Goal: Task Accomplishment & Management: Use online tool/utility

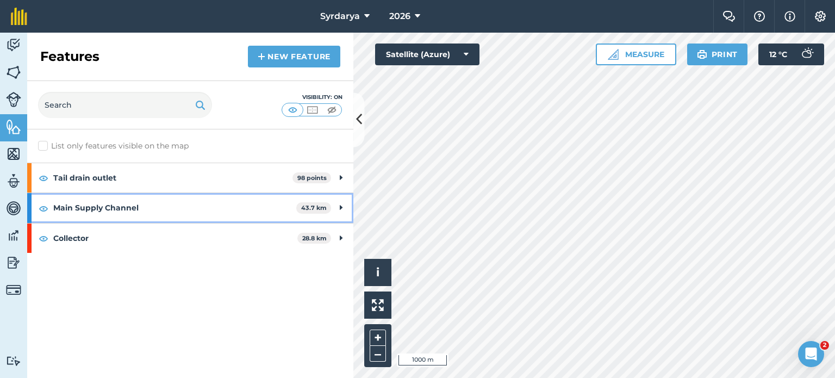
click at [122, 200] on strong "Main Supply Channel" at bounding box center [174, 207] width 243 height 29
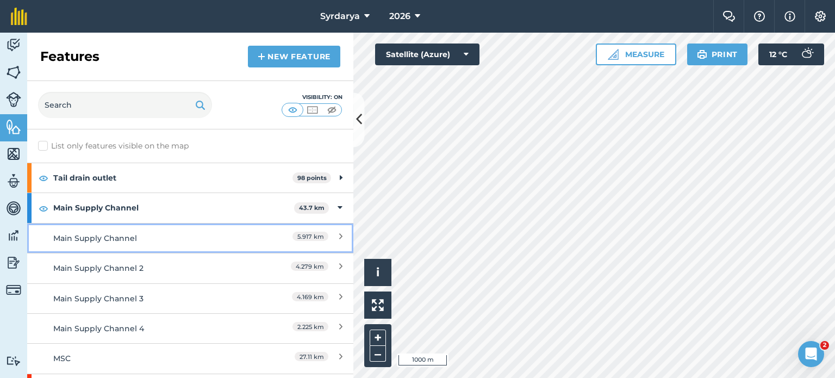
click at [118, 239] on div "Main Supply Channel" at bounding box center [149, 238] width 193 height 12
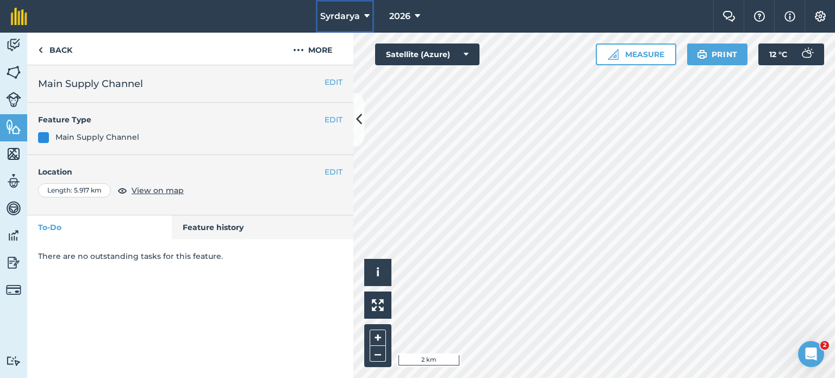
click at [346, 21] on span "Syrdarya" at bounding box center [340, 16] width 40 height 13
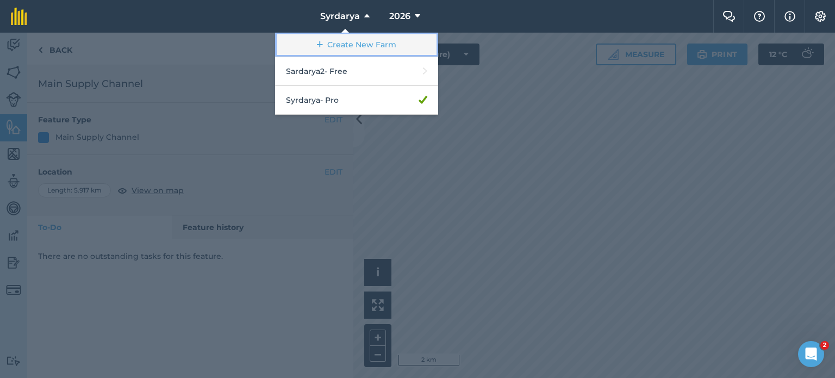
click at [347, 45] on link "Create New Farm" at bounding box center [356, 45] width 163 height 24
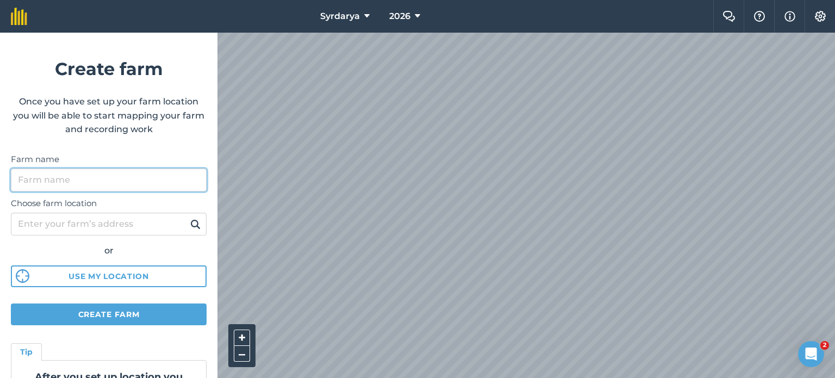
click at [49, 176] on input "Farm name" at bounding box center [109, 179] width 196 height 23
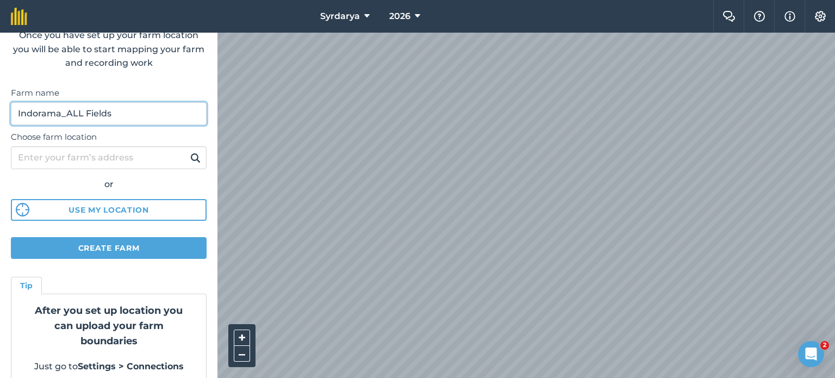
scroll to position [80, 0]
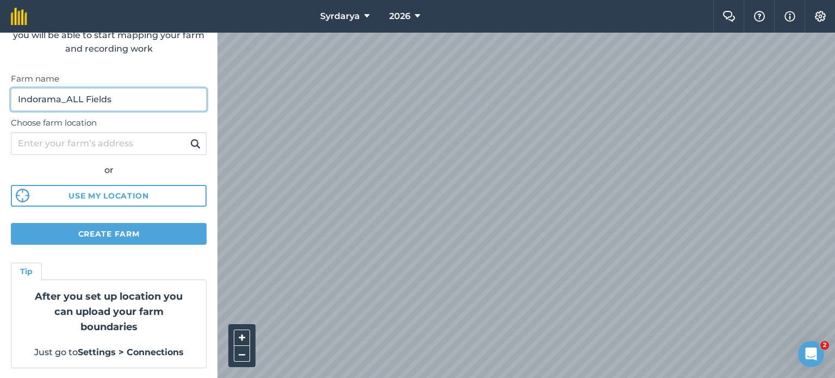
type input "Indorama_ALL Fields"
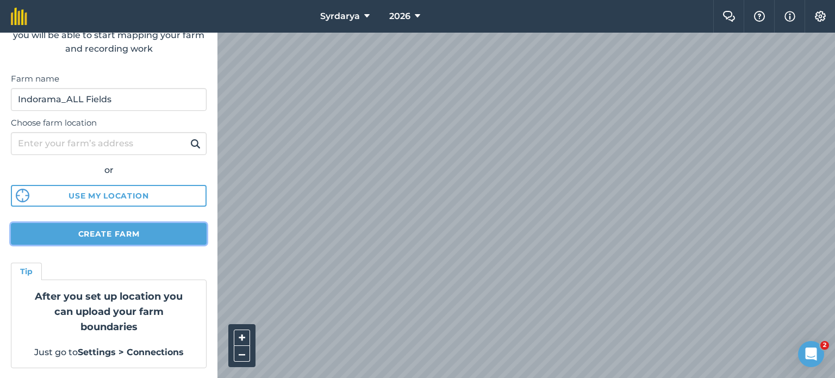
click at [100, 236] on button "Create farm" at bounding box center [109, 234] width 196 height 22
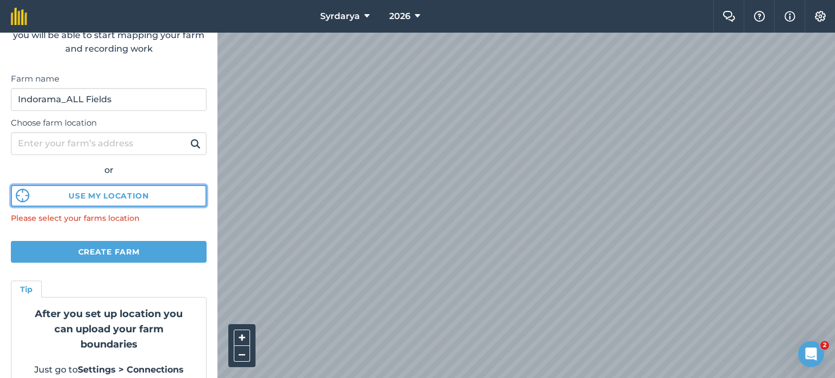
click at [114, 195] on button "Use my location" at bounding box center [109, 196] width 196 height 22
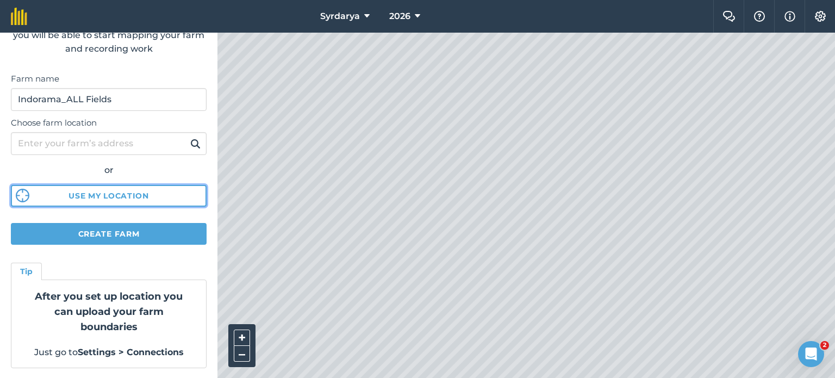
click at [130, 197] on button "Use my location" at bounding box center [109, 196] width 196 height 22
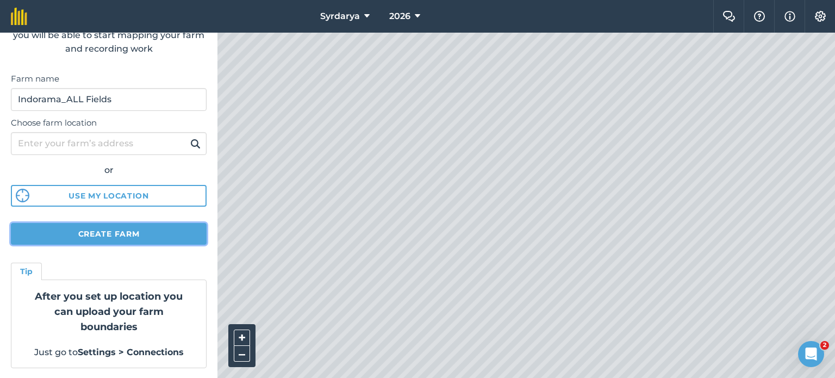
click at [135, 235] on button "Create farm" at bounding box center [109, 234] width 196 height 22
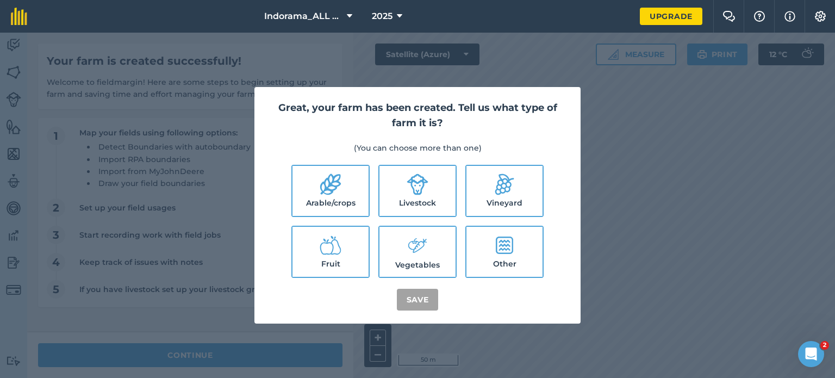
click at [348, 191] on label "Arable/crops" at bounding box center [330, 191] width 76 height 50
checkbox input "true"
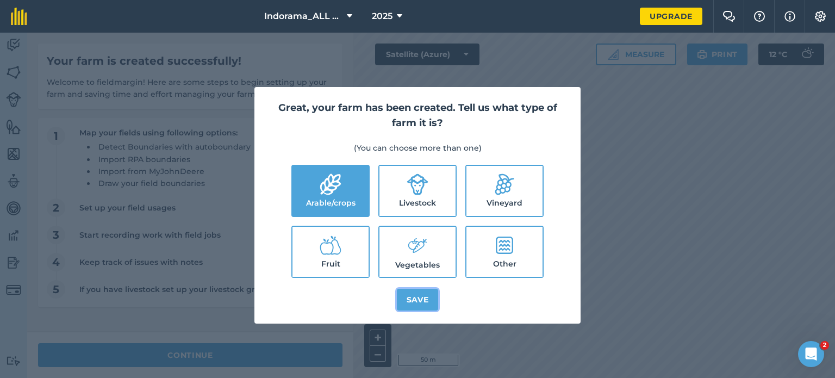
click at [418, 302] on button "Save" at bounding box center [418, 300] width 42 height 22
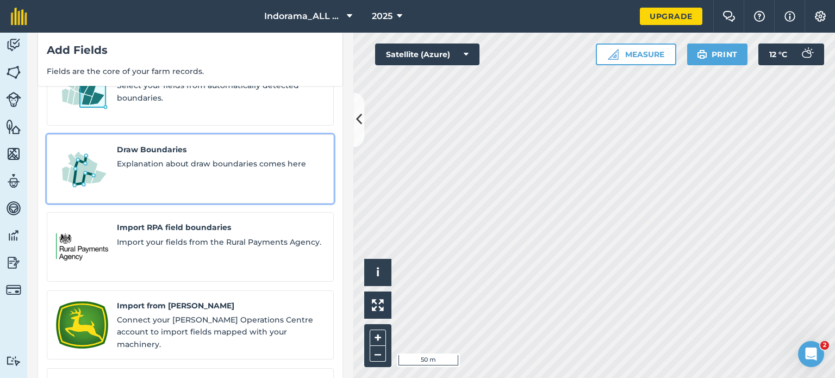
scroll to position [96, 0]
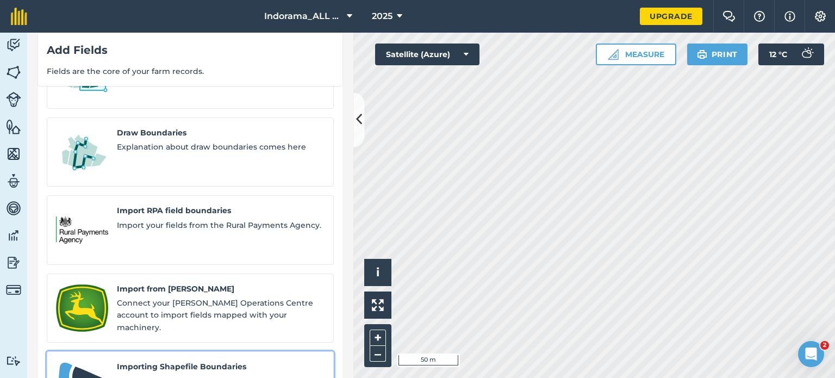
click at [202, 375] on span "Explanation about Shapefile Boundaries" at bounding box center [221, 381] width 208 height 12
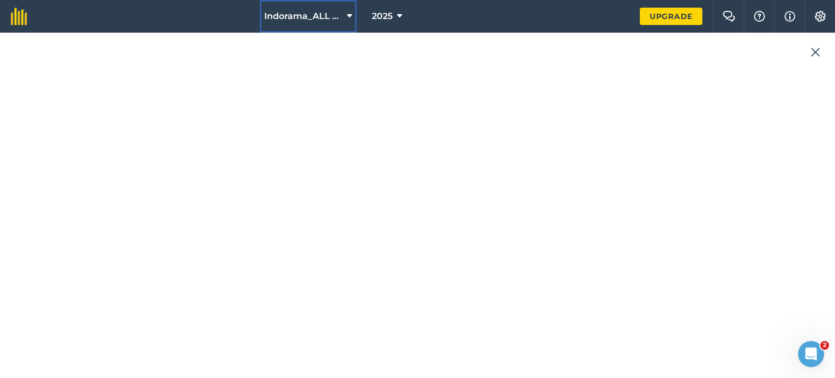
click at [343, 14] on button "Indorama_ALL Fields" at bounding box center [308, 16] width 97 height 33
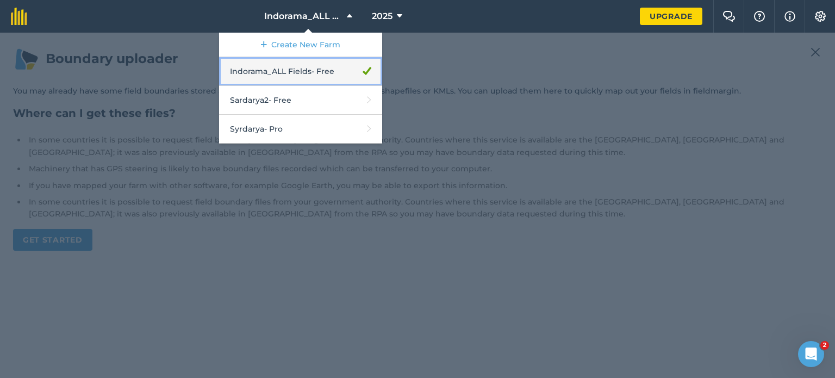
click at [293, 76] on link "Indorama_ALL Fields - Free" at bounding box center [300, 71] width 163 height 29
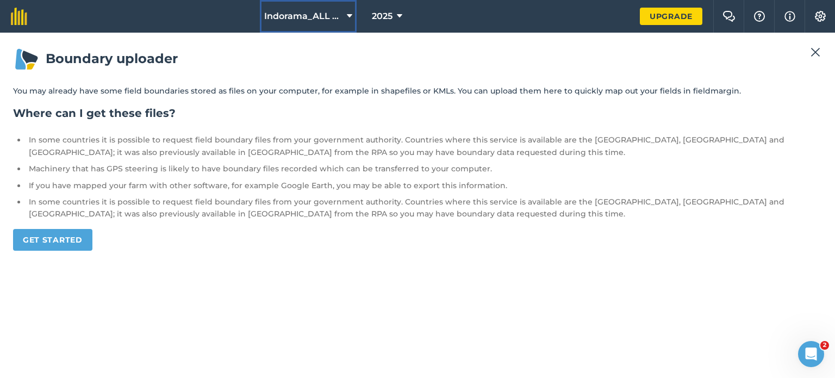
click at [331, 16] on span "Indorama_ALL Fields" at bounding box center [303, 16] width 78 height 13
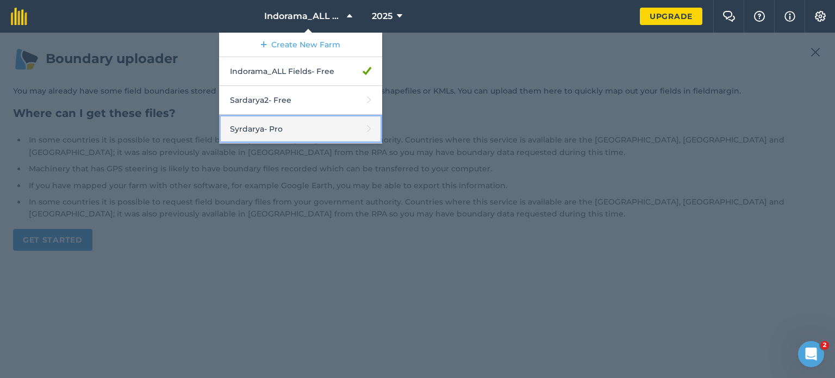
click at [299, 128] on link "Syrdarya - Pro" at bounding box center [300, 129] width 163 height 29
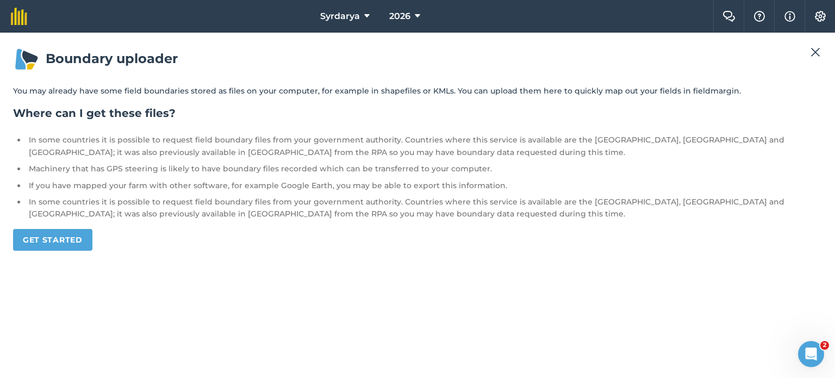
click at [815, 49] on img at bounding box center [815, 52] width 10 height 13
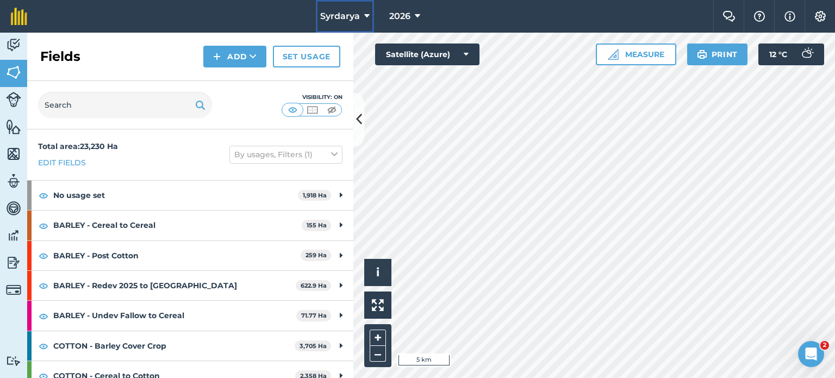
click at [368, 13] on icon at bounding box center [366, 16] width 5 height 13
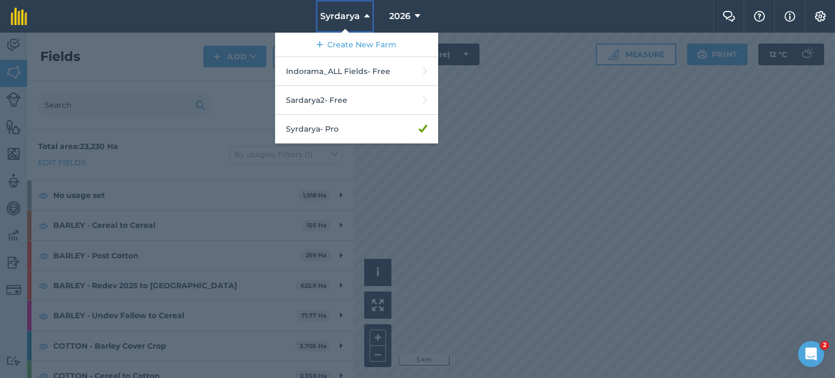
click at [368, 13] on icon at bounding box center [366, 16] width 5 height 13
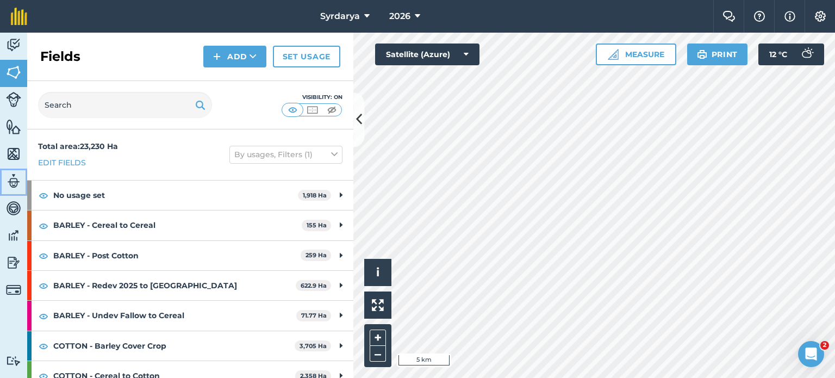
click at [15, 176] on img at bounding box center [13, 181] width 15 height 16
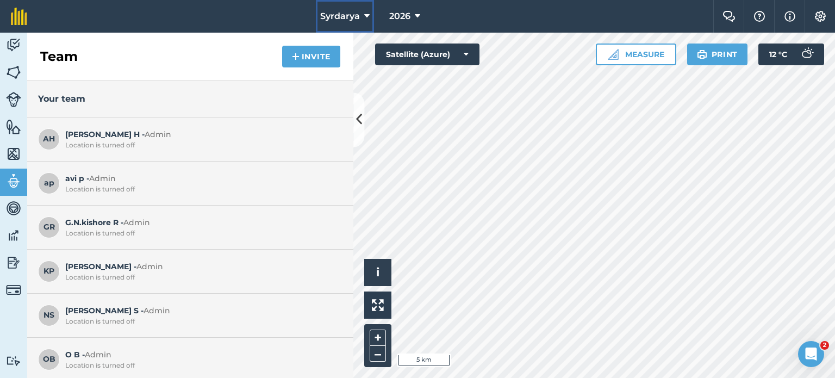
click at [360, 11] on button "Syrdarya" at bounding box center [345, 16] width 58 height 33
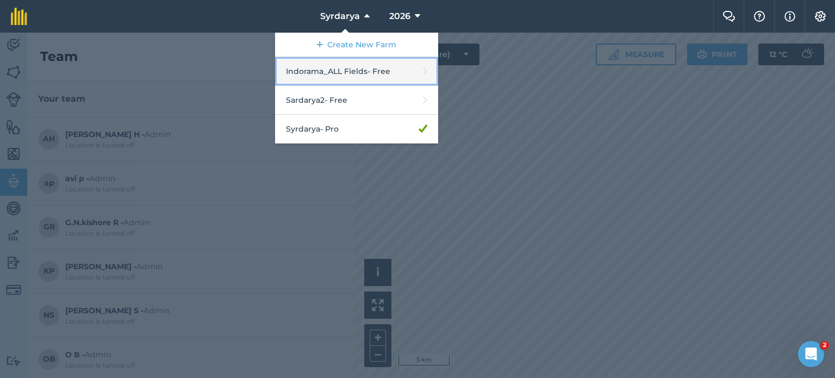
click at [346, 70] on link "Indorama_ALL Fields - Free" at bounding box center [356, 71] width 163 height 29
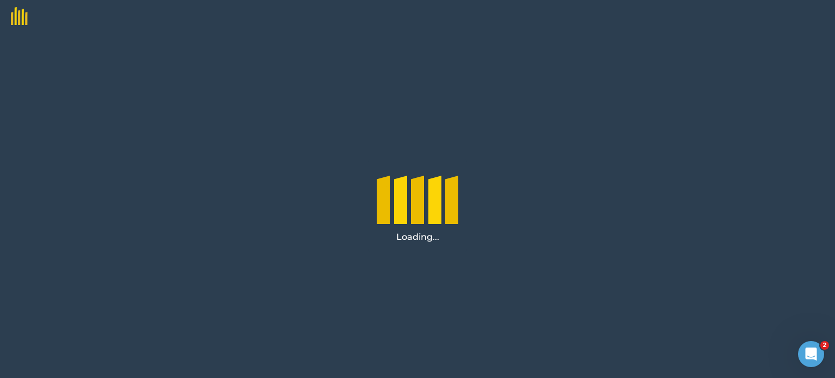
select select "MEMBER"
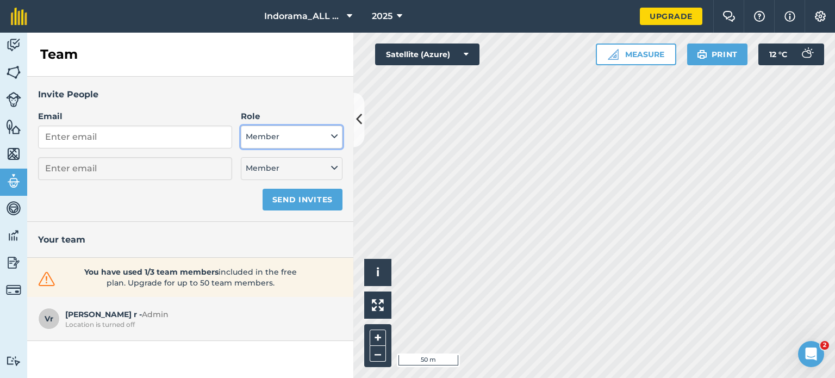
click at [325, 136] on button "Member" at bounding box center [292, 137] width 102 height 23
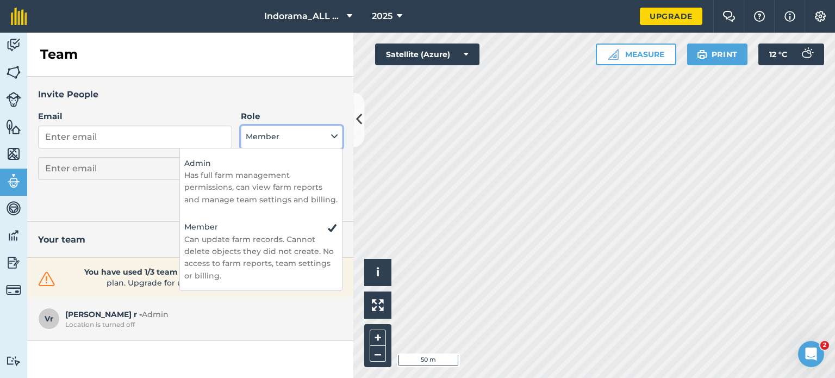
click at [325, 136] on button "Member" at bounding box center [292, 137] width 102 height 23
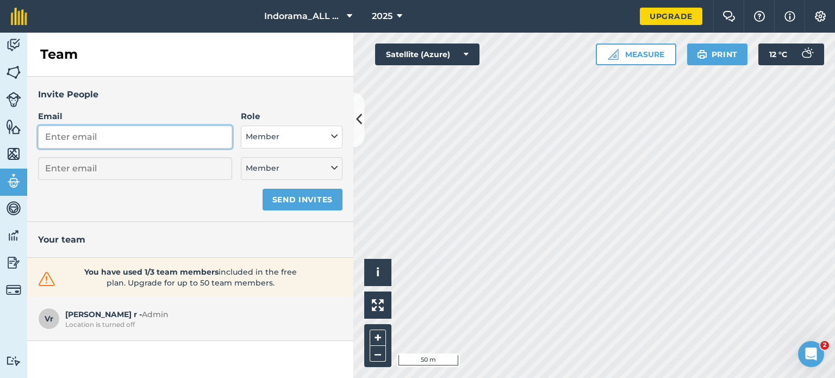
click at [92, 141] on input "Email" at bounding box center [135, 137] width 194 height 23
click at [16, 47] on img at bounding box center [13, 45] width 15 height 16
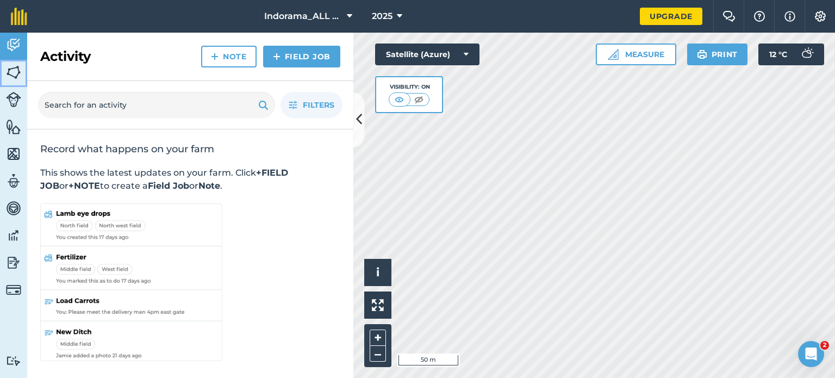
click at [14, 76] on img at bounding box center [13, 72] width 15 height 16
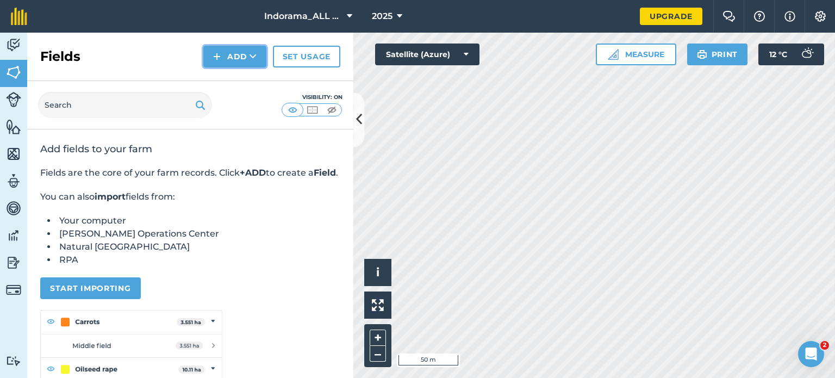
click at [233, 54] on button "Add" at bounding box center [234, 57] width 63 height 22
click at [236, 103] on link "Import" at bounding box center [235, 105] width 60 height 24
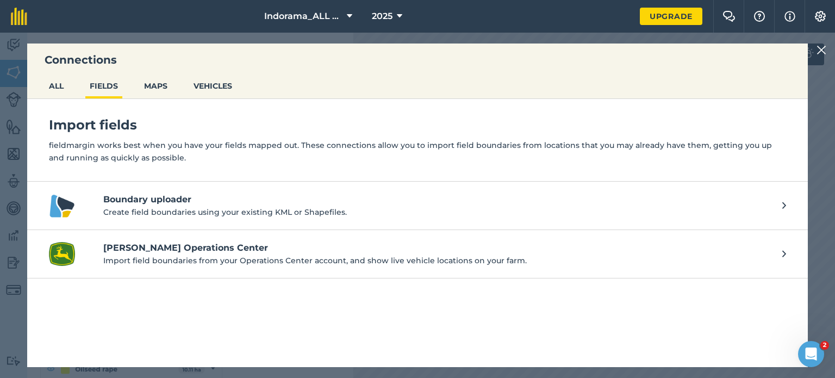
click at [233, 246] on h4 "[PERSON_NAME] Operations Center" at bounding box center [437, 247] width 668 height 13
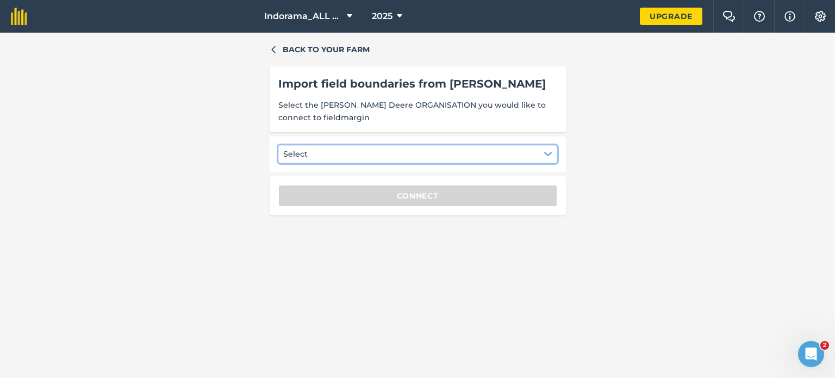
click at [358, 149] on button "Select" at bounding box center [417, 153] width 279 height 17
click at [377, 147] on button "Select" at bounding box center [417, 153] width 279 height 17
click at [381, 159] on button "Select" at bounding box center [417, 153] width 279 height 17
click at [549, 153] on icon "button" at bounding box center [547, 153] width 7 height 3
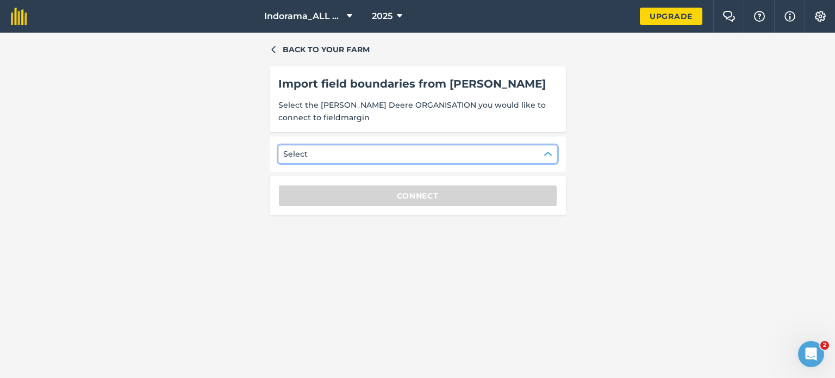
click at [554, 146] on button "Select" at bounding box center [417, 153] width 279 height 17
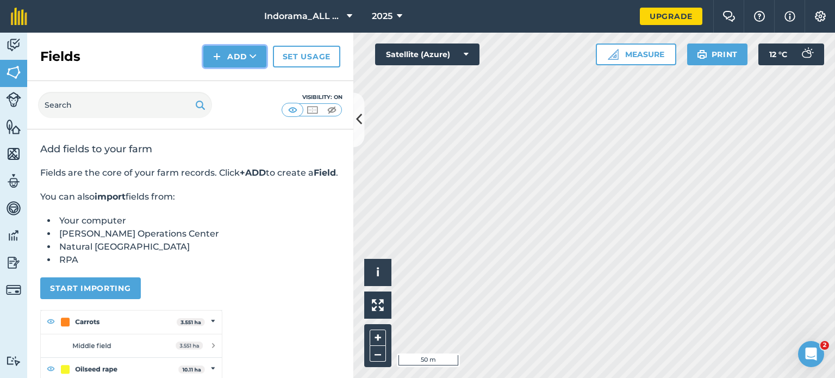
click at [210, 63] on button "Add" at bounding box center [234, 57] width 63 height 22
click at [221, 112] on link "Import" at bounding box center [235, 105] width 60 height 24
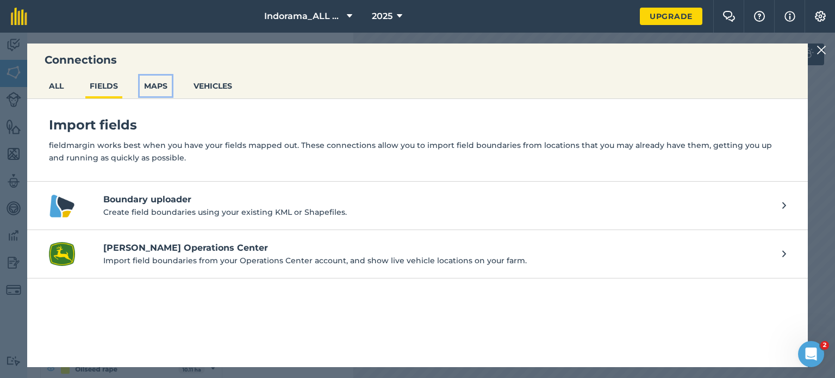
click at [159, 93] on button "MAPS" at bounding box center [156, 86] width 32 height 21
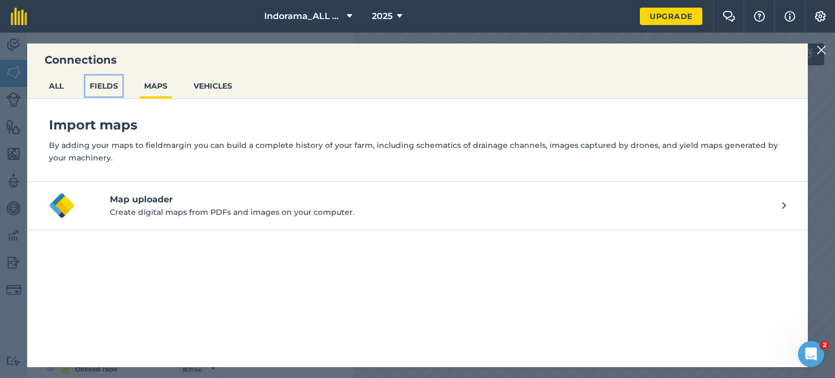
click at [97, 82] on button "FIELDS" at bounding box center [103, 86] width 37 height 21
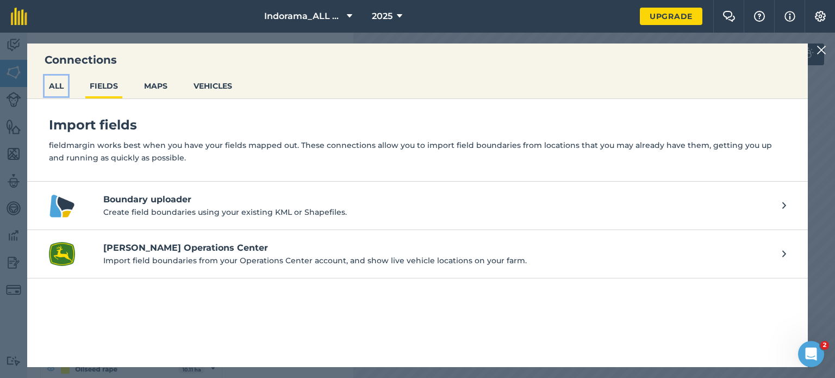
click at [61, 89] on button "ALL" at bounding box center [56, 86] width 23 height 21
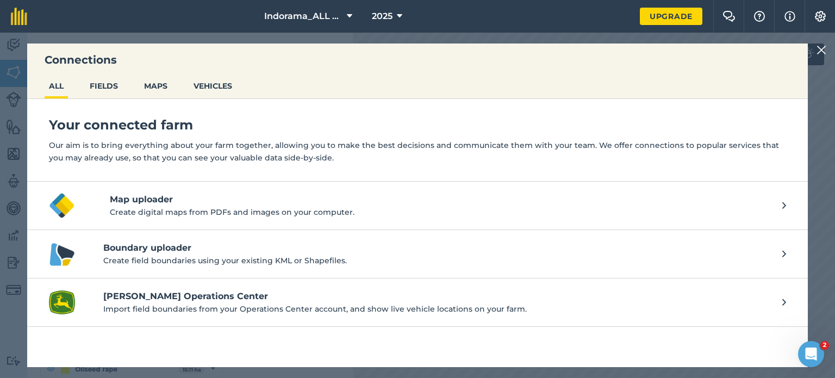
click at [235, 255] on p "Create field boundaries using your existing KML or Shapefiles." at bounding box center [437, 260] width 668 height 12
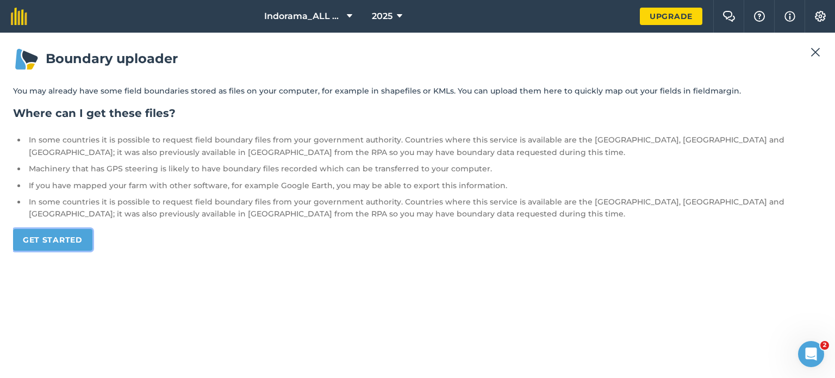
click at [57, 243] on link "Get started" at bounding box center [52, 240] width 79 height 22
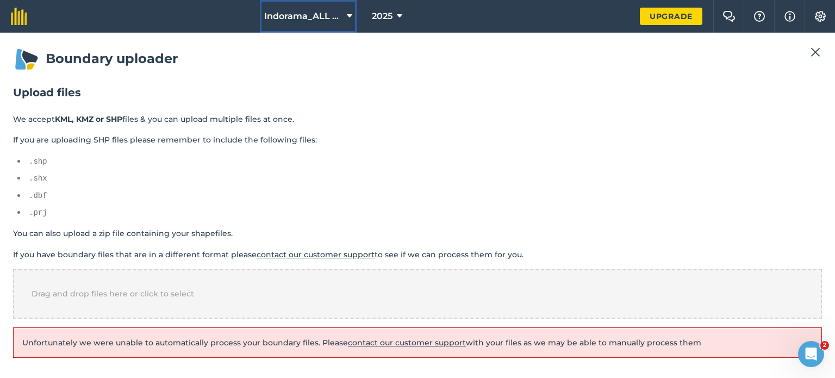
click at [297, 14] on span "Indorama_ALL Fields" at bounding box center [303, 16] width 78 height 13
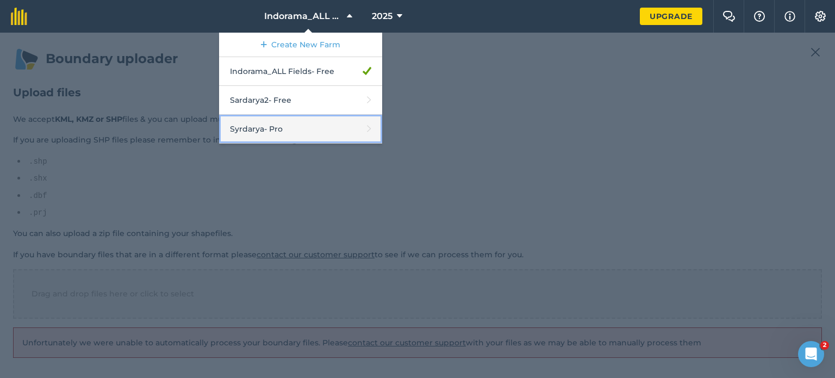
click at [290, 130] on link "Syrdarya - Pro" at bounding box center [300, 129] width 163 height 29
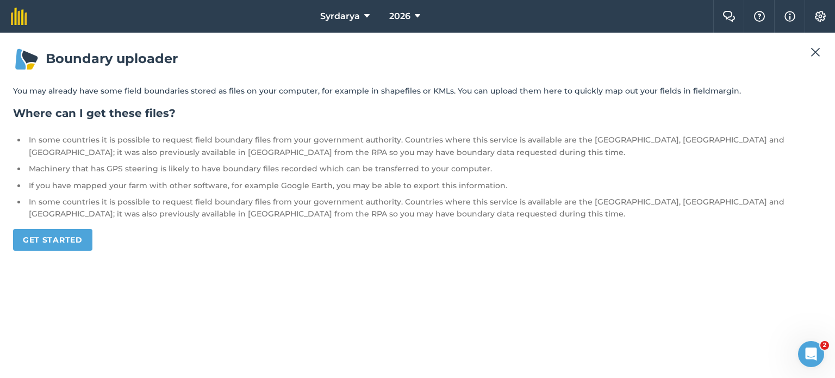
click at [813, 46] on img at bounding box center [815, 52] width 10 height 13
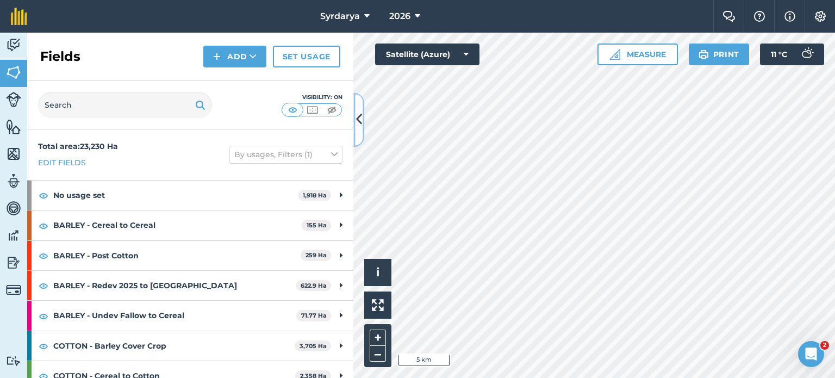
click at [360, 120] on icon at bounding box center [359, 119] width 6 height 19
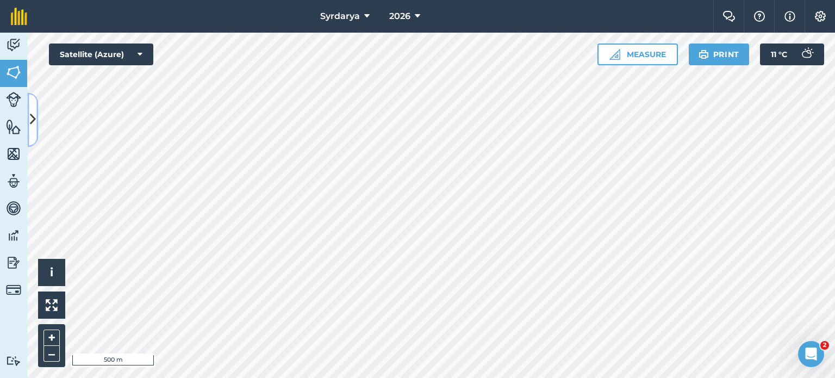
click at [35, 119] on icon at bounding box center [33, 119] width 6 height 19
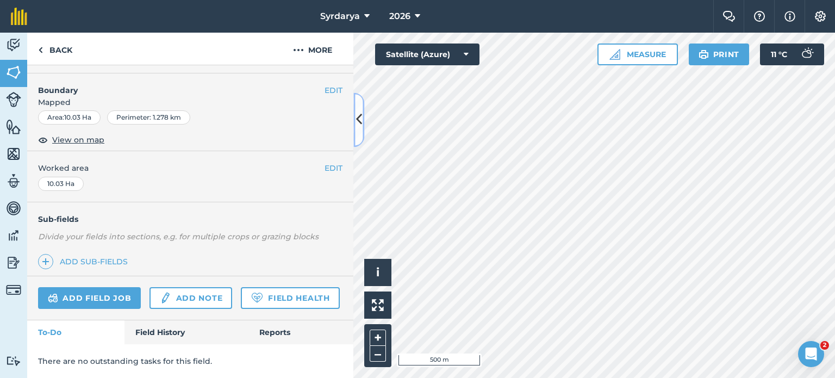
scroll to position [162, 0]
click at [241, 305] on link "Field Health" at bounding box center [290, 298] width 98 height 22
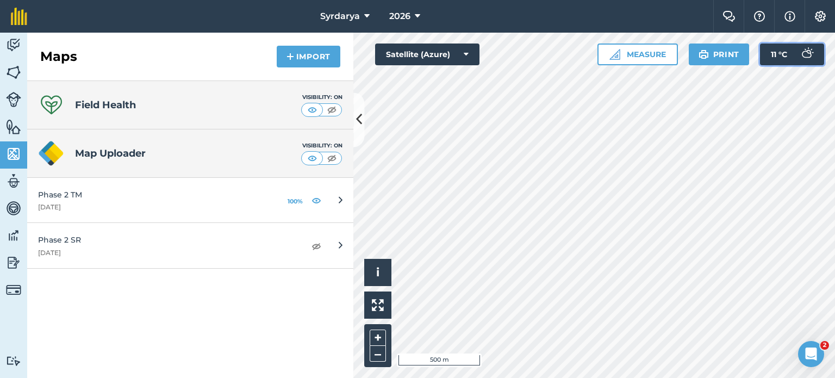
click at [794, 54] on button "11 ° C" at bounding box center [792, 54] width 64 height 22
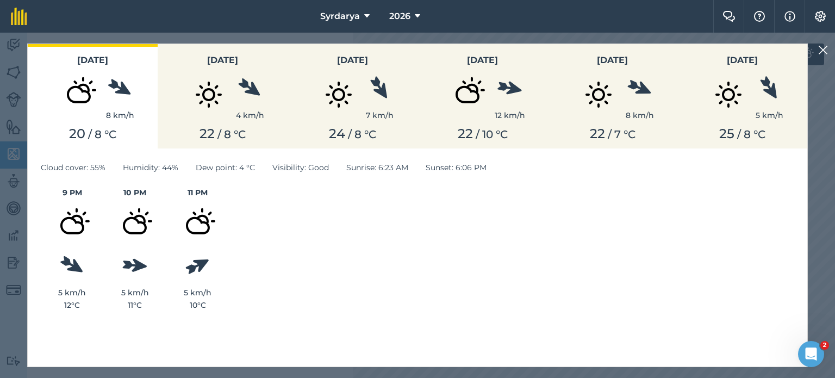
click at [822, 51] on img at bounding box center [823, 49] width 10 height 13
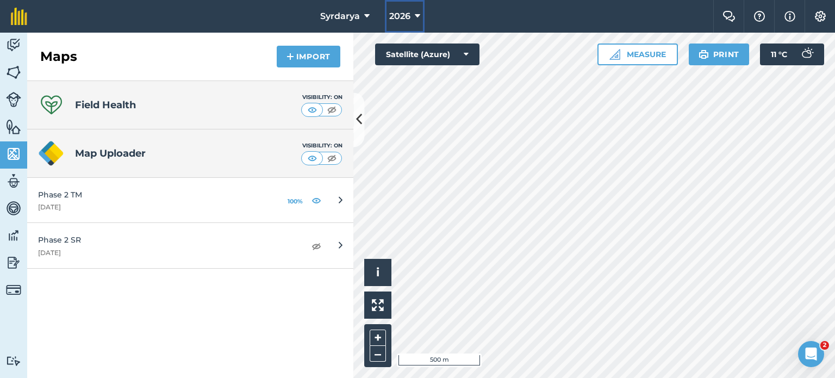
click at [400, 19] on span "2026" at bounding box center [399, 16] width 21 height 13
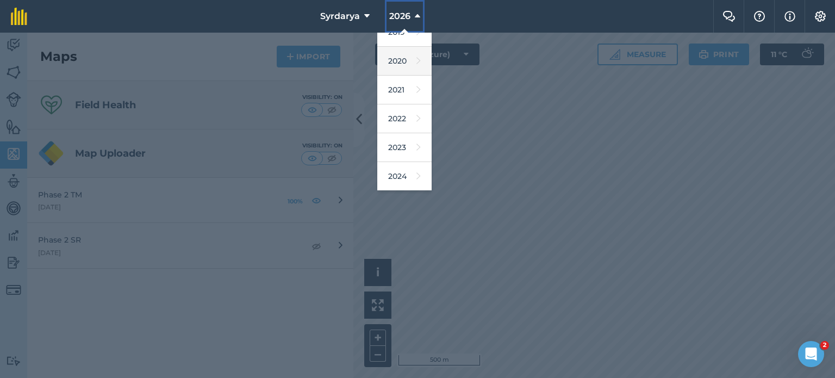
scroll to position [129, 0]
click at [416, 116] on icon at bounding box center [418, 119] width 4 height 15
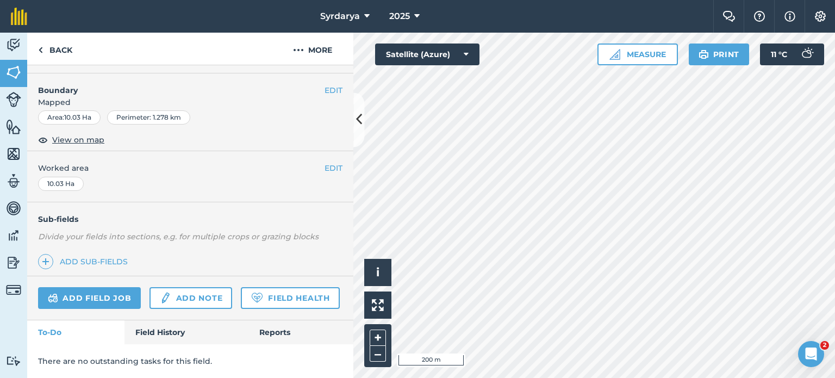
scroll to position [162, 0]
click at [241, 300] on link "Field Health" at bounding box center [290, 298] width 98 height 22
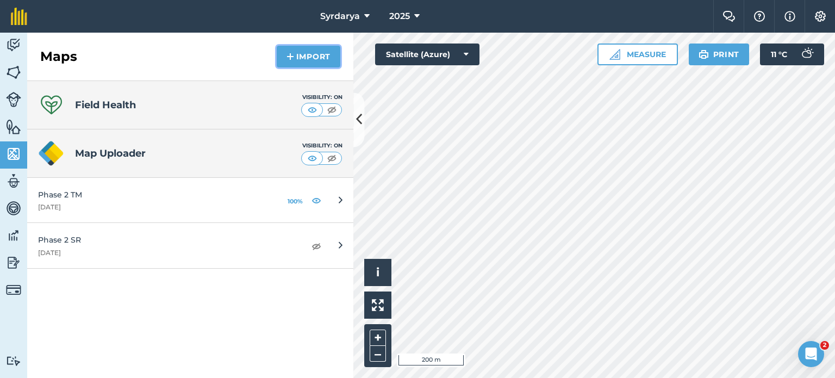
click at [294, 58] on button "Import" at bounding box center [309, 57] width 64 height 22
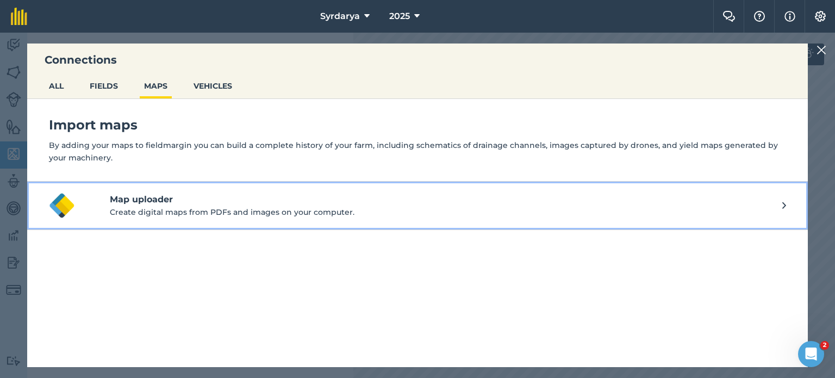
click at [337, 200] on h4 "Map uploader" at bounding box center [446, 199] width 672 height 13
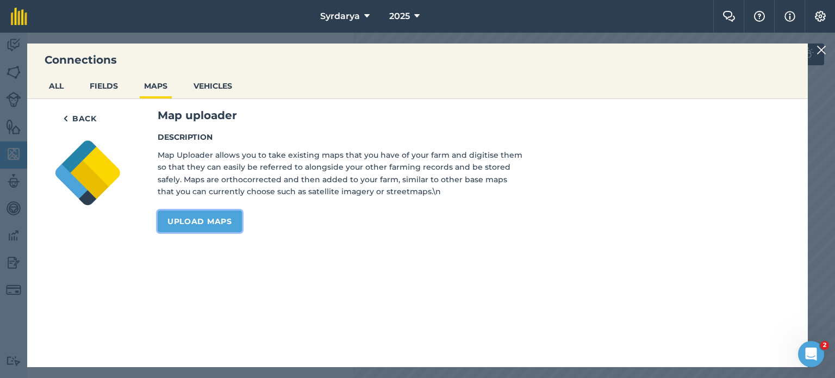
click at [219, 219] on link "Upload maps" at bounding box center [200, 221] width 84 height 22
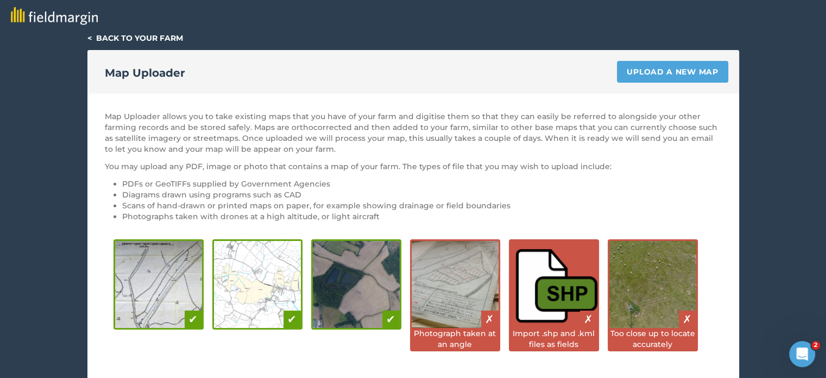
click at [87, 36] on link "< Back to your farm" at bounding box center [135, 38] width 96 height 10
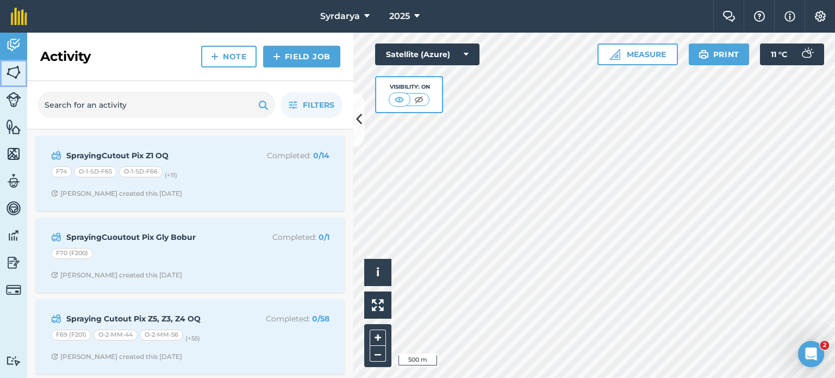
click at [12, 76] on img at bounding box center [13, 72] width 15 height 16
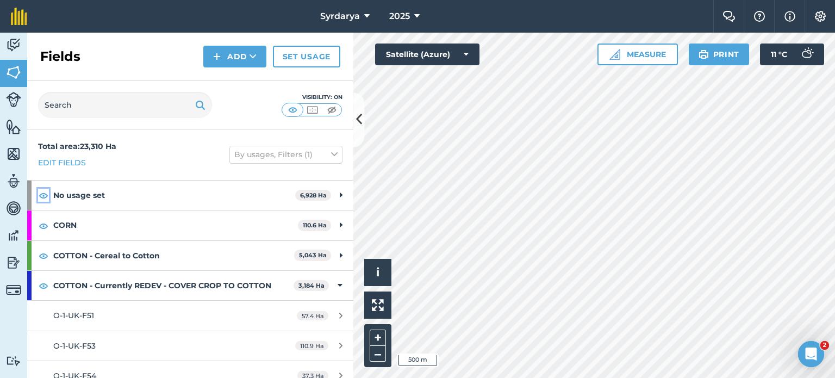
click at [46, 194] on img at bounding box center [44, 195] width 10 height 13
click at [45, 225] on img at bounding box center [44, 225] width 10 height 13
click at [42, 253] on img at bounding box center [44, 255] width 10 height 13
click at [41, 287] on img at bounding box center [44, 285] width 10 height 13
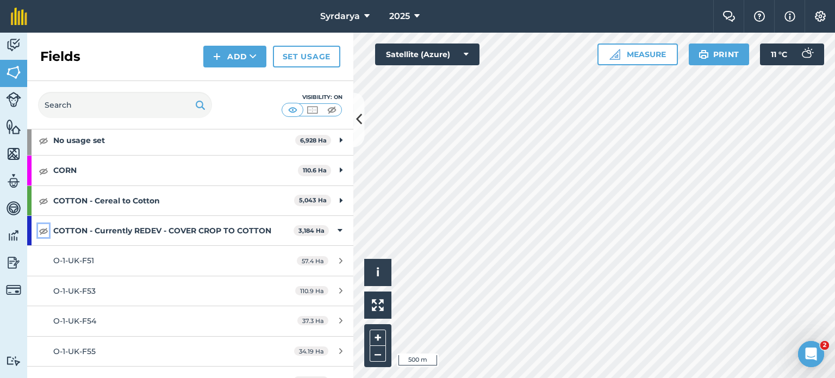
scroll to position [109, 0]
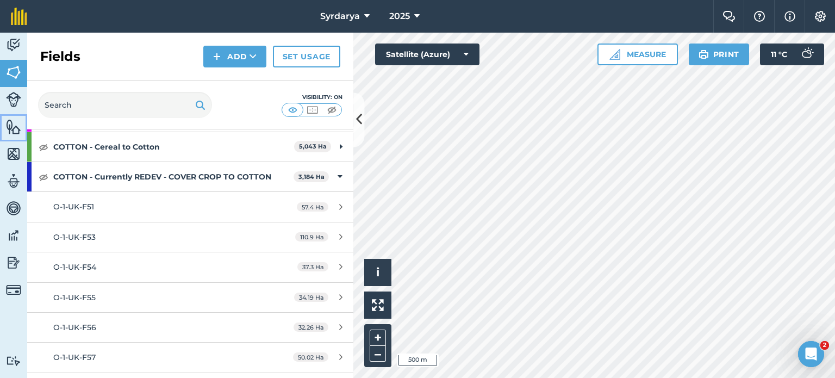
click at [12, 121] on img at bounding box center [13, 126] width 15 height 16
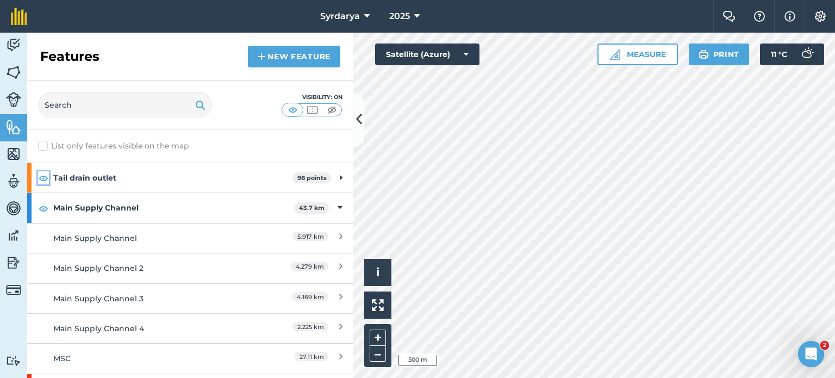
click at [47, 177] on img at bounding box center [44, 177] width 10 height 13
click at [42, 210] on img at bounding box center [44, 208] width 10 height 13
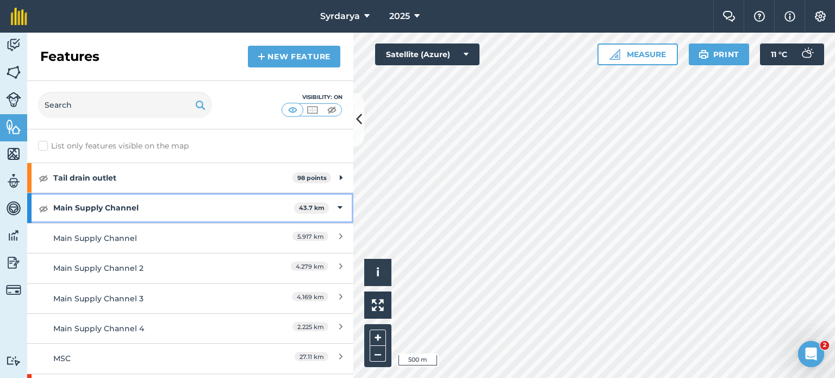
click at [334, 208] on div "Main Supply Channel 43.7 km" at bounding box center [190, 207] width 326 height 29
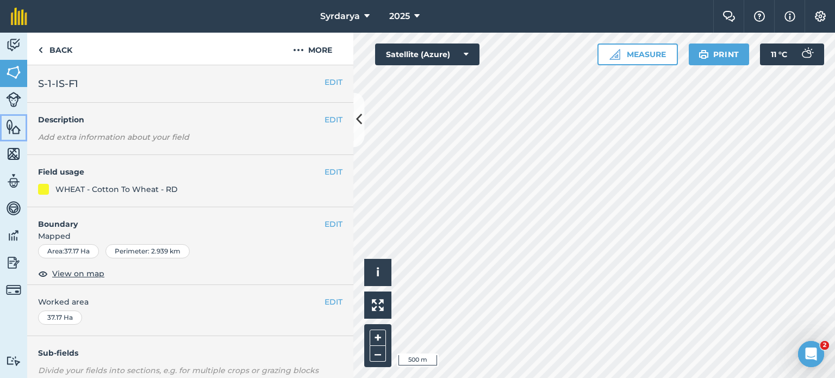
click at [13, 127] on img at bounding box center [13, 126] width 15 height 16
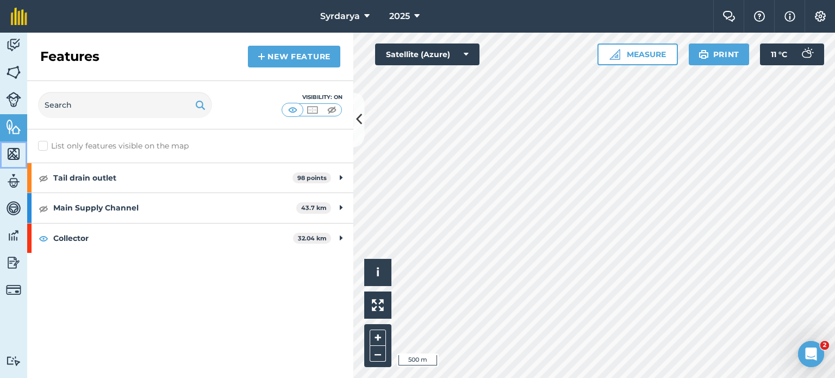
click at [13, 155] on img at bounding box center [13, 154] width 15 height 16
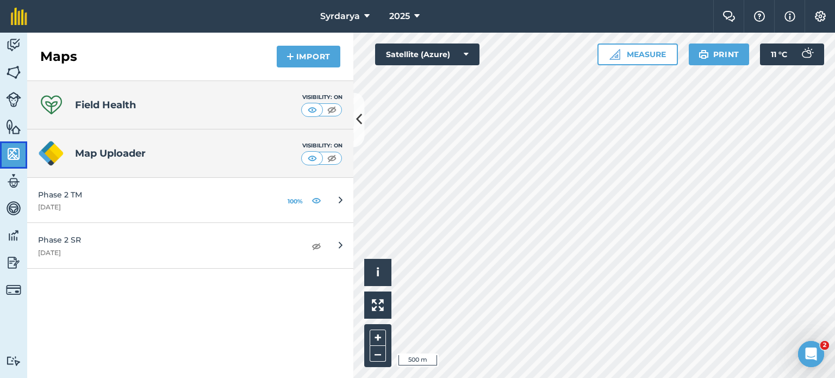
click at [11, 158] on img at bounding box center [13, 154] width 15 height 16
click at [187, 336] on div "Field Health Visibility: On Map Uploader Visibility: On Phase 2 TM 1st January …" at bounding box center [190, 229] width 326 height 297
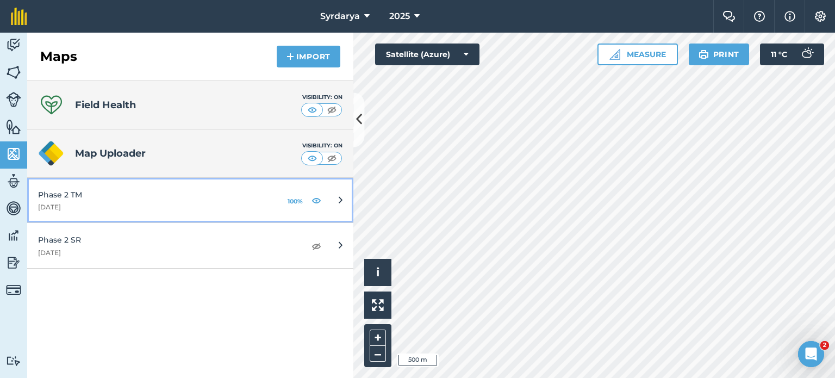
click at [341, 197] on icon at bounding box center [341, 200] width 4 height 12
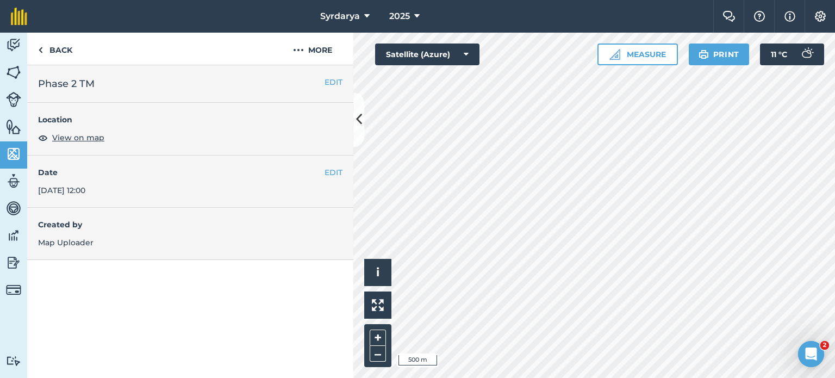
click at [55, 182] on div "EDIT Date 1st Jan 2025, 12:00" at bounding box center [190, 181] width 326 height 52
click at [334, 171] on button "EDIT" at bounding box center [333, 172] width 18 height 12
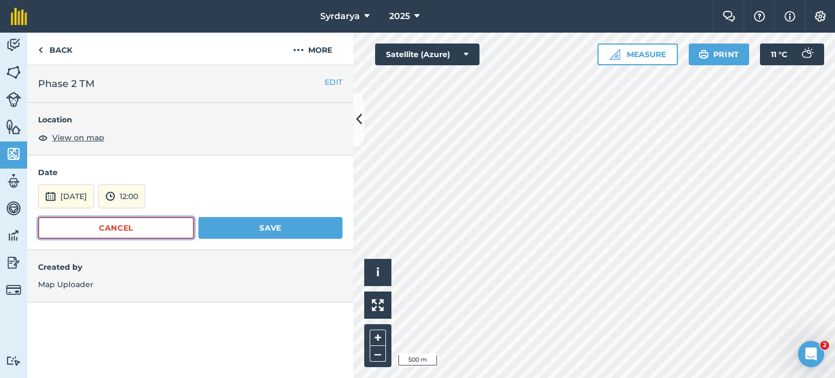
click at [159, 230] on button "Cancel" at bounding box center [116, 228] width 156 height 22
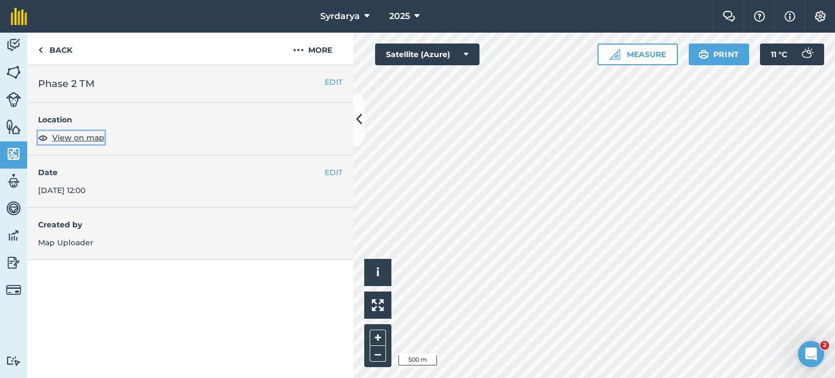
click at [67, 132] on span "View on map" at bounding box center [78, 137] width 52 height 12
click at [290, 41] on button "More" at bounding box center [313, 49] width 82 height 32
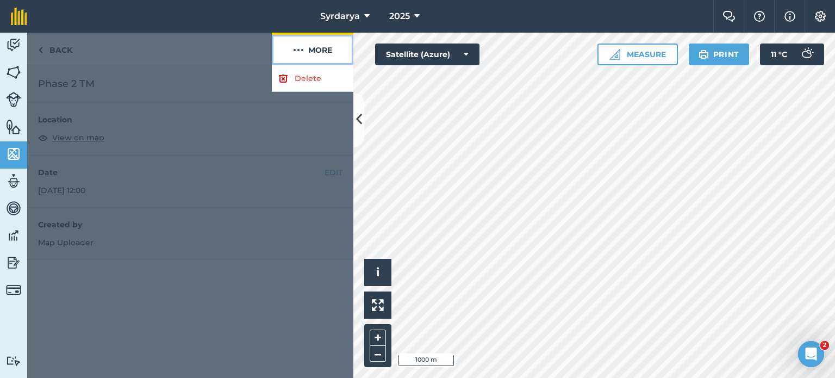
click at [290, 41] on button "More" at bounding box center [313, 49] width 82 height 32
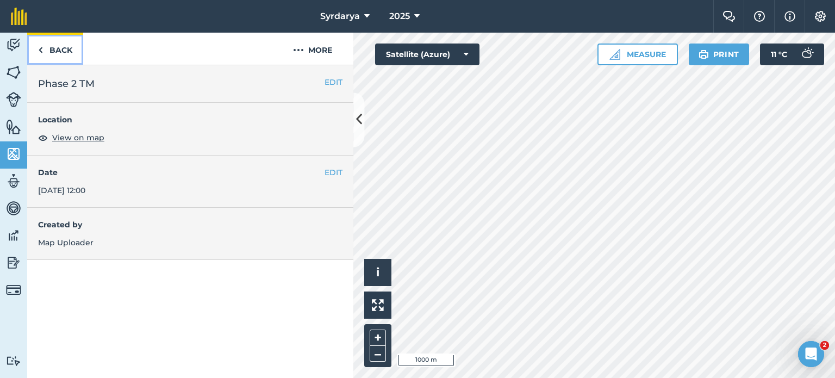
click at [40, 54] on img at bounding box center [40, 49] width 5 height 13
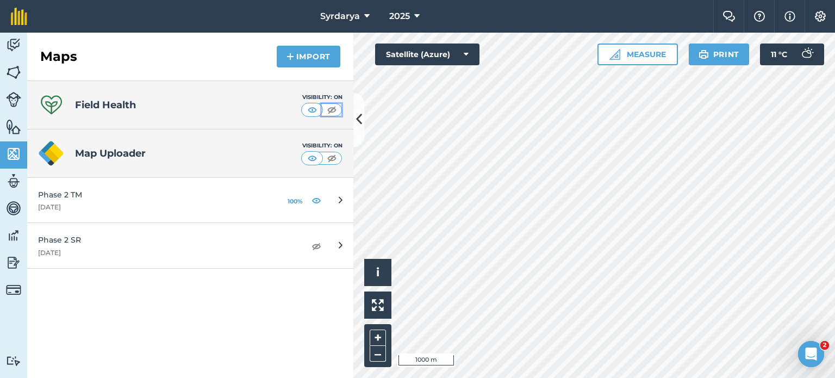
click at [332, 113] on img at bounding box center [332, 109] width 14 height 11
click at [313, 108] on img at bounding box center [312, 109] width 14 height 11
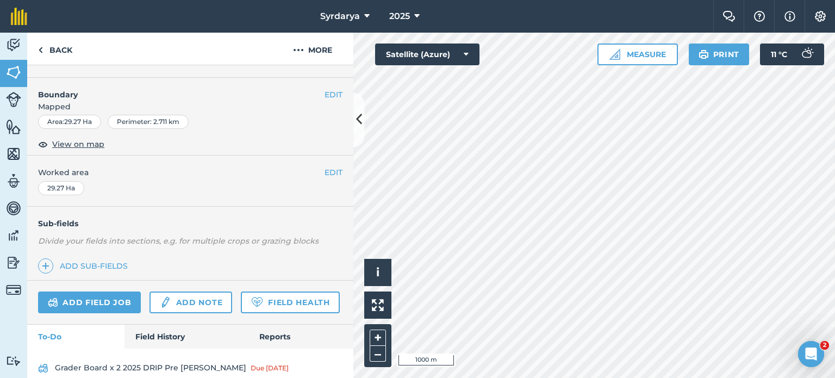
scroll to position [163, 0]
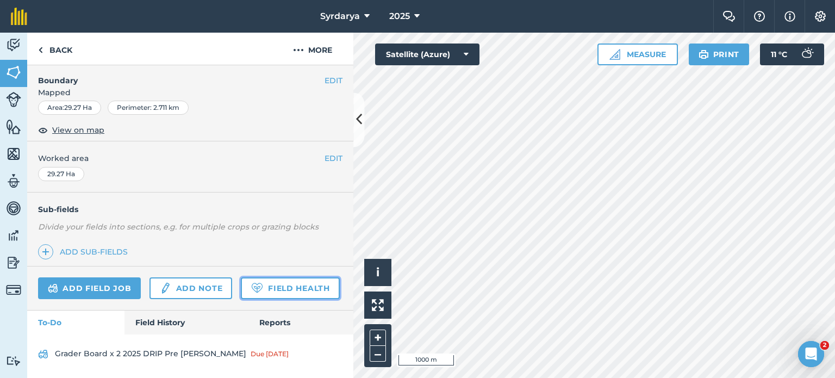
click at [241, 297] on link "Field Health" at bounding box center [290, 288] width 98 height 22
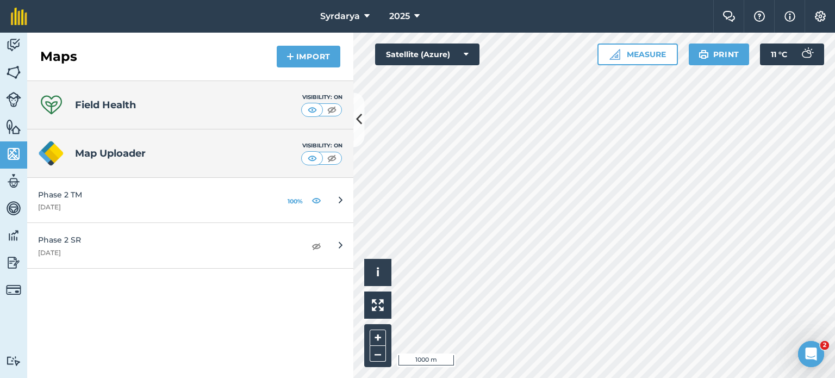
click at [50, 101] on icon at bounding box center [51, 105] width 26 height 26
click at [137, 100] on div "Field Health Visibility: On" at bounding box center [190, 105] width 326 height 48
click at [19, 159] on img at bounding box center [13, 154] width 15 height 16
click at [818, 352] on icon "Open Intercom Messenger" at bounding box center [809, 352] width 18 height 18
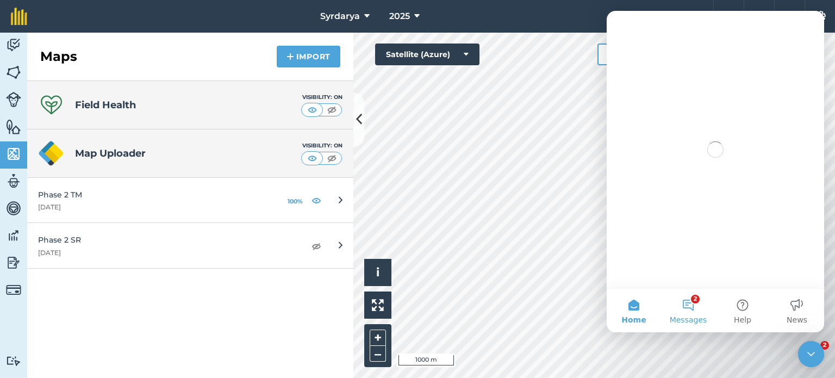
click at [692, 306] on button "2 Messages" at bounding box center [688, 310] width 54 height 43
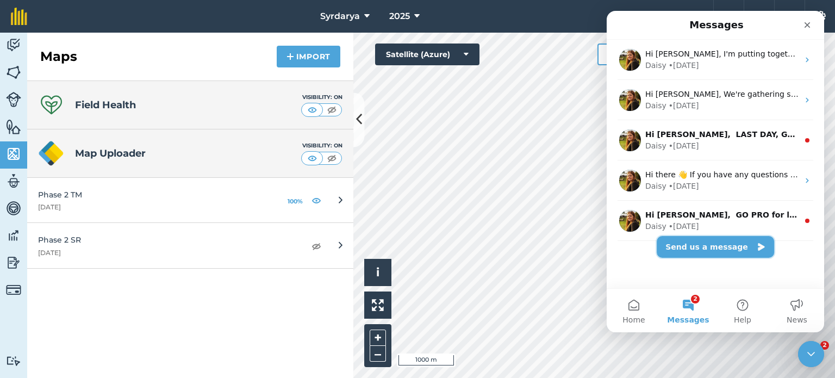
click at [711, 253] on button "Send us a message" at bounding box center [714, 247] width 117 height 22
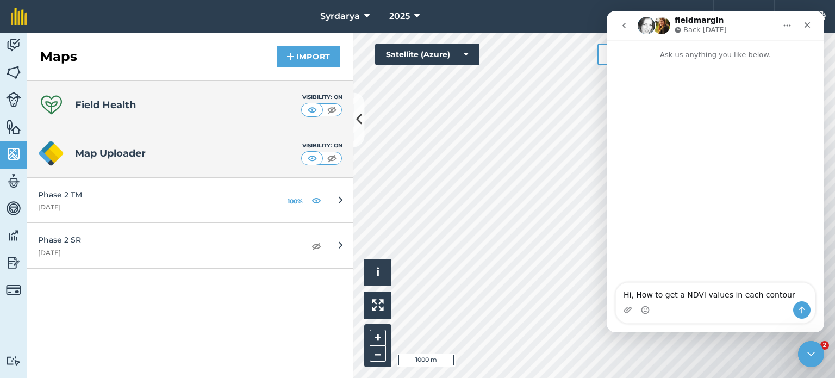
type textarea "Hi, How to get a NDVI values in each contours"
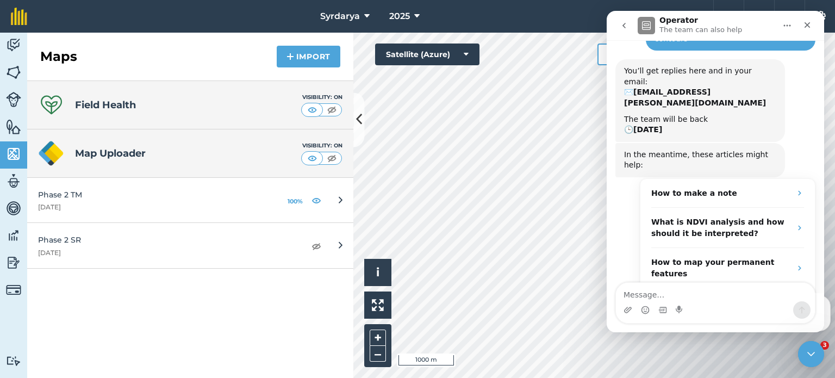
scroll to position [58, 0]
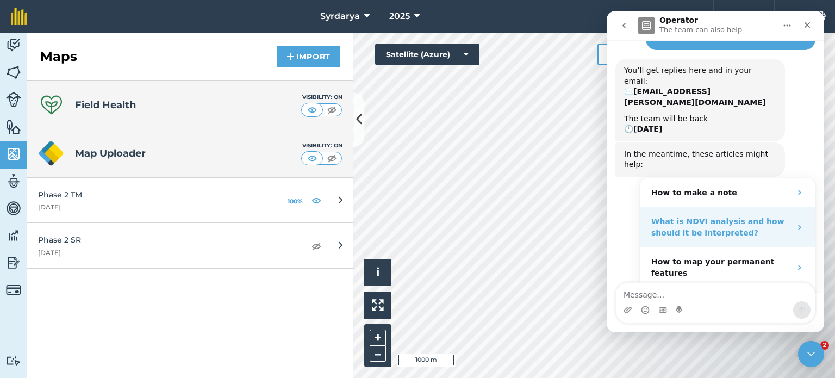
click at [720, 216] on div "What is NDVI analysis and how should it be interpreted?" at bounding box center [721, 227] width 140 height 23
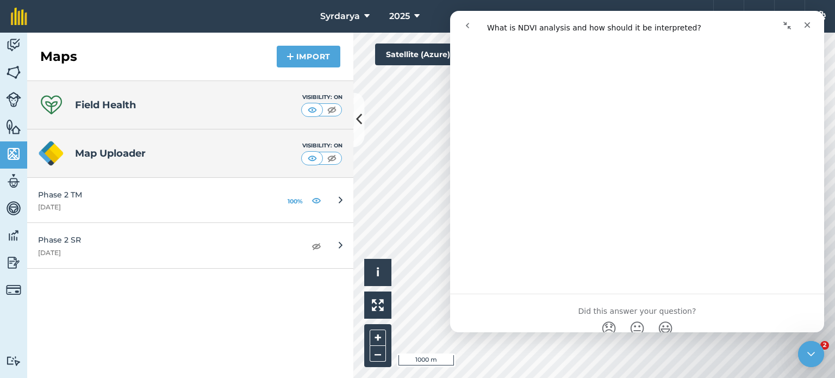
scroll to position [489, 0]
drag, startPoint x: 13, startPoint y: 96, endPoint x: 10, endPoint y: 352, distance: 255.4
click at [9, 343] on div "Activity Fields Livestock Features Maps Team Vehicles Data Reporting Billing Tu…" at bounding box center [13, 205] width 27 height 345
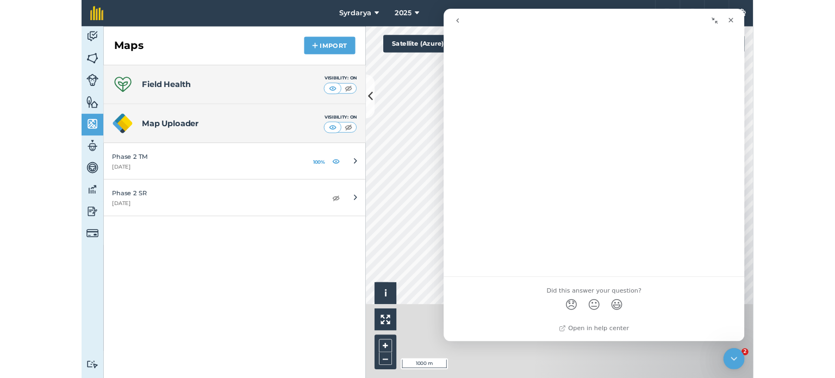
scroll to position [0, 0]
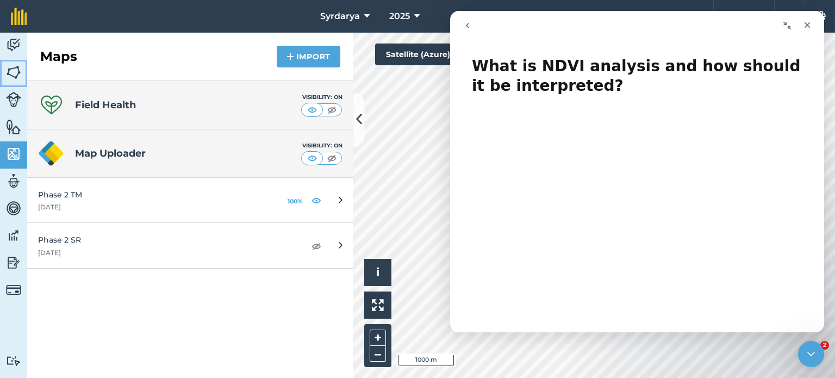
click at [15, 65] on img at bounding box center [13, 72] width 15 height 16
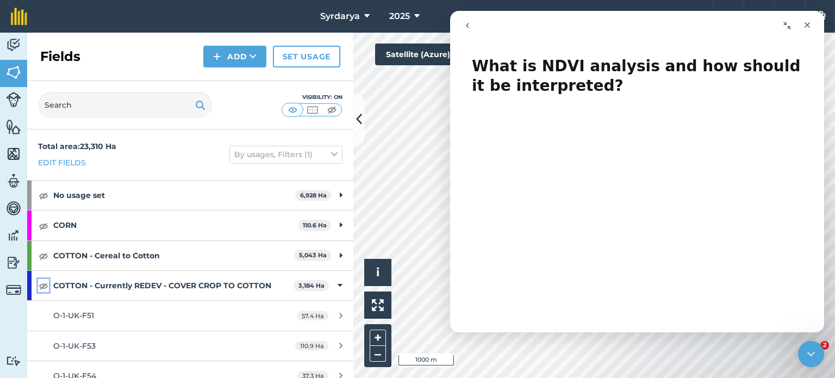
click at [45, 285] on img at bounding box center [44, 285] width 10 height 13
click at [43, 260] on img at bounding box center [44, 255] width 10 height 13
drag, startPoint x: 46, startPoint y: 225, endPoint x: 46, endPoint y: 201, distance: 24.5
click at [46, 225] on img at bounding box center [44, 225] width 10 height 13
click at [46, 197] on img at bounding box center [44, 195] width 10 height 13
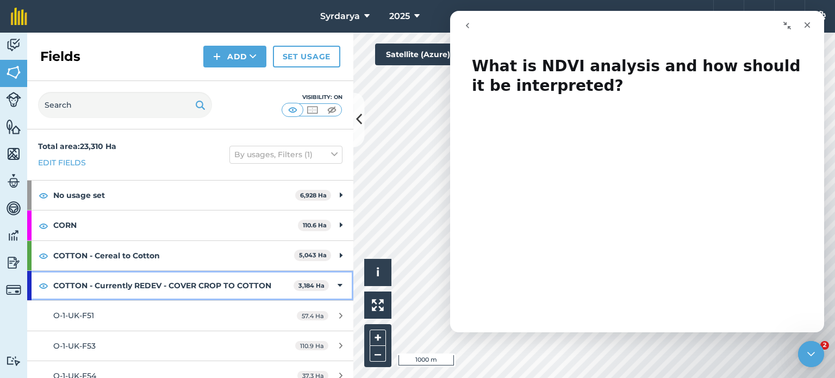
click at [337, 283] on icon at bounding box center [339, 285] width 5 height 12
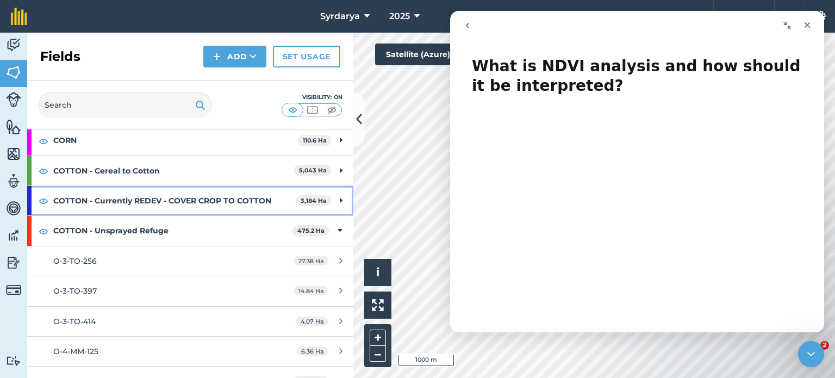
scroll to position [109, 0]
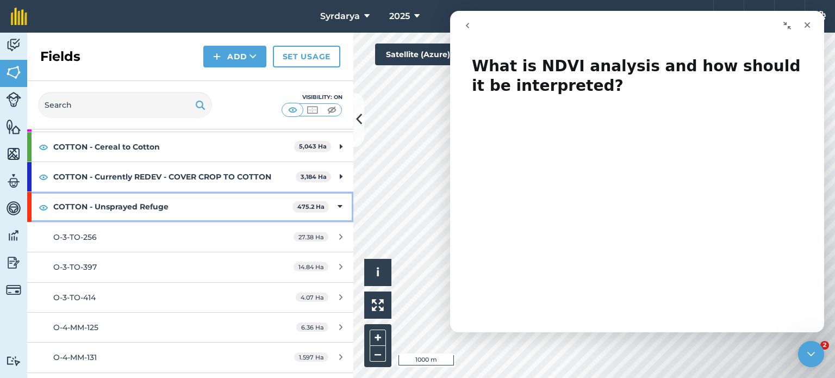
click at [335, 204] on div "COTTON - Unsprayed Refuge 475.2 Ha" at bounding box center [190, 206] width 326 height 29
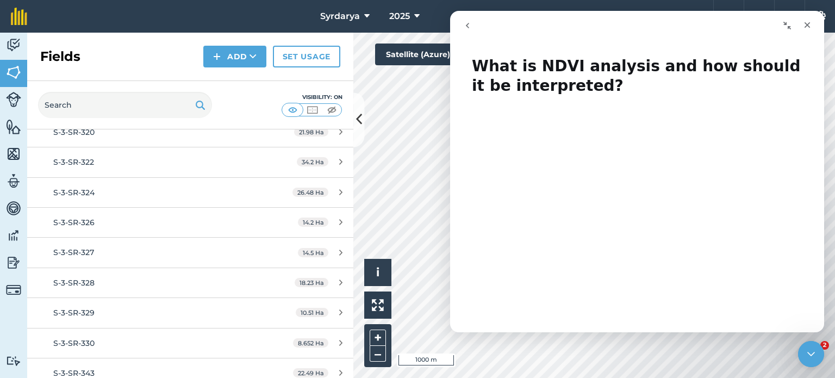
scroll to position [489, 0]
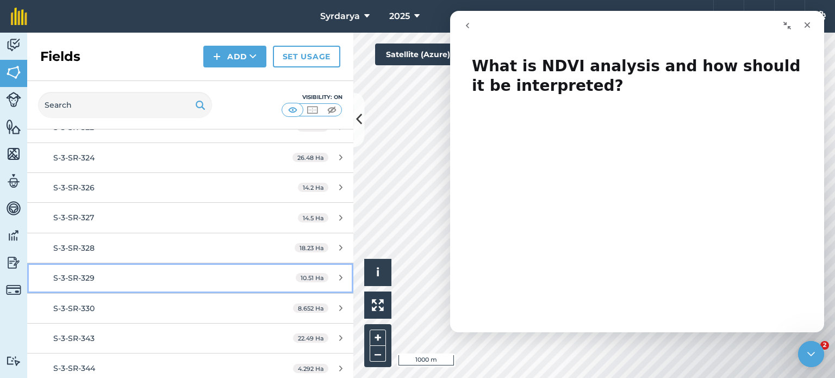
click at [87, 278] on span "S-3-SR-329" at bounding box center [73, 278] width 41 height 10
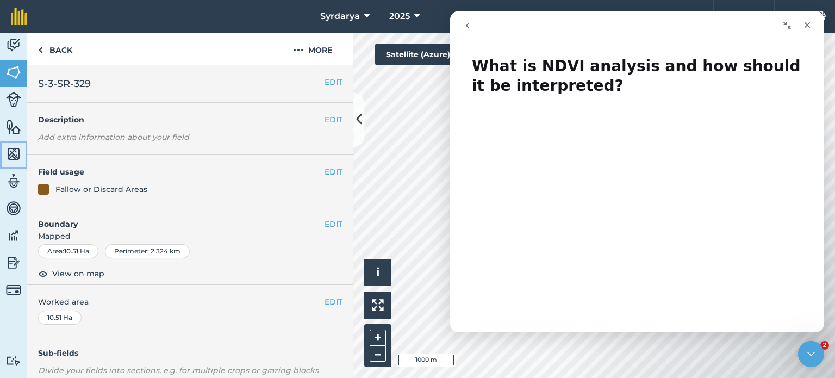
click at [12, 152] on img at bounding box center [13, 154] width 15 height 16
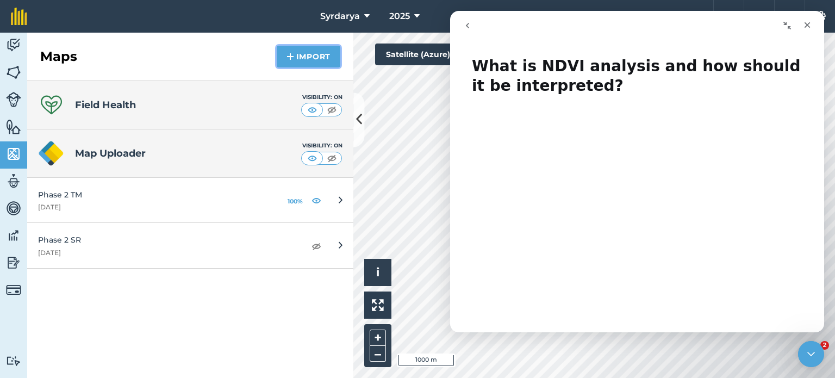
click at [314, 59] on button "Import" at bounding box center [309, 57] width 64 height 22
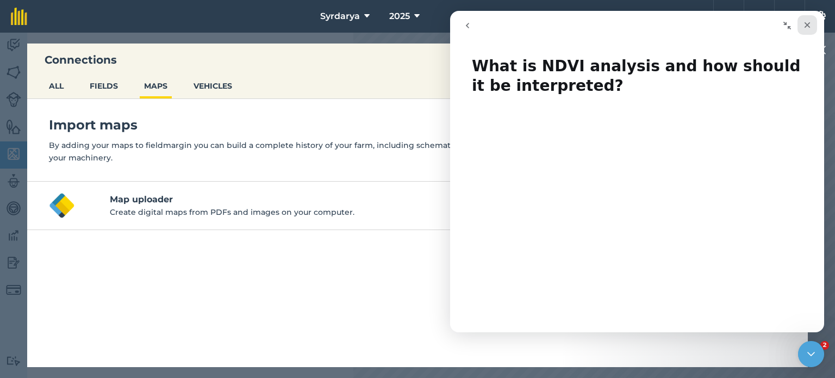
click at [811, 25] on div "Close" at bounding box center [807, 25] width 20 height 20
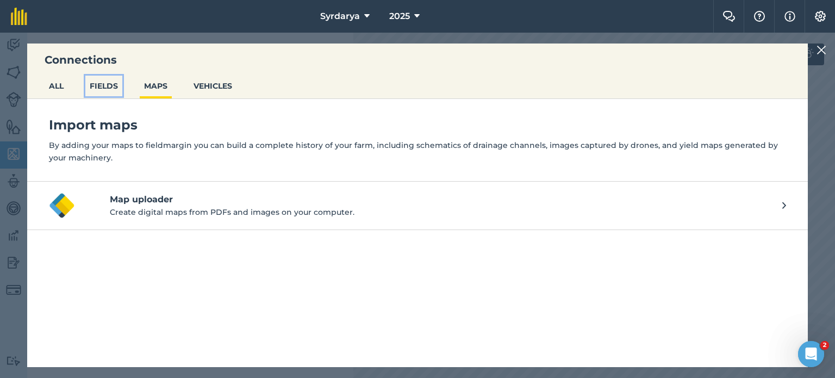
click at [92, 84] on button "FIELDS" at bounding box center [103, 86] width 37 height 21
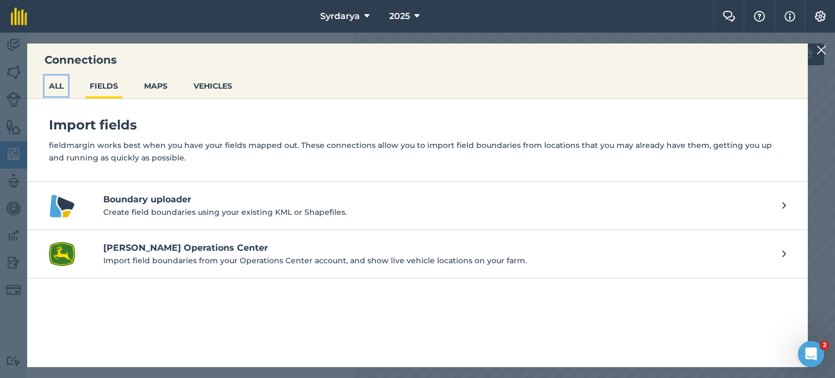
click at [58, 84] on button "ALL" at bounding box center [56, 86] width 23 height 21
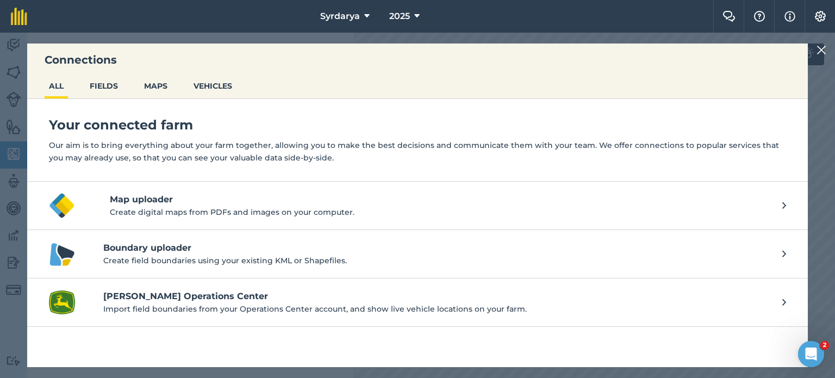
click at [832, 46] on div "Connections ALL FIELDS MAPS VEHICLES Your connected farm Our aim is to bring ev…" at bounding box center [417, 205] width 835 height 345
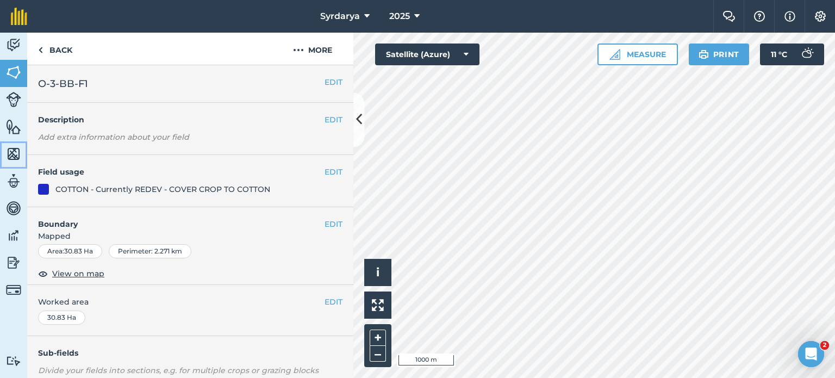
click at [13, 154] on img at bounding box center [13, 154] width 15 height 16
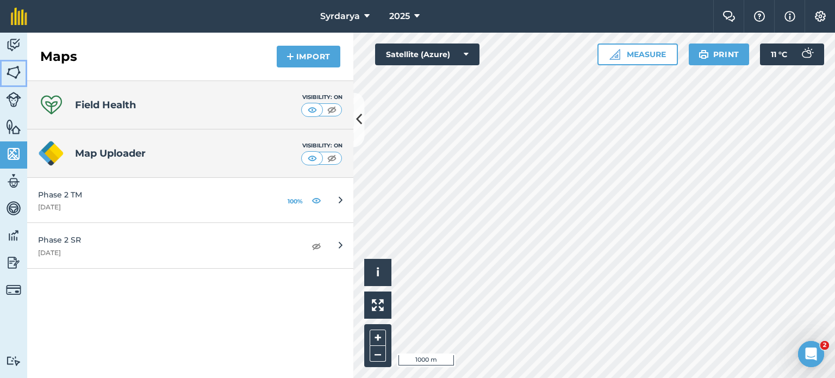
click at [15, 71] on img at bounding box center [13, 72] width 15 height 16
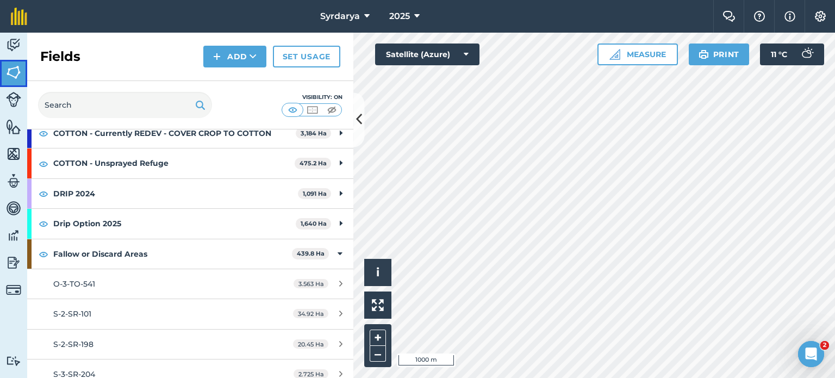
scroll to position [163, 0]
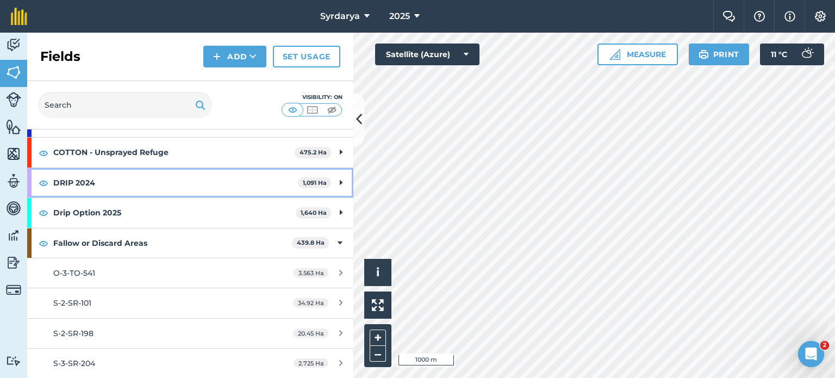
click at [75, 180] on strong "DRIP 2024" at bounding box center [175, 182] width 245 height 29
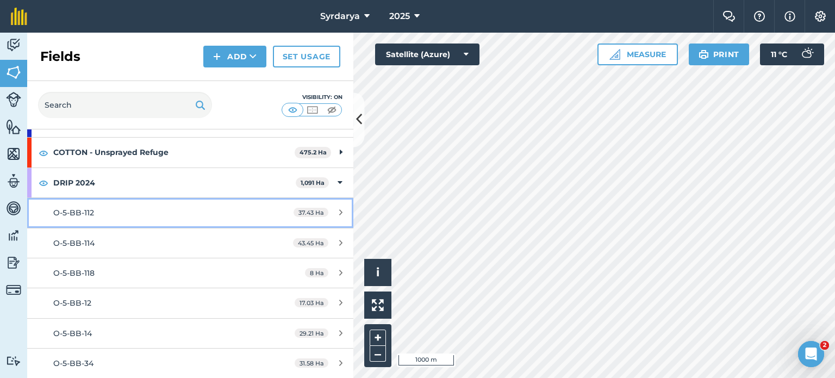
click at [73, 215] on span "O-5-BB-112" at bounding box center [73, 213] width 41 height 10
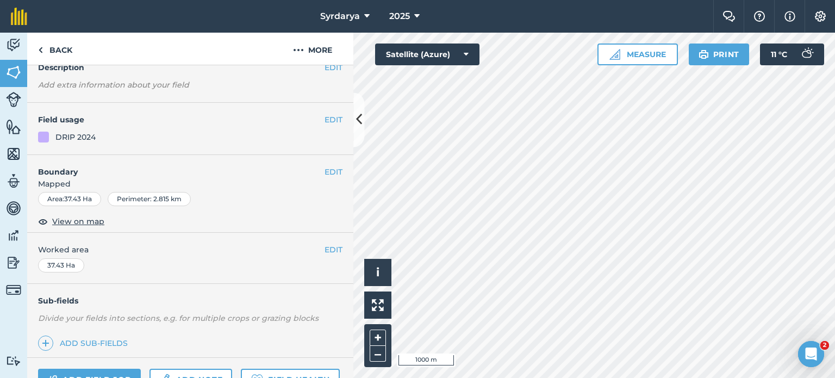
scroll to position [54, 0]
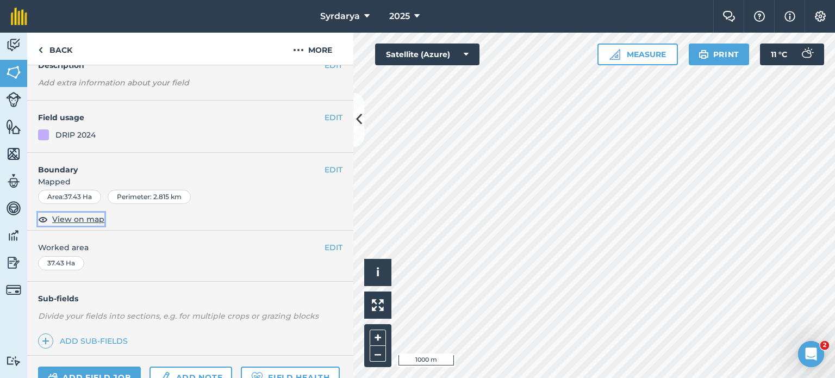
click at [78, 216] on span "View on map" at bounding box center [78, 219] width 52 height 12
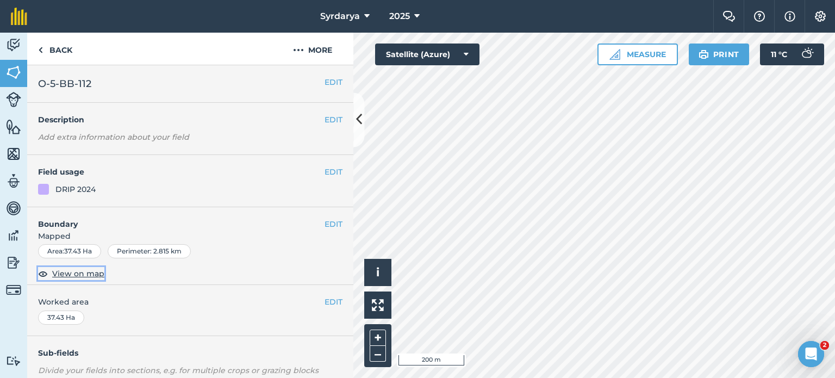
scroll to position [0, 0]
click at [628, 47] on button "Measure" at bounding box center [637, 54] width 80 height 22
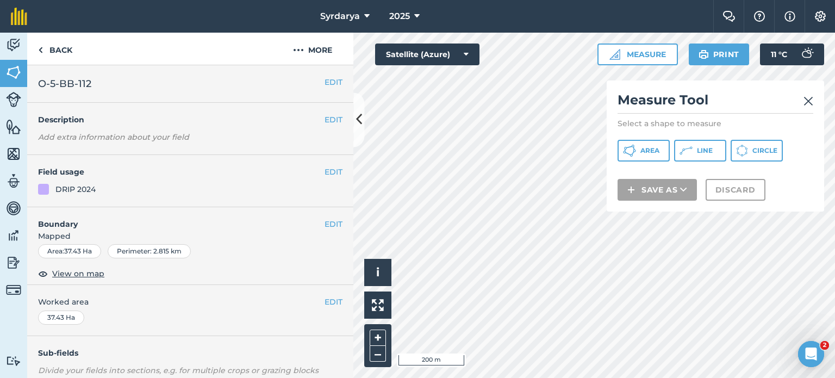
click at [804, 104] on img at bounding box center [808, 101] width 10 height 13
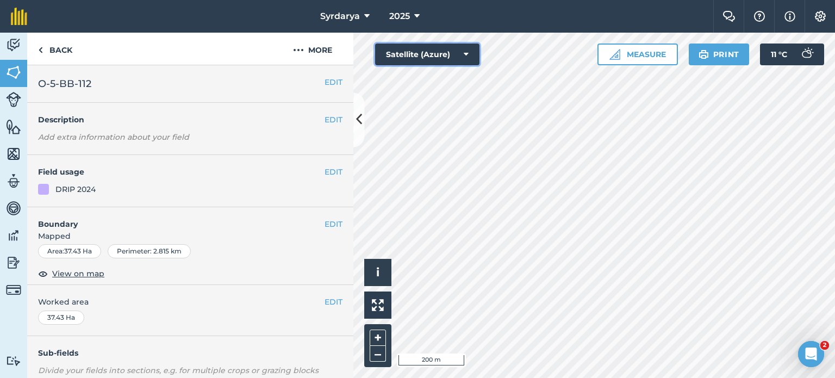
click at [449, 54] on button "Satellite (Azure)" at bounding box center [427, 54] width 104 height 22
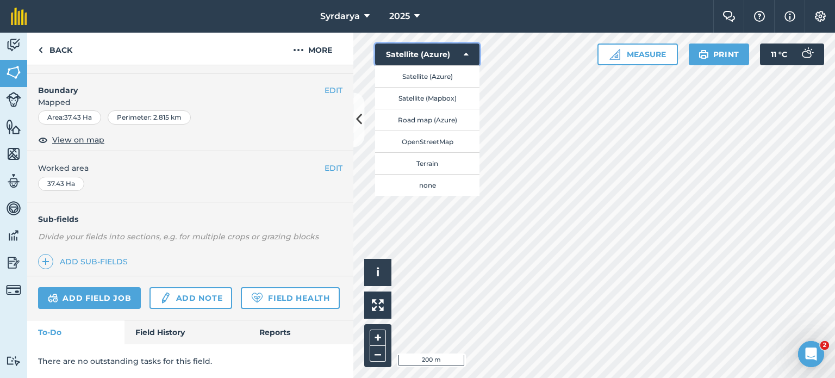
scroll to position [162, 0]
click at [241, 296] on link "Field Health" at bounding box center [290, 298] width 98 height 22
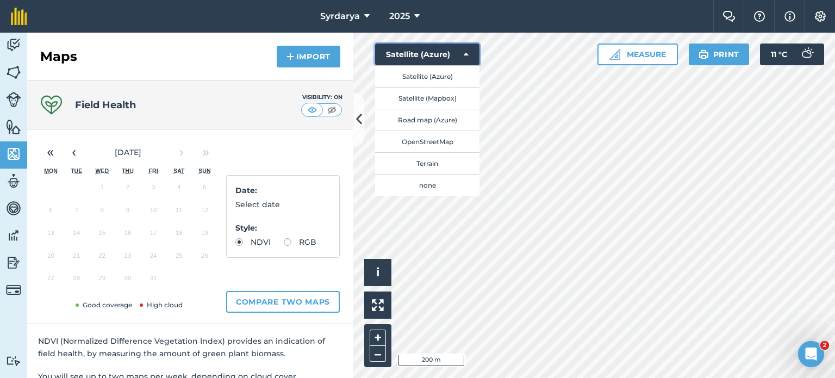
click at [466, 60] on button "Satellite (Azure)" at bounding box center [427, 54] width 104 height 22
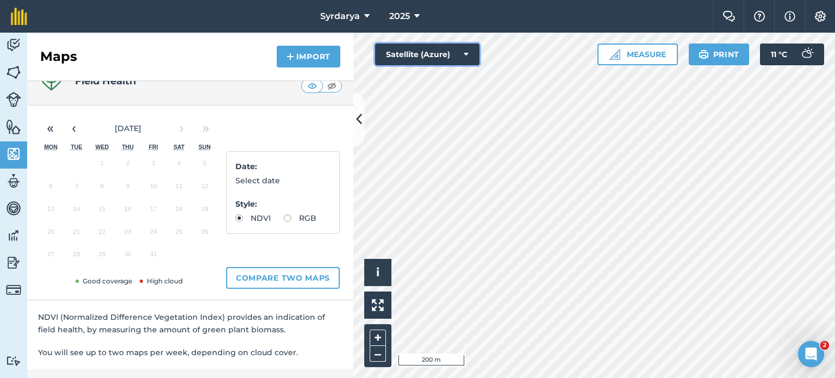
scroll to position [54, 0]
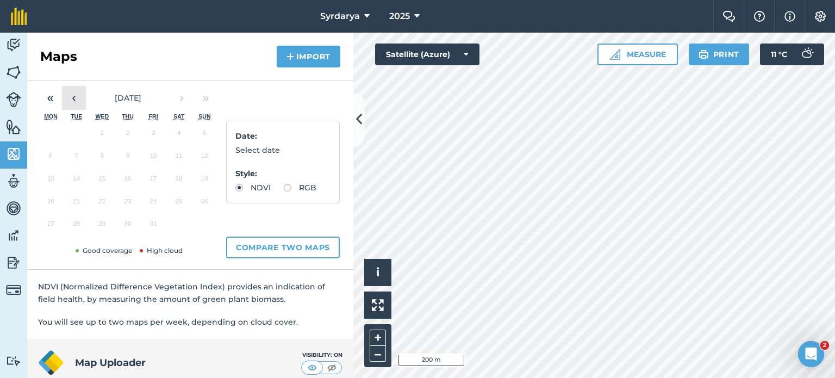
click at [77, 97] on button "‹" at bounding box center [74, 98] width 24 height 24
click at [127, 206] on button "25" at bounding box center [128, 203] width 26 height 23
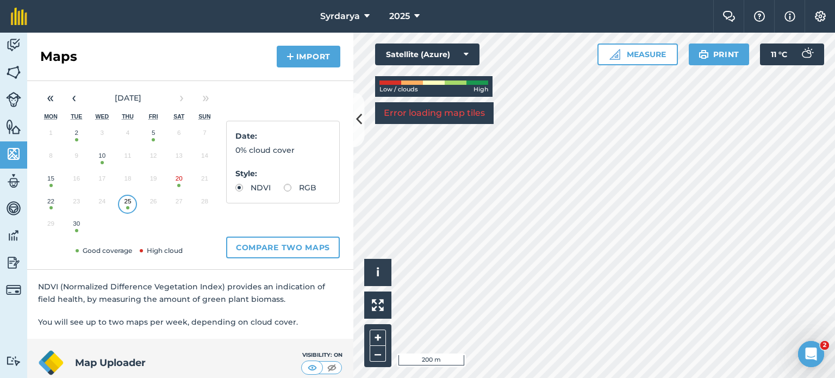
click at [78, 224] on button "30" at bounding box center [77, 226] width 26 height 23
click at [154, 137] on button "5" at bounding box center [154, 135] width 26 height 23
click at [284, 191] on label "RGB" at bounding box center [300, 188] width 33 height 8
radio input "true"
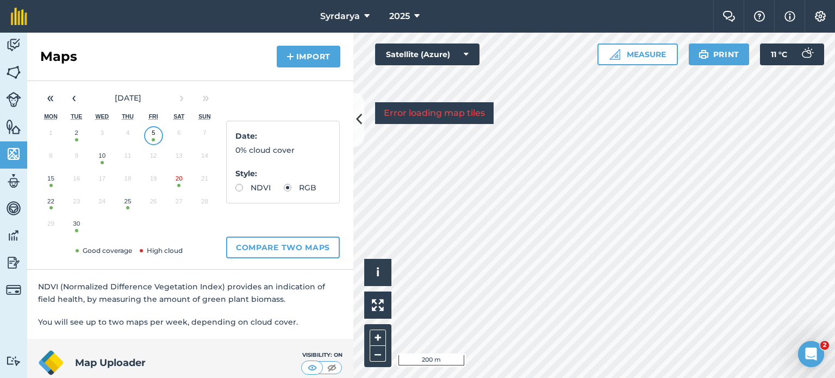
click at [242, 185] on label "NDVI" at bounding box center [252, 188] width 35 height 8
radio input "true"
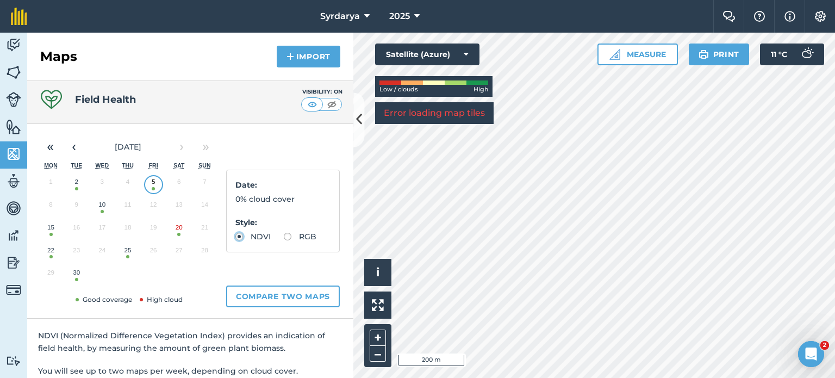
scroll to position [0, 0]
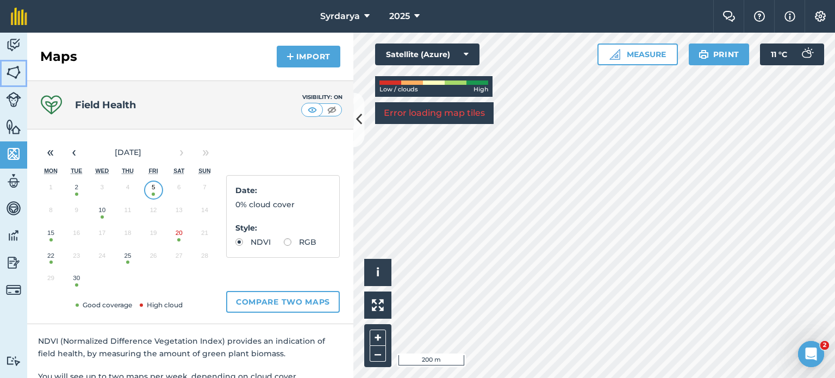
click at [11, 69] on img at bounding box center [13, 72] width 15 height 16
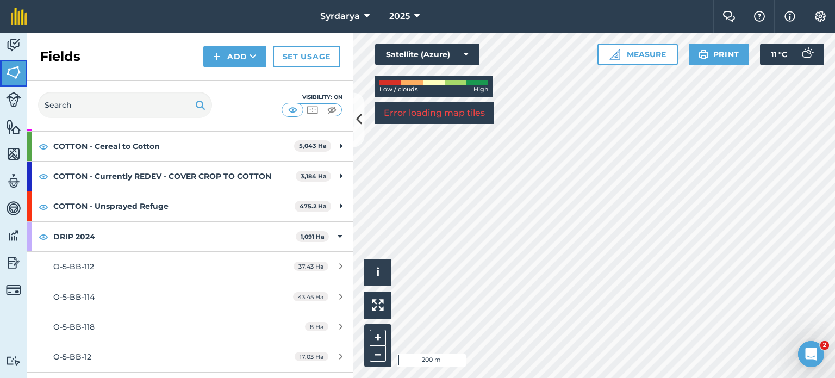
scroll to position [109, 0]
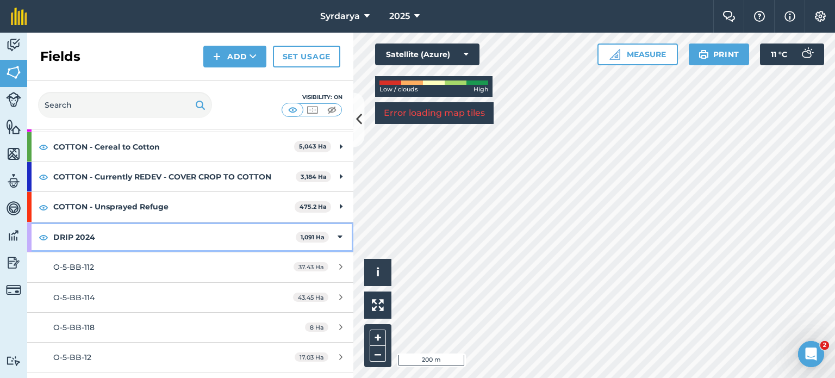
click at [337, 234] on icon at bounding box center [339, 237] width 5 height 12
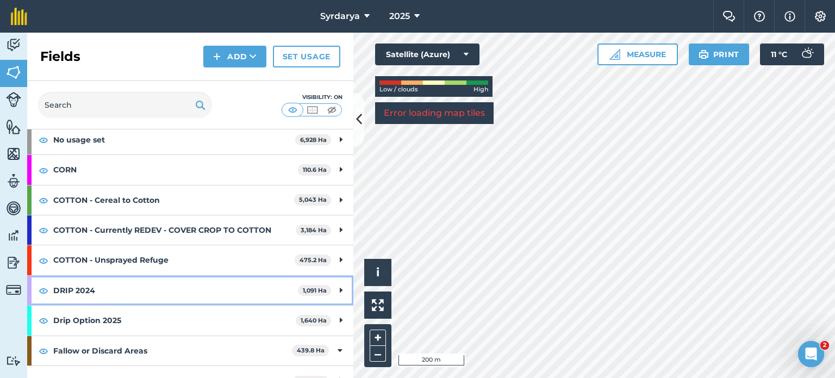
scroll to position [54, 0]
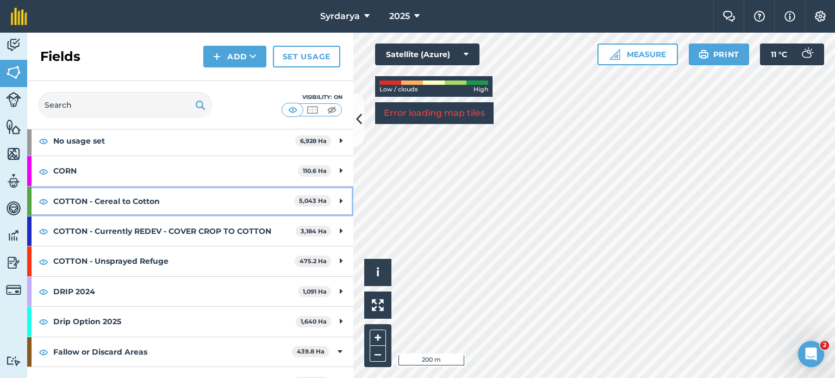
click at [135, 201] on strong "COTTON - Cereal to Cotton" at bounding box center [173, 200] width 241 height 29
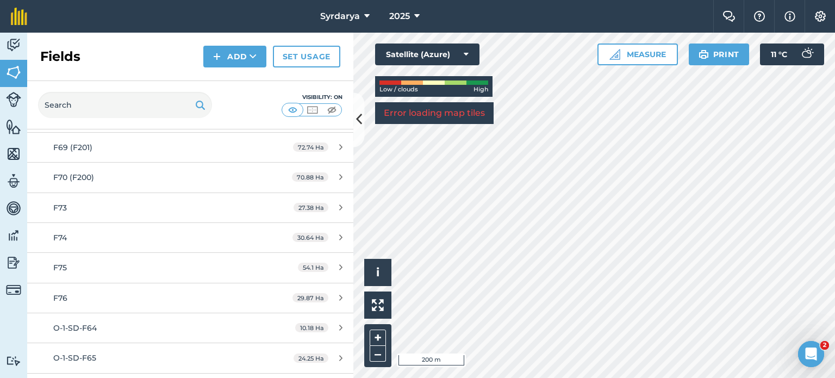
scroll to position [217, 0]
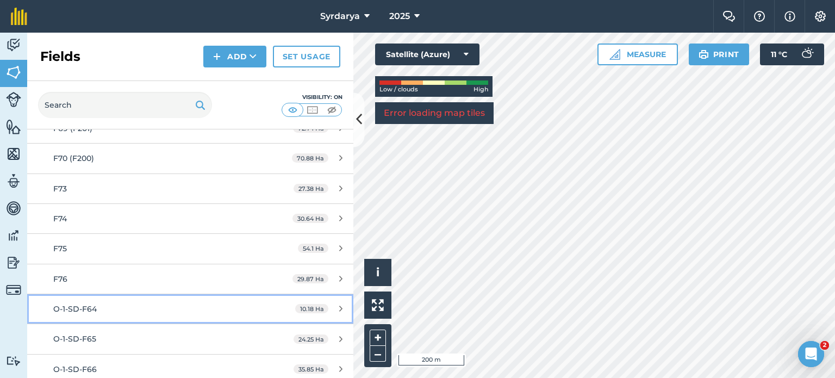
click at [90, 310] on span "O-1-SD-F64" at bounding box center [74, 309] width 43 height 10
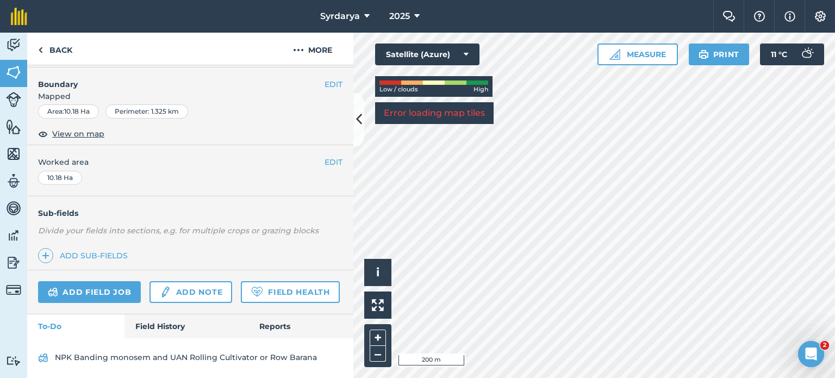
scroll to position [172, 0]
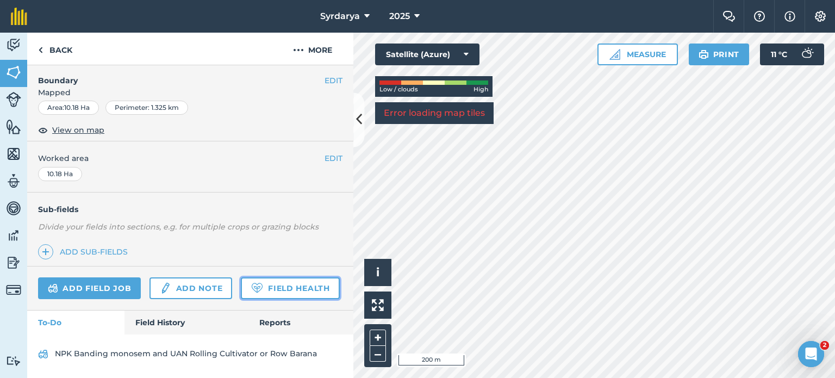
click at [241, 289] on link "Field Health" at bounding box center [290, 288] width 98 height 22
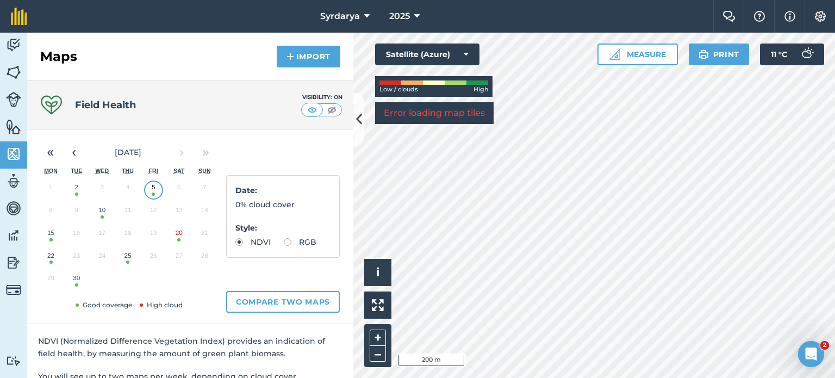
click at [127, 258] on button "25" at bounding box center [128, 258] width 26 height 23
click at [417, 15] on icon at bounding box center [416, 16] width 5 height 13
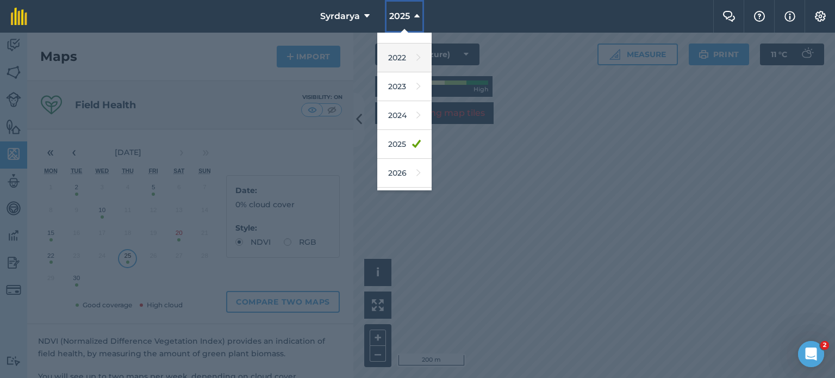
scroll to position [109, 0]
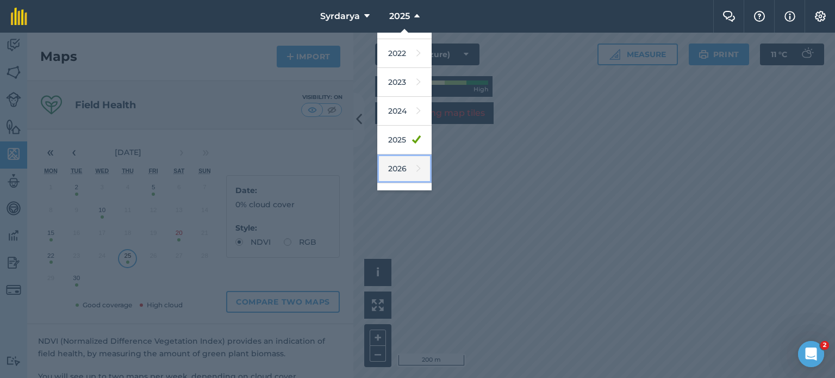
click at [404, 167] on link "2026" at bounding box center [404, 168] width 54 height 29
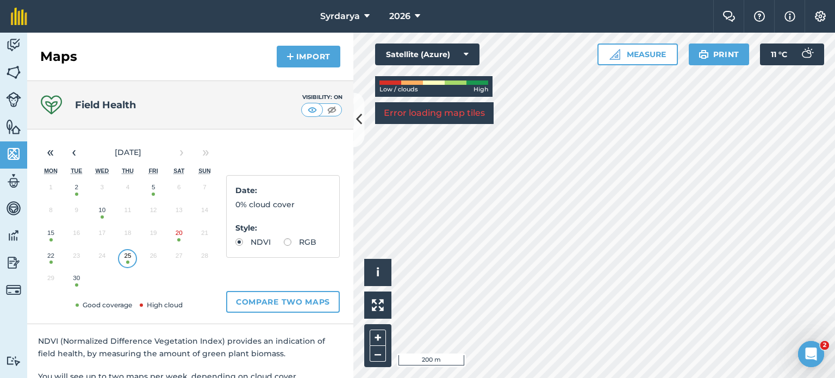
click at [127, 258] on button "25" at bounding box center [128, 258] width 26 height 23
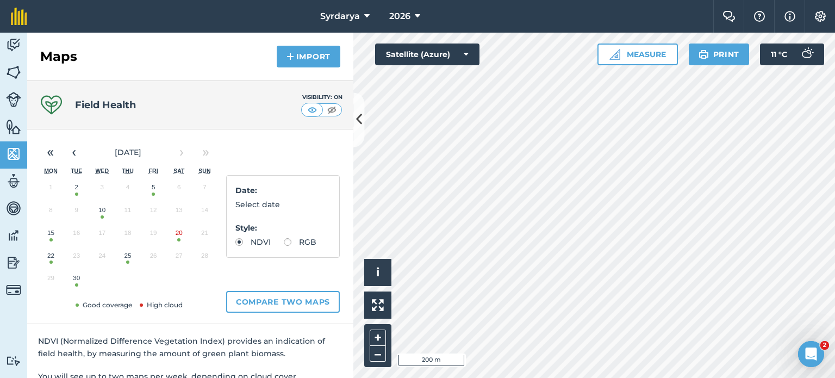
click at [130, 257] on button "25" at bounding box center [128, 258] width 26 height 23
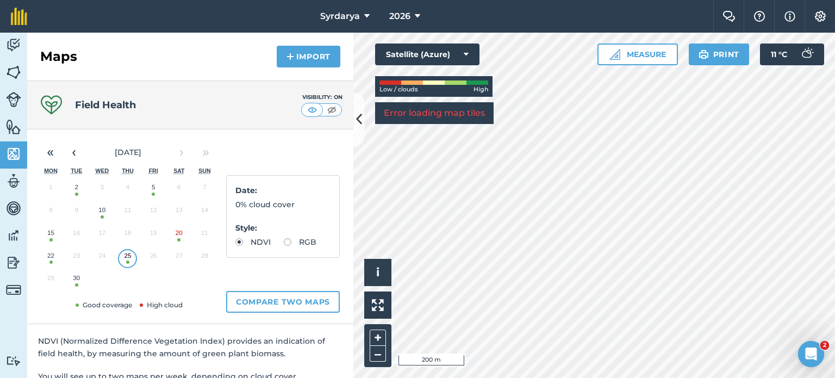
click at [433, 114] on p "Error loading map tiles" at bounding box center [434, 113] width 101 height 13
click at [359, 122] on icon at bounding box center [359, 119] width 6 height 19
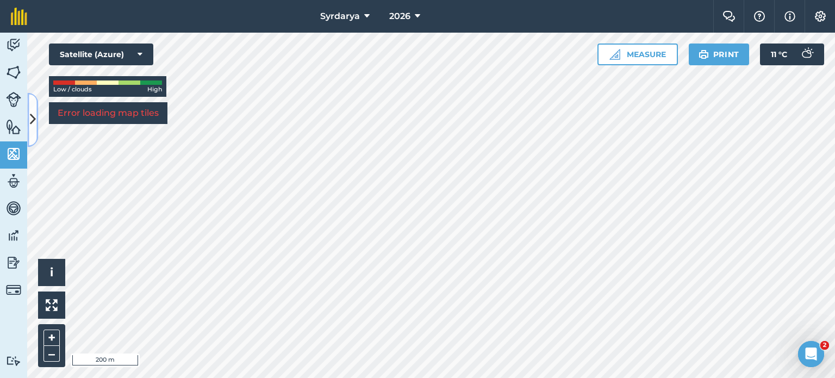
click at [33, 123] on icon at bounding box center [33, 119] width 6 height 19
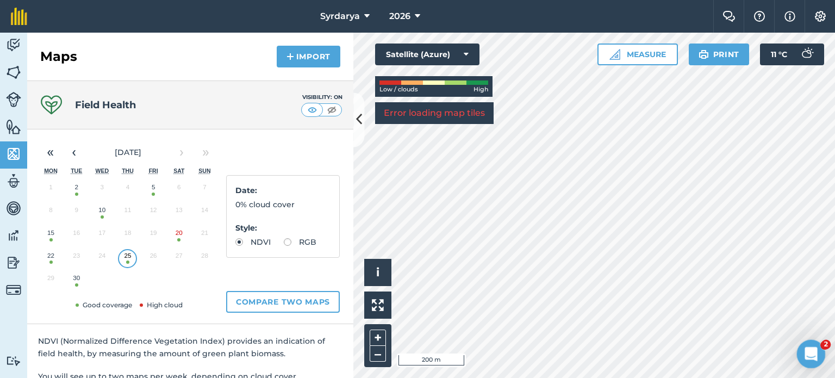
click at [806, 353] on icon "Open Intercom Messenger" at bounding box center [809, 352] width 18 height 18
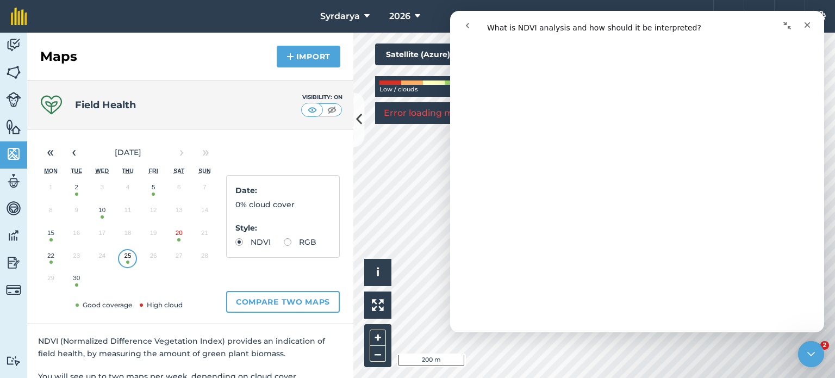
scroll to position [519, 0]
click at [662, 289] on span "😃" at bounding box center [665, 287] width 21 height 29
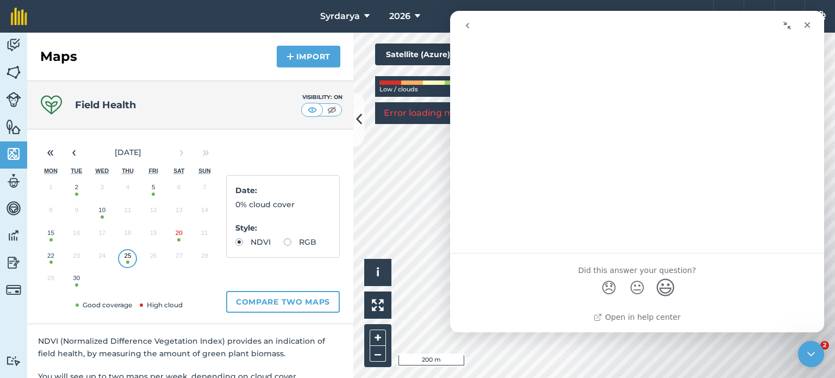
click at [469, 26] on icon "go back" at bounding box center [467, 25] width 9 height 9
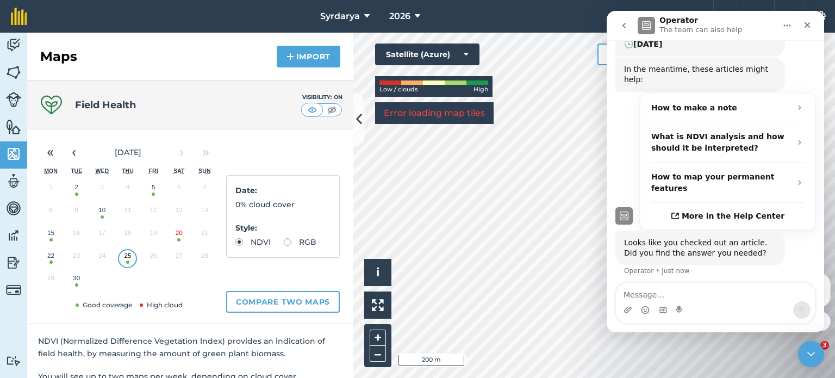
scroll to position [0, 0]
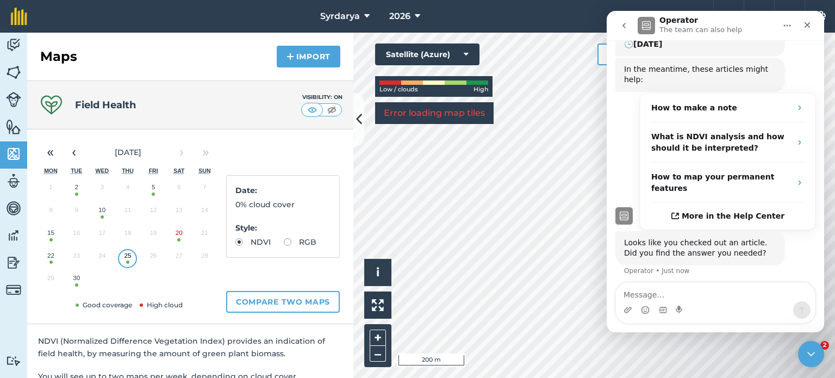
click at [668, 287] on textarea "Message…" at bounding box center [715, 292] width 199 height 18
type textarea "Error loading Map tiles message was pop up"
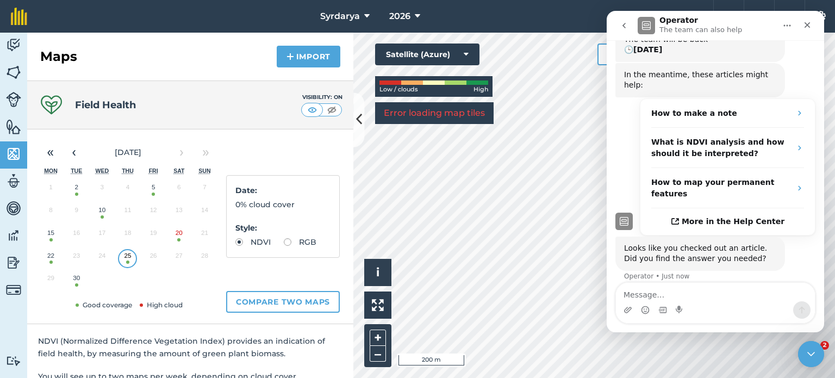
scroll to position [136, 0]
click at [452, 55] on button "Satellite (Azure)" at bounding box center [427, 54] width 104 height 22
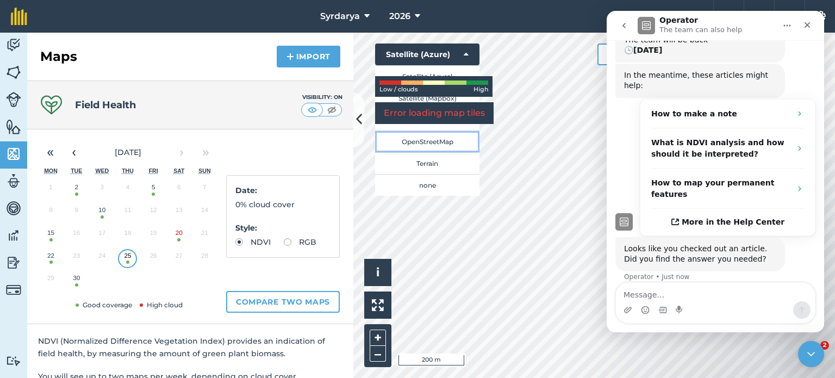
click at [425, 140] on button "OpenStreetMap" at bounding box center [427, 141] width 104 height 22
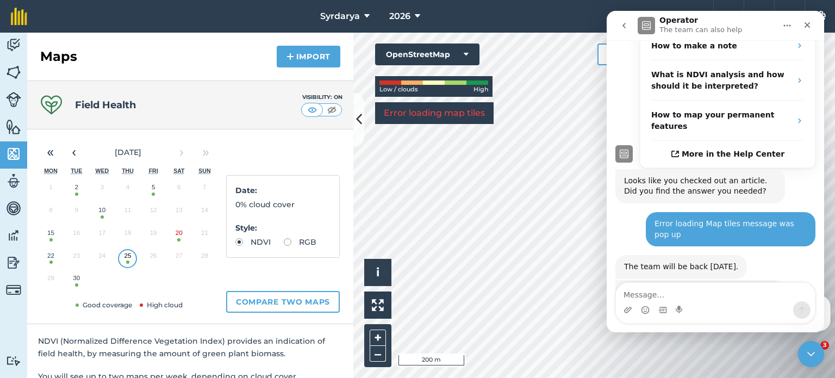
scroll to position [0, 0]
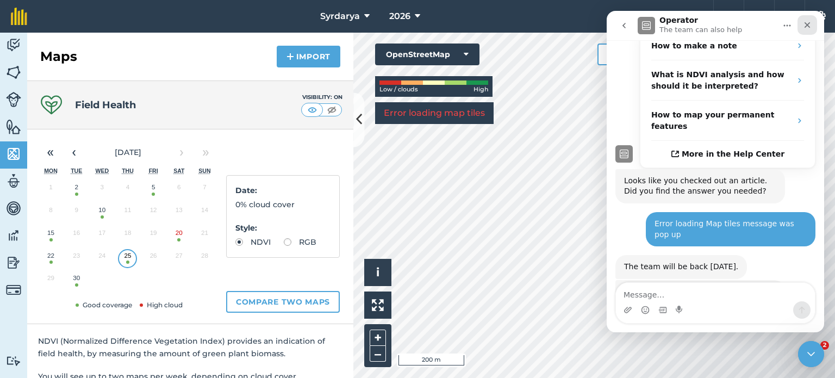
click at [808, 25] on icon "Close" at bounding box center [807, 25] width 9 height 9
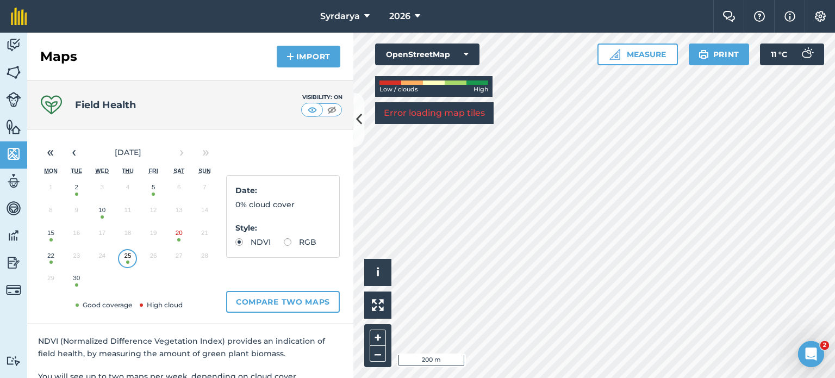
click at [284, 246] on label "RGB" at bounding box center [300, 242] width 33 height 8
radio input "true"
click at [253, 238] on label "NDVI" at bounding box center [252, 242] width 35 height 8
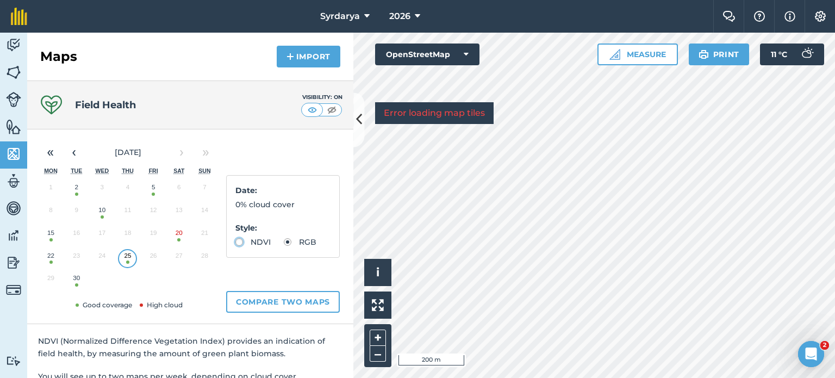
radio input "true"
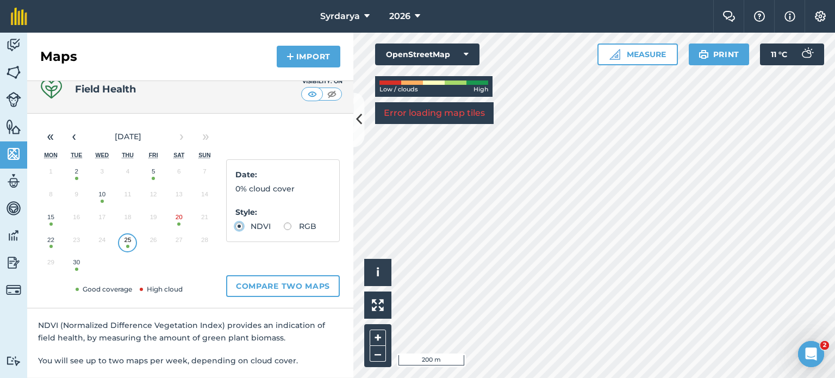
scroll to position [54, 0]
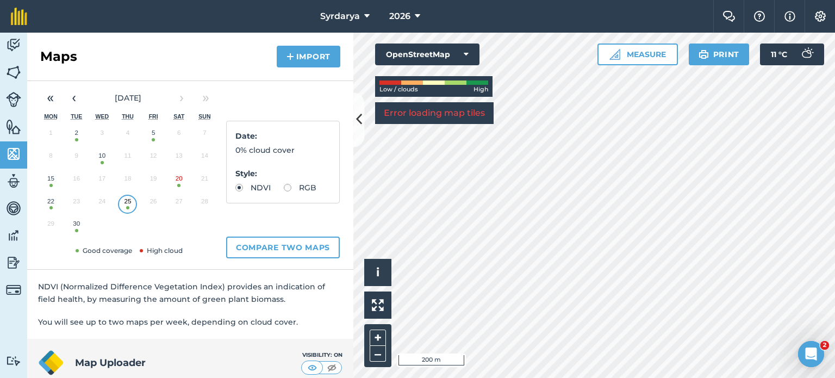
click at [79, 221] on button "30" at bounding box center [77, 226] width 26 height 23
click at [141, 101] on span "September 2025" at bounding box center [128, 98] width 27 height 10
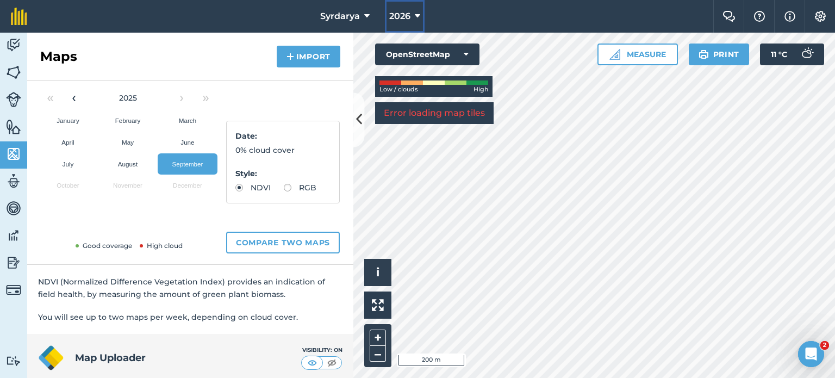
click at [418, 17] on icon at bounding box center [417, 16] width 5 height 13
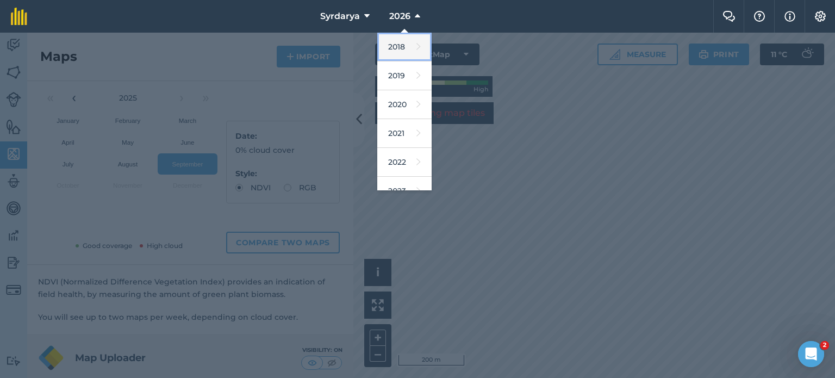
click at [405, 52] on link "2018" at bounding box center [404, 47] width 54 height 29
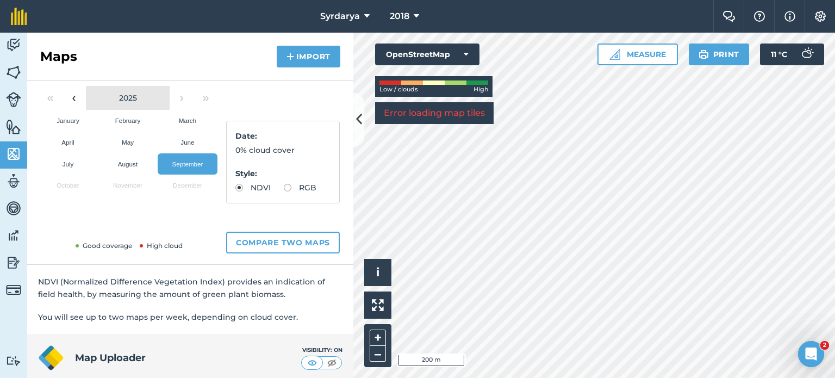
click at [119, 101] on span "2025" at bounding box center [128, 98] width 18 height 10
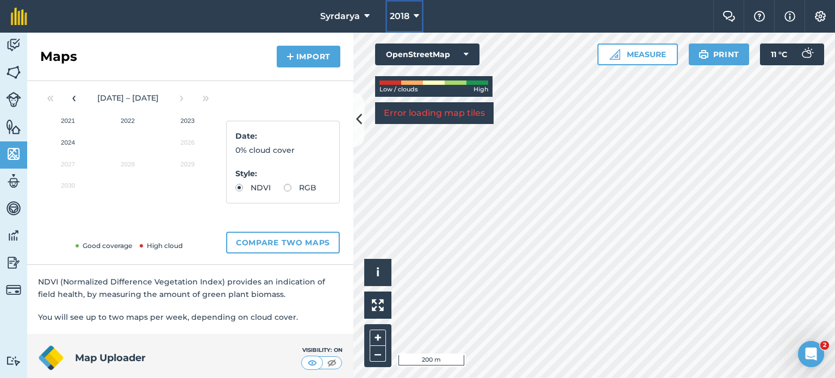
click at [406, 14] on span "2018" at bounding box center [400, 16] width 20 height 13
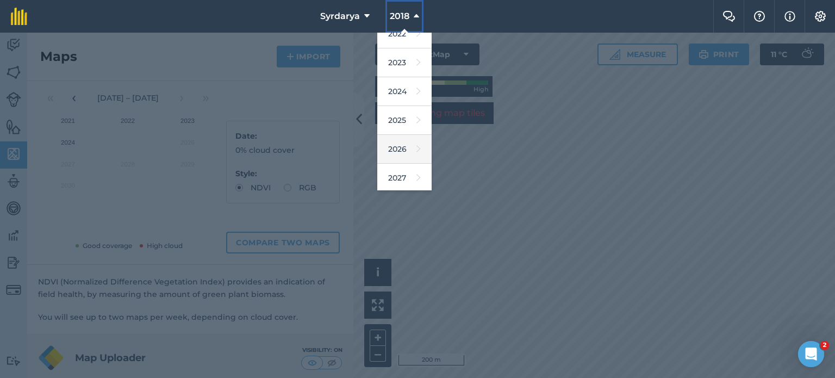
scroll to position [129, 0]
click at [401, 169] on link "2027" at bounding box center [404, 177] width 54 height 29
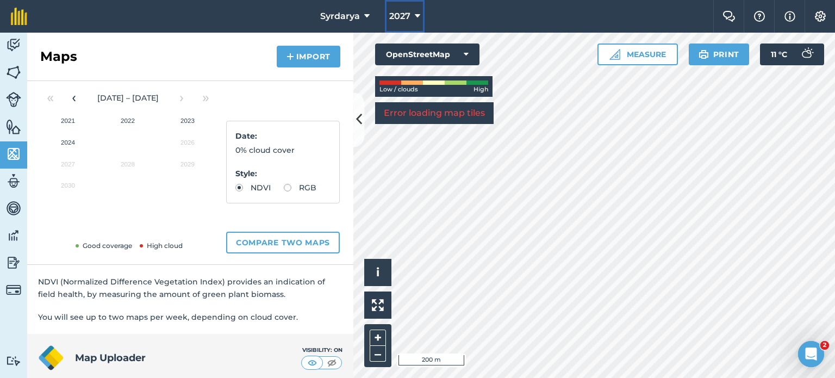
drag, startPoint x: 417, startPoint y: 6, endPoint x: 418, endPoint y: 1, distance: 5.5
click at [417, 5] on button "2027" at bounding box center [405, 16] width 40 height 33
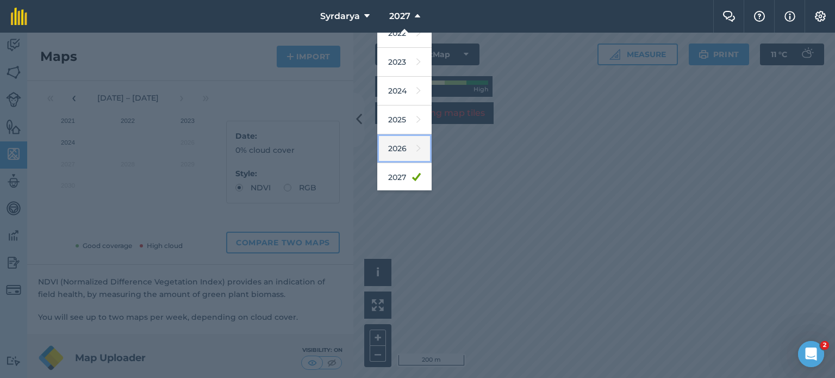
click at [405, 145] on link "2026" at bounding box center [404, 148] width 54 height 29
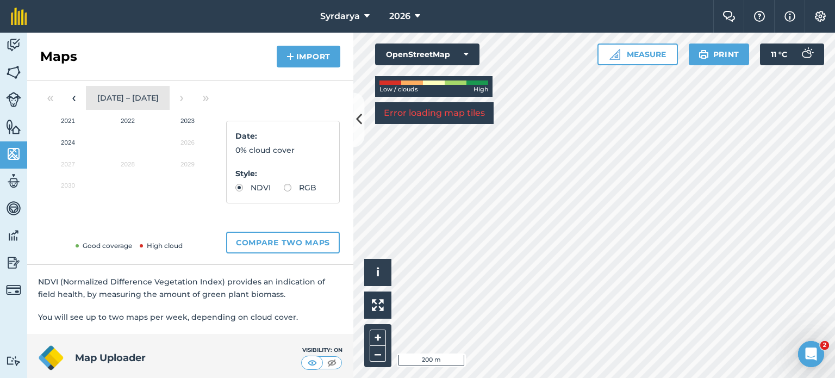
click at [143, 99] on span "2021 – 2030" at bounding box center [127, 98] width 61 height 10
click at [284, 191] on label "RGB" at bounding box center [300, 188] width 33 height 8
radio input "true"
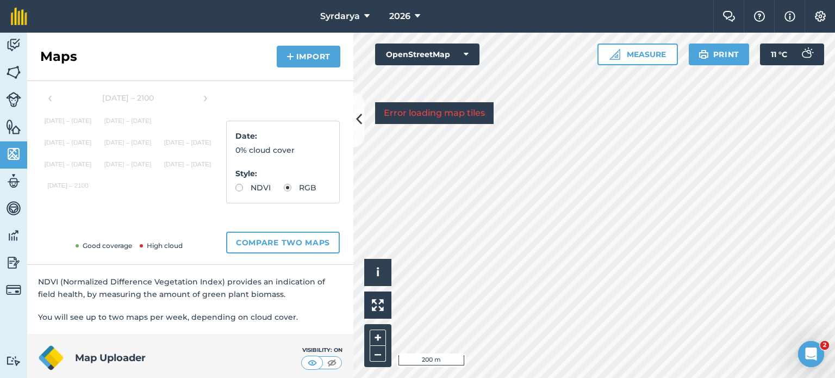
click at [253, 187] on label "NDVI" at bounding box center [252, 188] width 35 height 8
radio input "true"
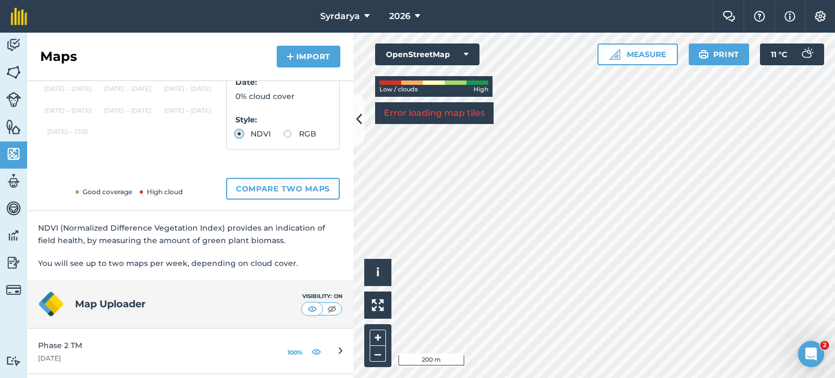
scroll to position [40, 0]
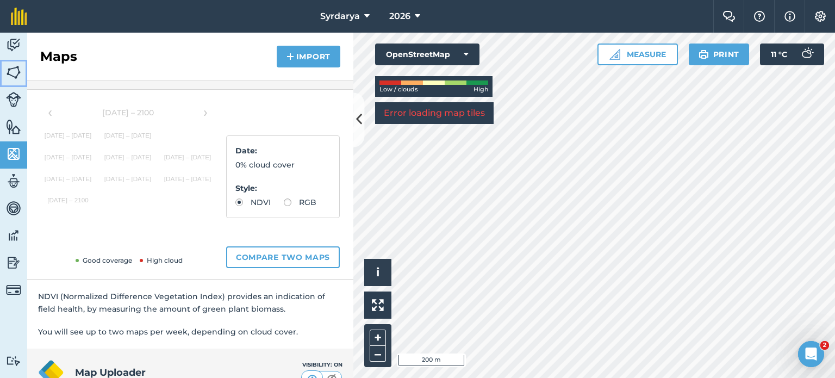
click at [20, 71] on img at bounding box center [13, 72] width 15 height 16
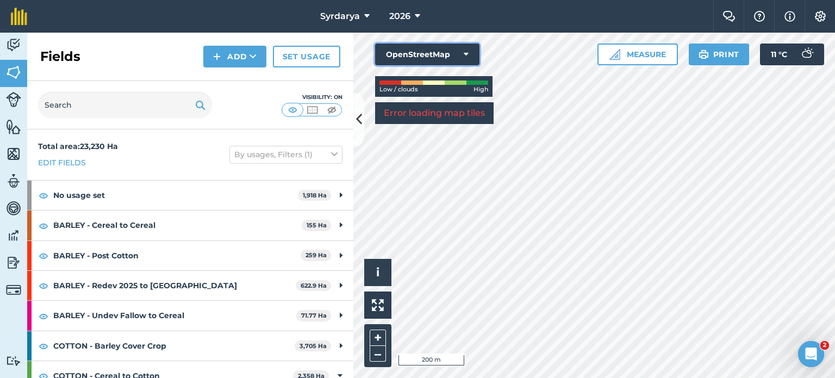
click at [418, 48] on button "OpenStreetMap" at bounding box center [427, 54] width 104 height 22
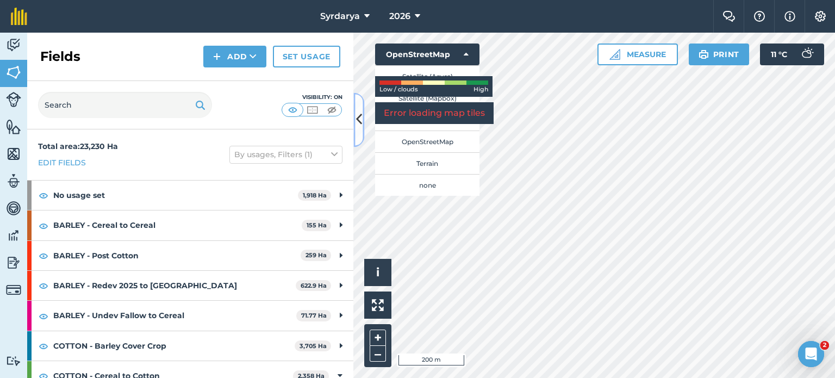
click at [361, 126] on icon at bounding box center [359, 119] width 6 height 19
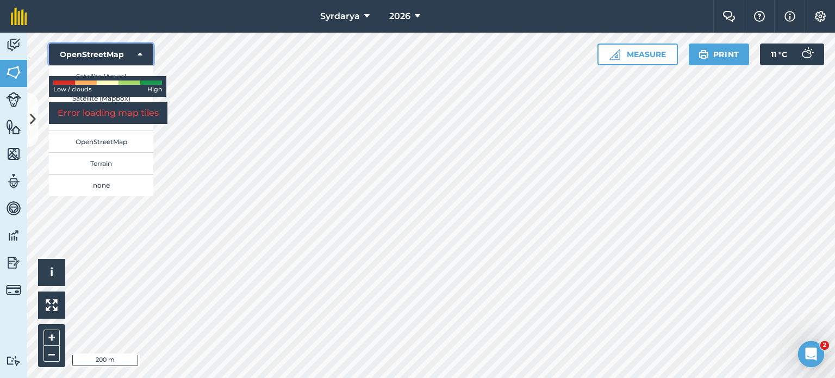
click at [149, 45] on button "OpenStreetMap" at bounding box center [101, 54] width 104 height 22
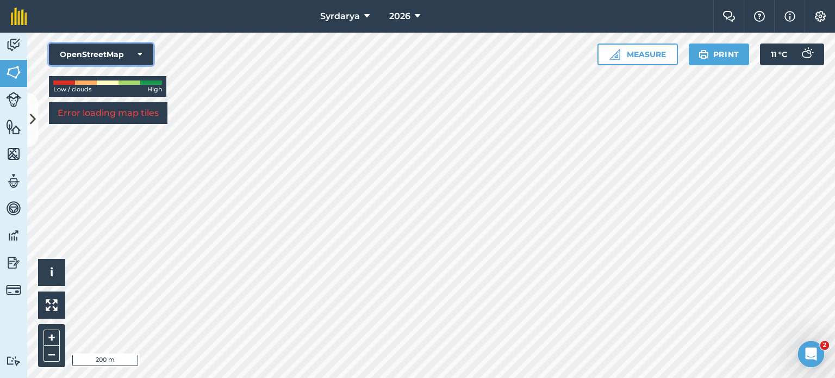
click at [149, 45] on button "OpenStreetMap" at bounding box center [101, 54] width 104 height 22
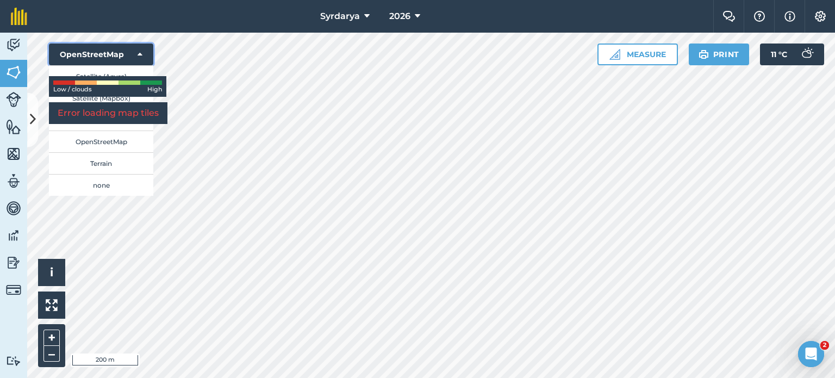
click at [111, 46] on button "OpenStreetMap" at bounding box center [101, 54] width 104 height 22
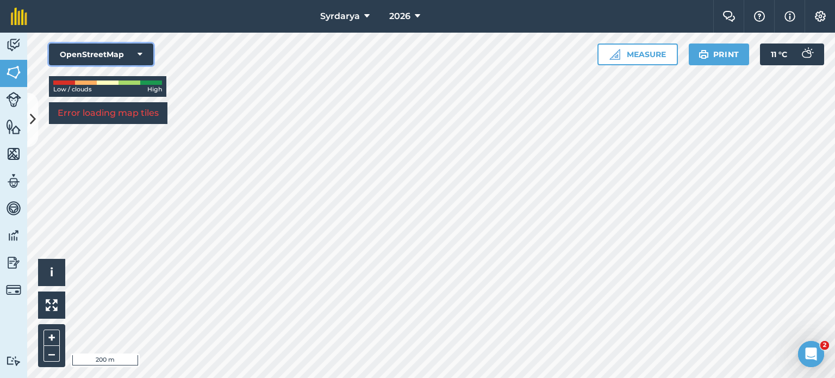
click at [117, 52] on button "OpenStreetMap" at bounding box center [101, 54] width 104 height 22
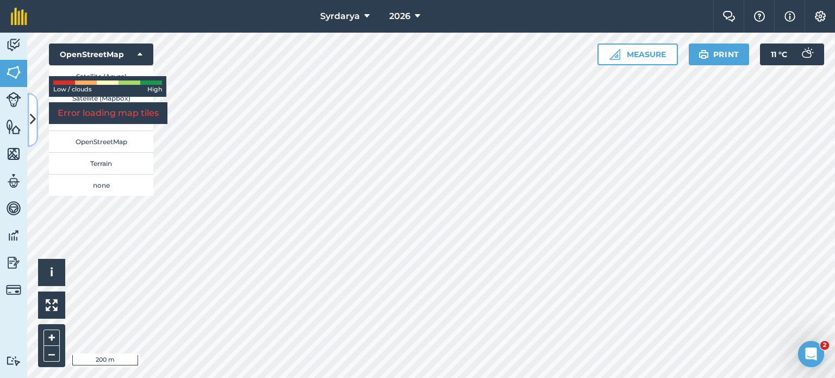
click at [30, 121] on icon at bounding box center [33, 119] width 6 height 19
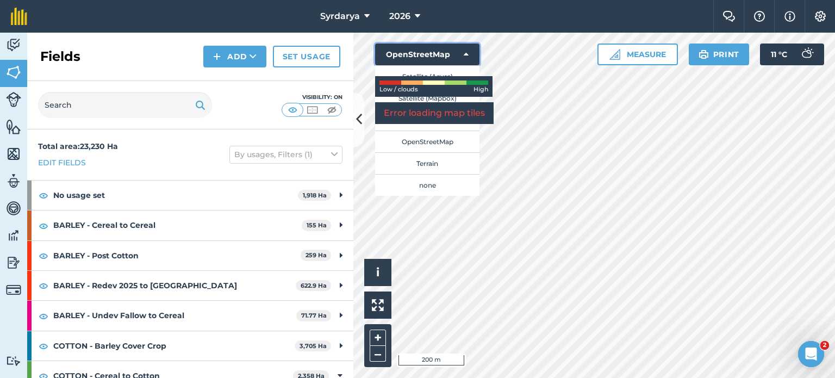
click at [458, 54] on button "OpenStreetMap" at bounding box center [427, 54] width 104 height 22
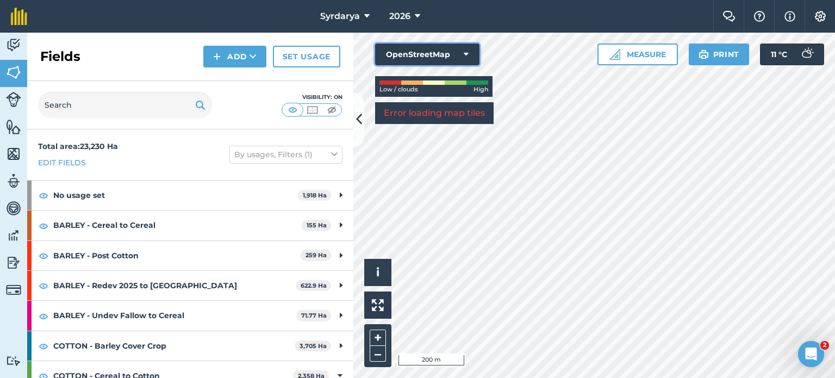
click at [458, 54] on button "OpenStreetMap" at bounding box center [427, 54] width 104 height 22
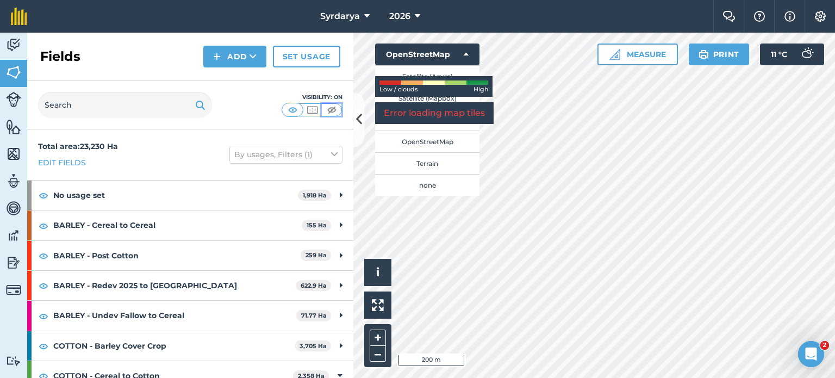
click at [326, 110] on img at bounding box center [332, 109] width 14 height 11
click at [330, 110] on img at bounding box center [332, 109] width 14 height 11
click at [309, 107] on img at bounding box center [312, 109] width 14 height 11
click at [289, 108] on img at bounding box center [293, 109] width 14 height 11
click at [311, 108] on img at bounding box center [312, 109] width 14 height 11
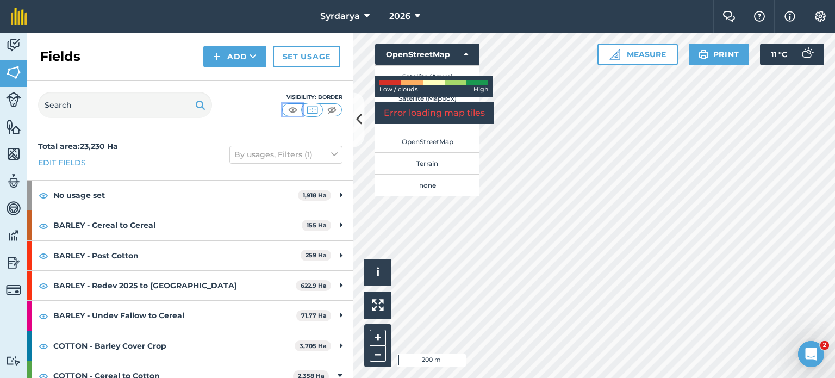
click at [287, 107] on img at bounding box center [293, 109] width 14 height 11
click at [311, 108] on img at bounding box center [312, 109] width 14 height 11
click at [472, 53] on button "OpenStreetMap" at bounding box center [427, 54] width 104 height 22
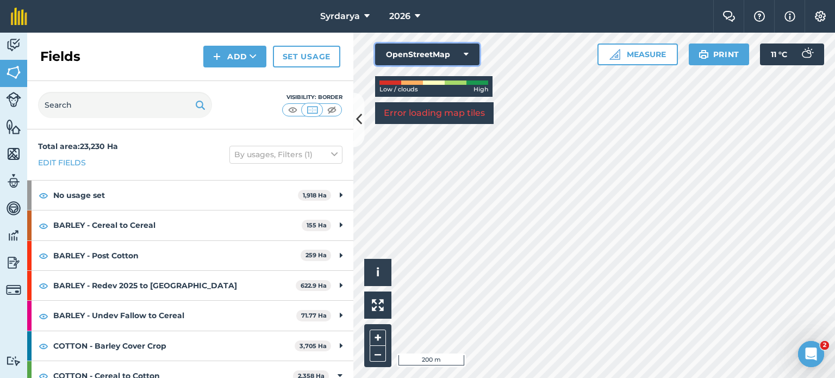
click at [472, 53] on button "OpenStreetMap" at bounding box center [427, 54] width 104 height 22
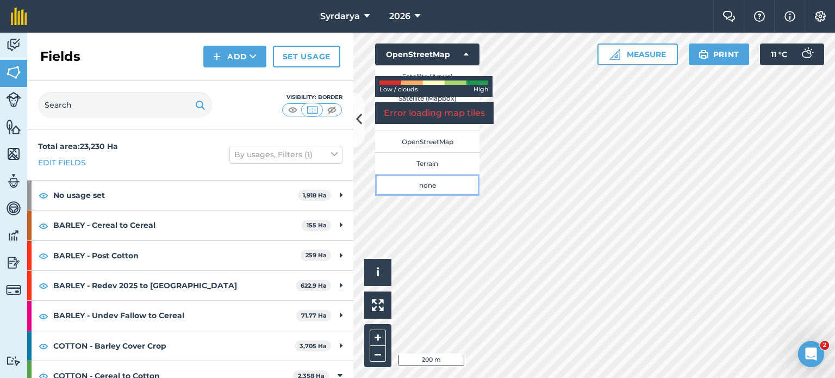
click at [429, 184] on button "none" at bounding box center [427, 185] width 104 height 22
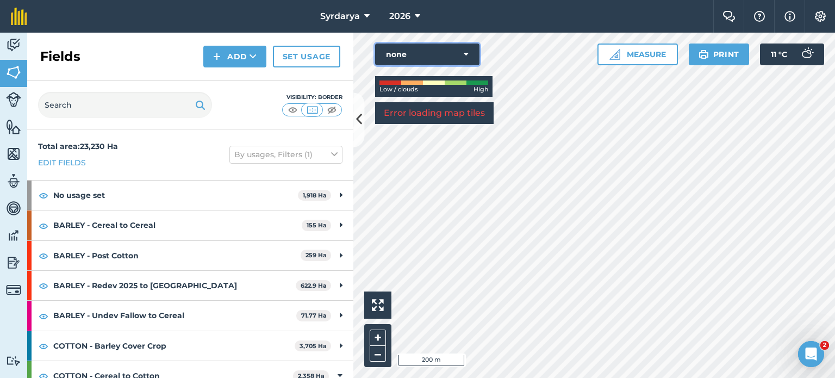
click at [467, 50] on icon at bounding box center [466, 54] width 5 height 11
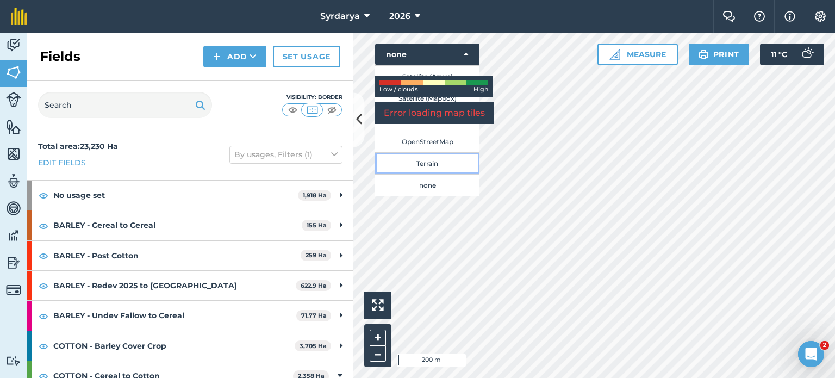
click at [449, 165] on button "Terrain" at bounding box center [427, 163] width 104 height 22
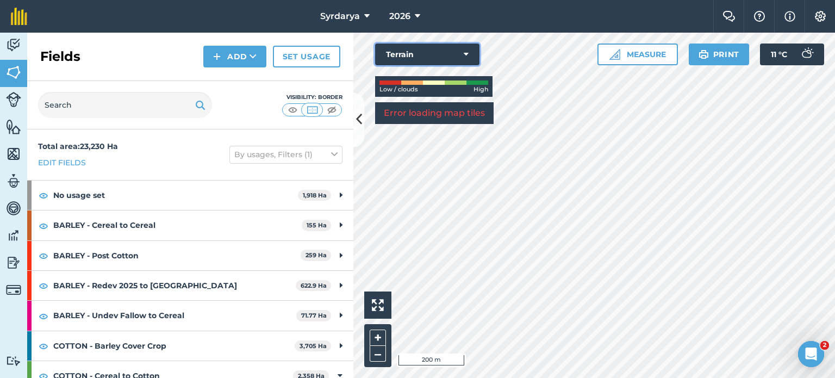
click at [471, 51] on button "Terrain" at bounding box center [427, 54] width 104 height 22
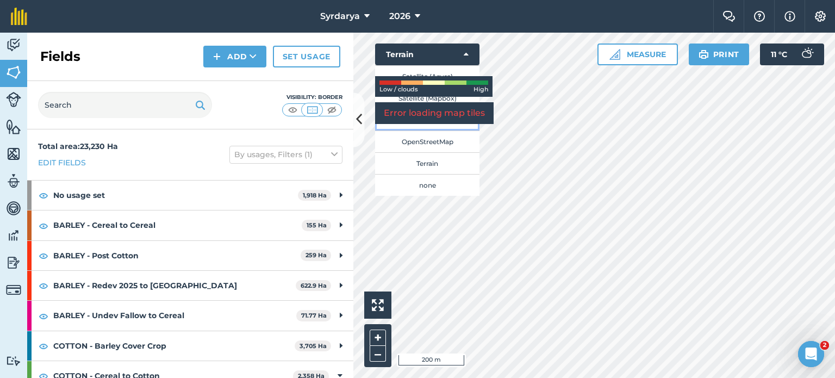
click at [461, 126] on button "Road map (Azure)" at bounding box center [427, 120] width 104 height 22
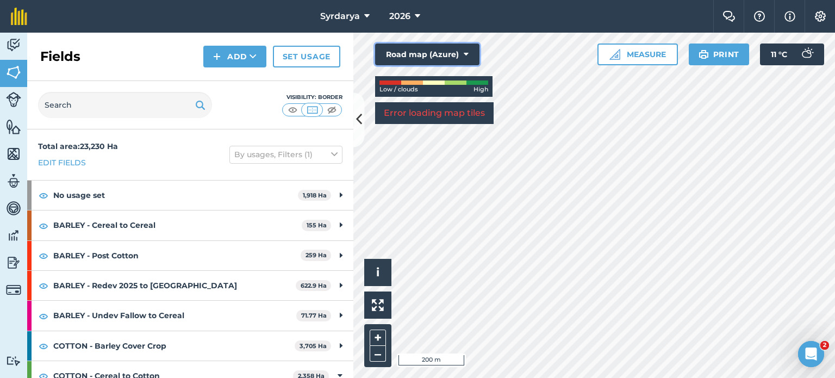
click at [466, 55] on icon at bounding box center [466, 54] width 5 height 11
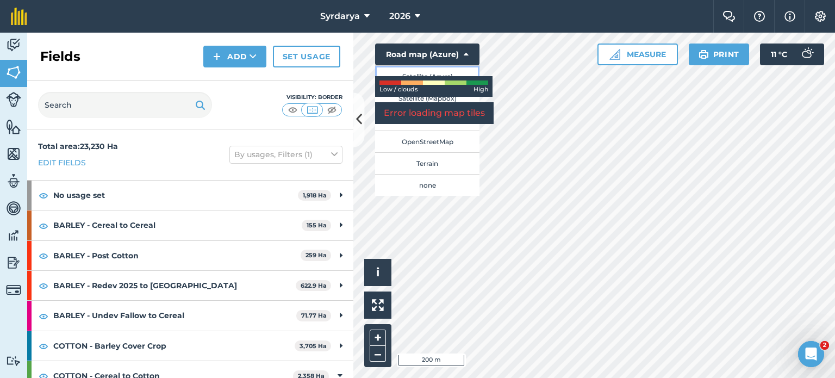
click at [442, 73] on button "Satellite (Azure)" at bounding box center [427, 76] width 104 height 22
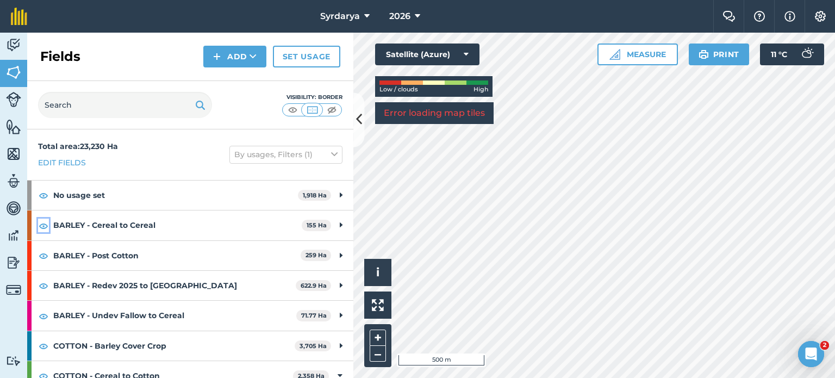
click at [38, 226] on button at bounding box center [43, 224] width 11 height 13
click at [45, 226] on img at bounding box center [44, 225] width 10 height 13
click at [512, 71] on div "Hello i © 2025 TomTom, Microsoft 500 m + – Satellite (Azure) Low / clouds High …" at bounding box center [593, 205] width 481 height 345
drag, startPoint x: 482, startPoint y: 84, endPoint x: 474, endPoint y: 89, distance: 9.5
click at [474, 89] on div "Low / clouds High" at bounding box center [433, 90] width 109 height 10
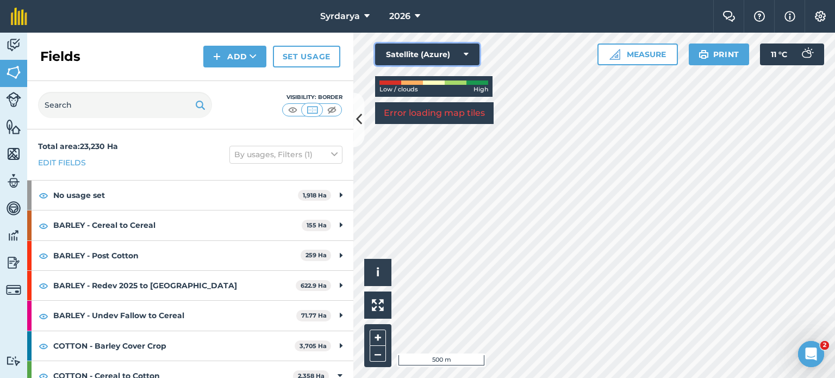
click at [508, 80] on div "Hello i © 2025 TomTom, Microsoft 500 m + – Satellite (Azure) Low / clouds High …" at bounding box center [593, 205] width 481 height 345
click at [470, 52] on button "Satellite (Azure)" at bounding box center [427, 54] width 104 height 22
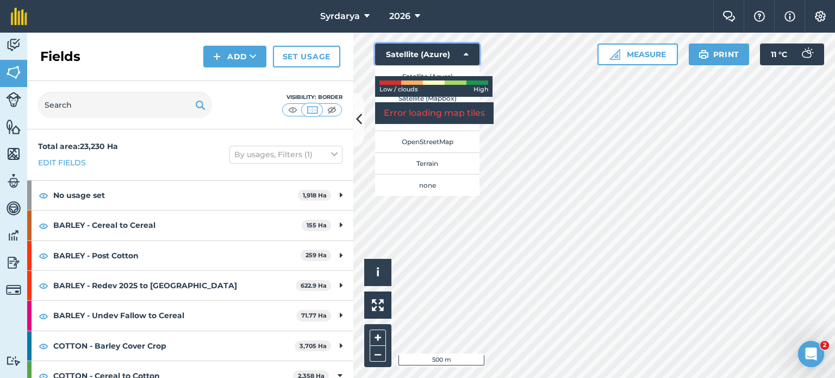
click at [462, 52] on button "Satellite (Azure)" at bounding box center [427, 54] width 104 height 22
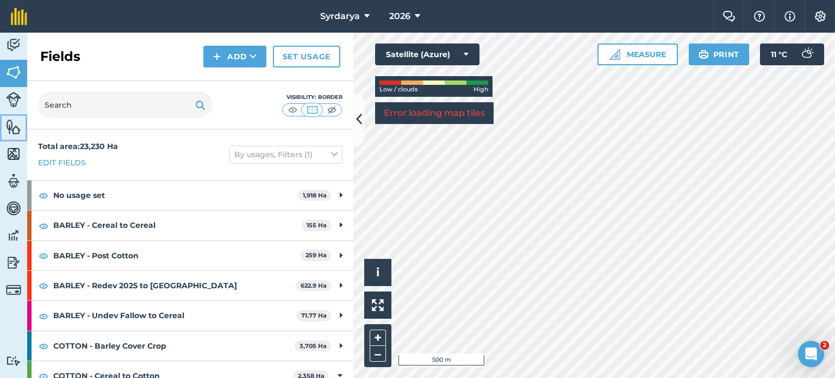
click at [20, 129] on img at bounding box center [13, 126] width 15 height 16
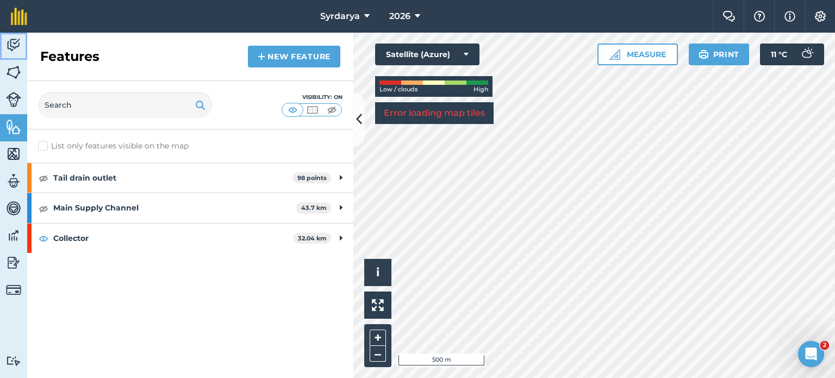
click at [17, 39] on img at bounding box center [13, 45] width 15 height 16
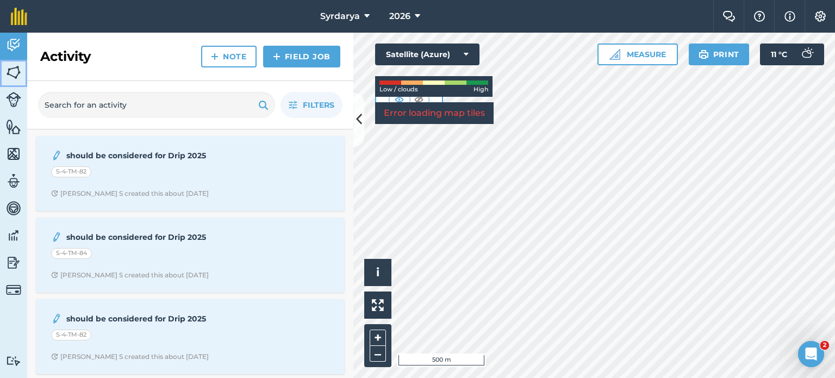
click at [13, 68] on img at bounding box center [13, 72] width 15 height 16
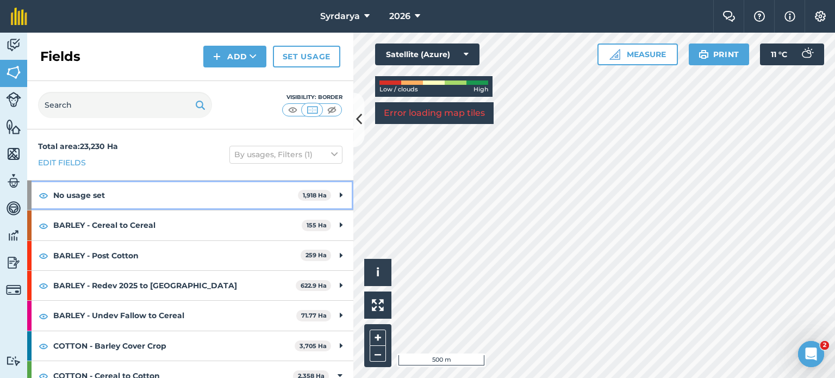
click at [82, 208] on strong "No usage set" at bounding box center [175, 194] width 245 height 29
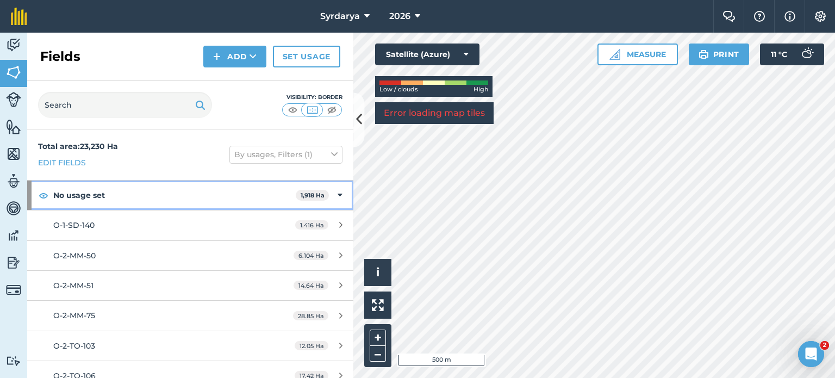
click at [54, 196] on strong "No usage set" at bounding box center [174, 194] width 242 height 29
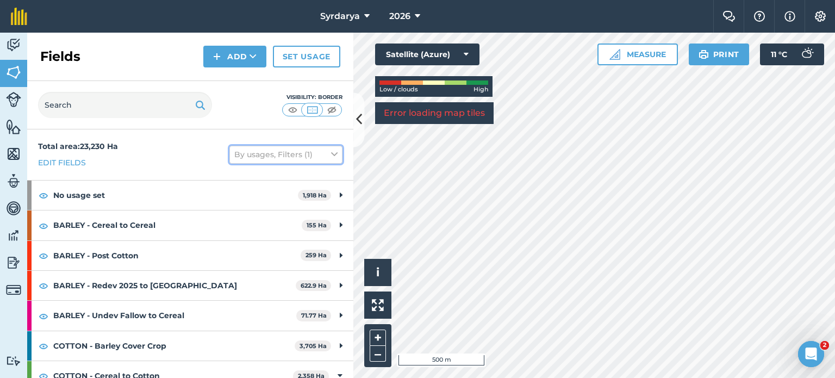
click at [317, 153] on button "By usages, Filters (1)" at bounding box center [285, 154] width 113 height 17
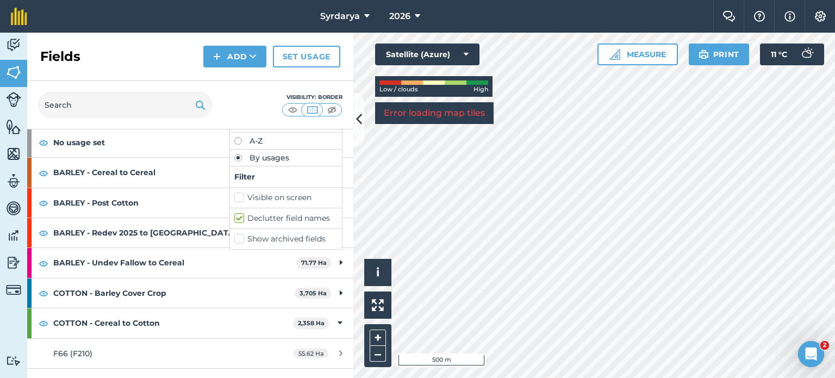
scroll to position [54, 0]
click at [246, 194] on label "Visible on screen" at bounding box center [285, 195] width 103 height 11
click at [241, 194] on input "Visible on screen" at bounding box center [237, 193] width 7 height 7
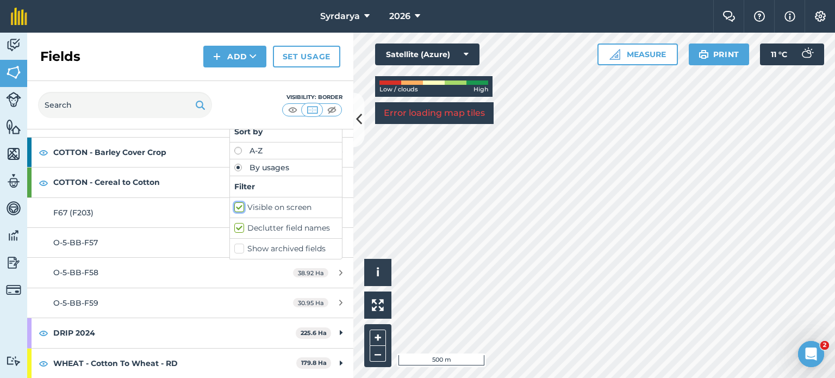
scroll to position [41, 0]
click at [242, 208] on label "Visible on screen" at bounding box center [285, 208] width 103 height 11
click at [241, 208] on input "Visible on screen" at bounding box center [237, 206] width 7 height 7
checkbox input "false"
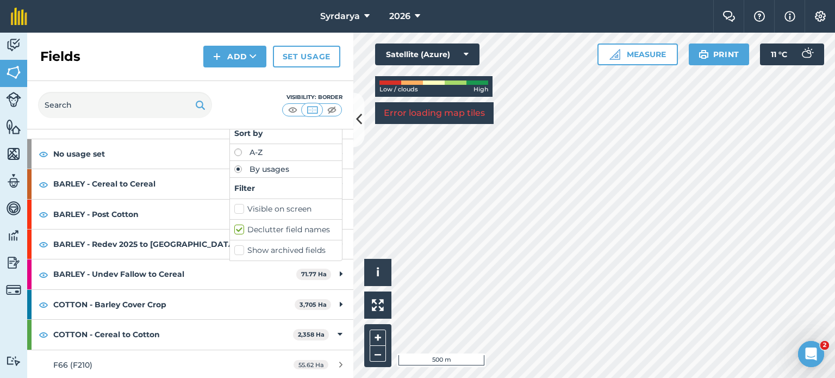
click at [240, 247] on label "Show archived fields" at bounding box center [285, 250] width 103 height 11
click at [240, 247] on input "Show archived fields" at bounding box center [237, 248] width 7 height 7
click at [234, 247] on label "Show archived fields" at bounding box center [285, 250] width 103 height 11
click at [234, 247] on input "Show archived fields" at bounding box center [237, 248] width 7 height 7
checkbox input "false"
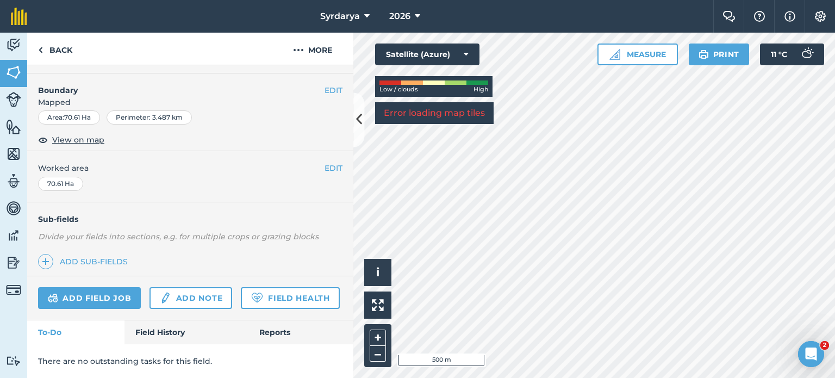
scroll to position [162, 0]
click at [241, 296] on link "Field Health" at bounding box center [290, 298] width 98 height 22
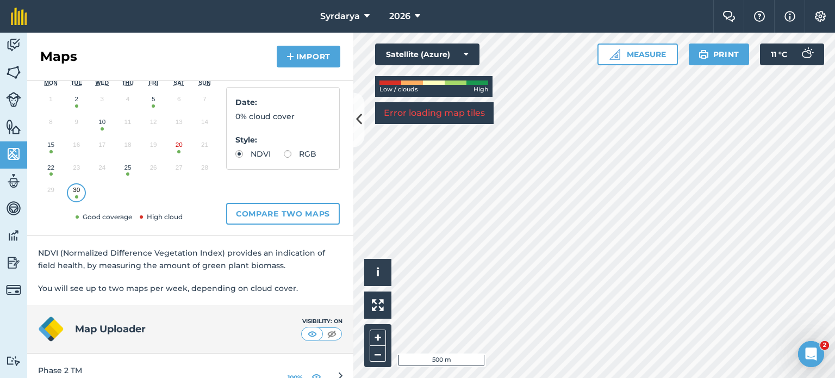
scroll to position [154, 0]
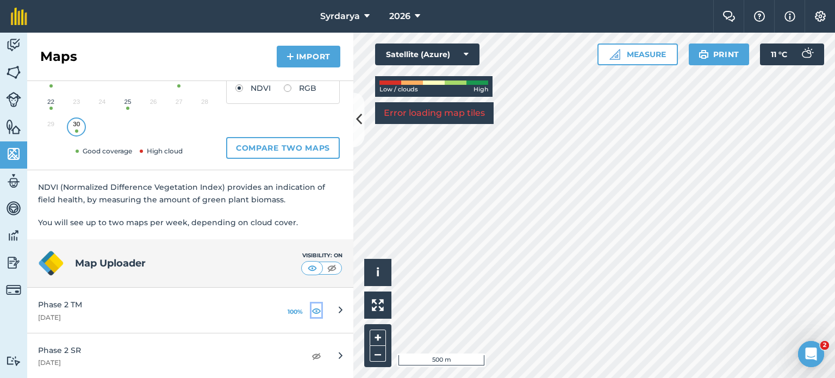
click at [311, 310] on img at bounding box center [316, 310] width 10 height 13
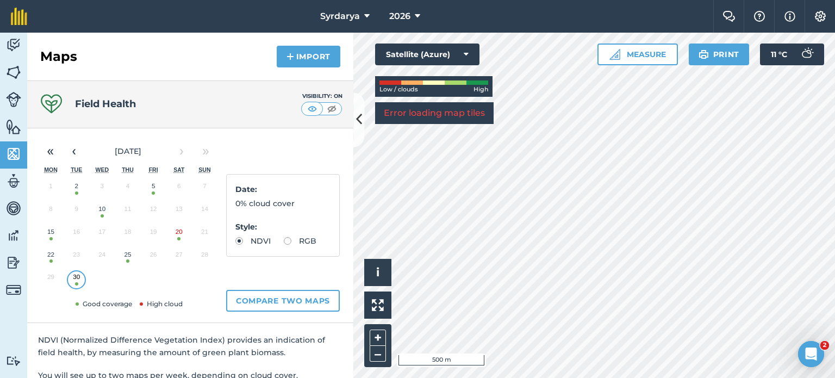
scroll to position [0, 0]
click at [77, 282] on button "30" at bounding box center [77, 280] width 26 height 23
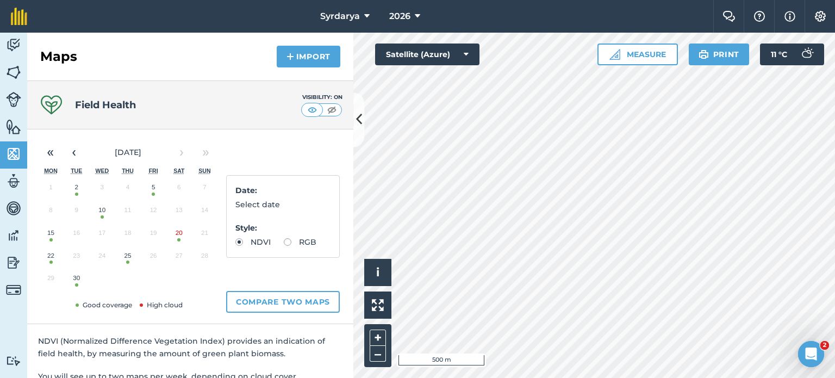
click at [77, 277] on button "30" at bounding box center [77, 280] width 26 height 23
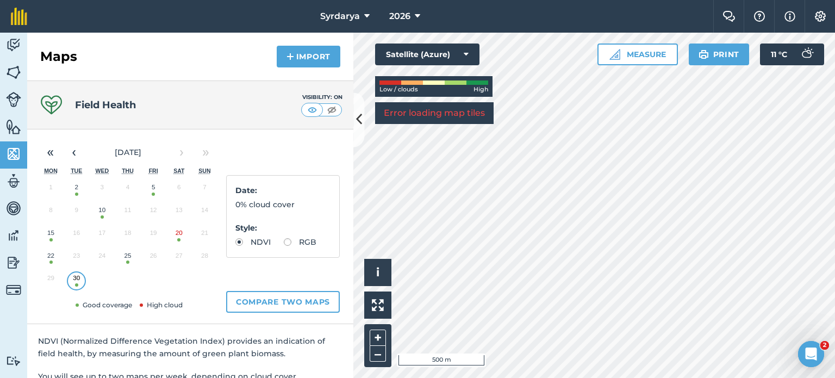
click at [284, 246] on label "RGB" at bounding box center [300, 242] width 33 height 8
radio input "true"
click at [244, 242] on label "NDVI" at bounding box center [252, 242] width 35 height 8
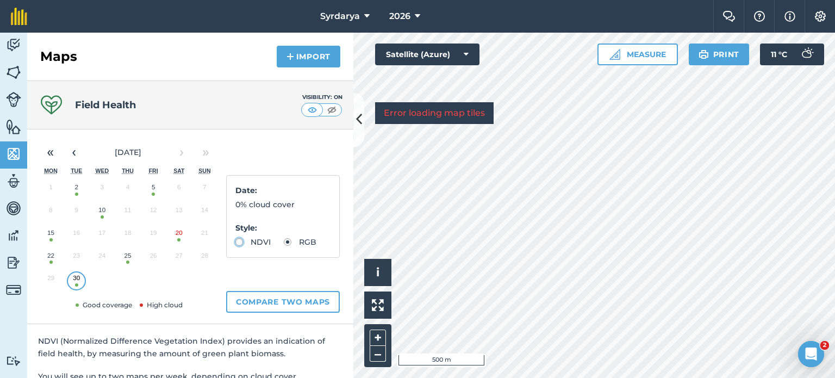
radio input "true"
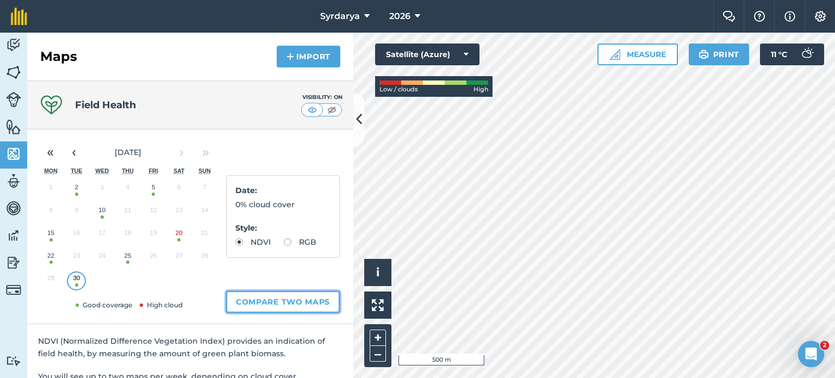
click at [280, 293] on button "Compare two maps" at bounding box center [283, 302] width 114 height 22
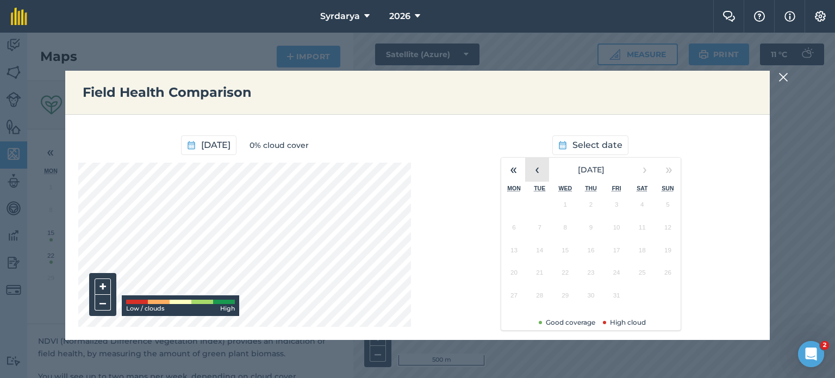
click at [541, 178] on button "‹" at bounding box center [537, 170] width 24 height 24
click at [561, 231] on button "10" at bounding box center [565, 229] width 26 height 23
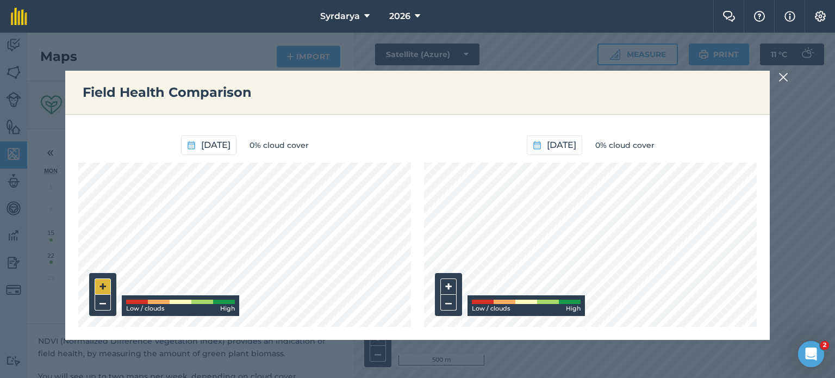
click at [105, 286] on button "+" at bounding box center [103, 286] width 16 height 16
click at [104, 303] on button "–" at bounding box center [103, 303] width 16 height 16
click at [654, 144] on span "0% cloud cover" at bounding box center [624, 145] width 59 height 12
click at [782, 77] on img at bounding box center [783, 77] width 10 height 13
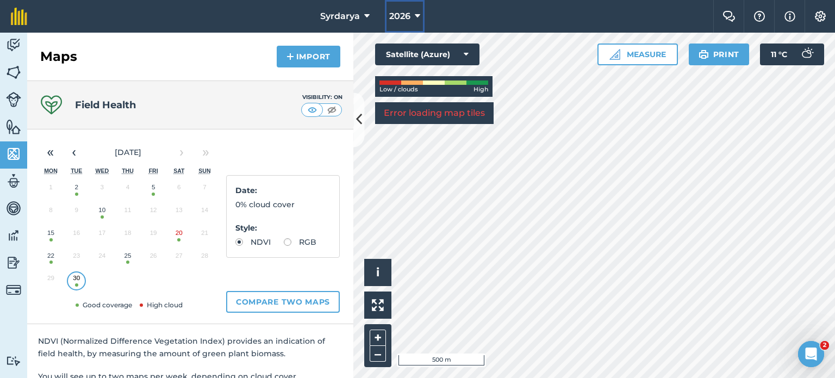
click at [414, 12] on button "2026" at bounding box center [405, 16] width 40 height 33
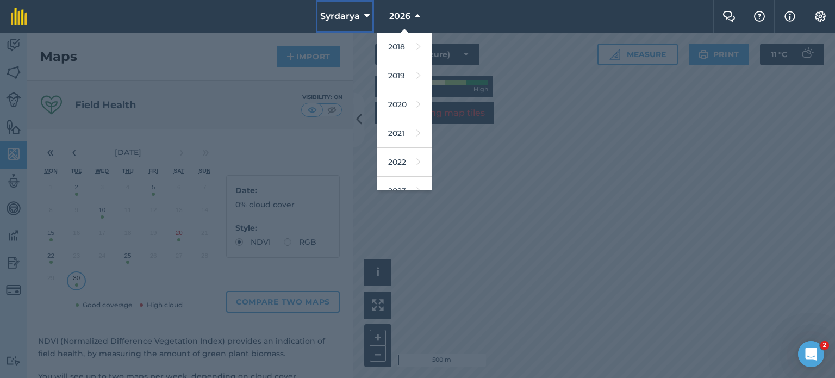
click at [352, 15] on span "Syrdarya" at bounding box center [340, 16] width 40 height 13
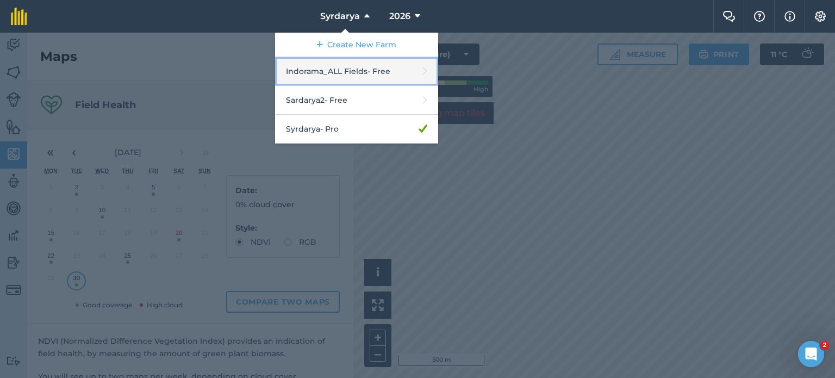
click at [382, 70] on link "Indorama_ALL Fields - Free" at bounding box center [356, 71] width 163 height 29
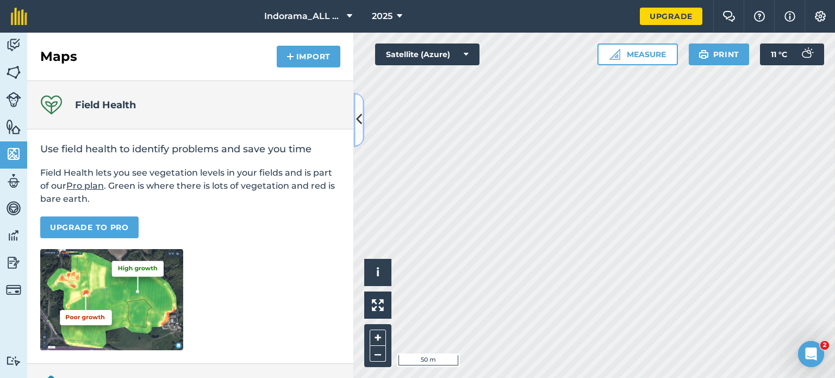
click at [361, 127] on icon at bounding box center [359, 119] width 6 height 19
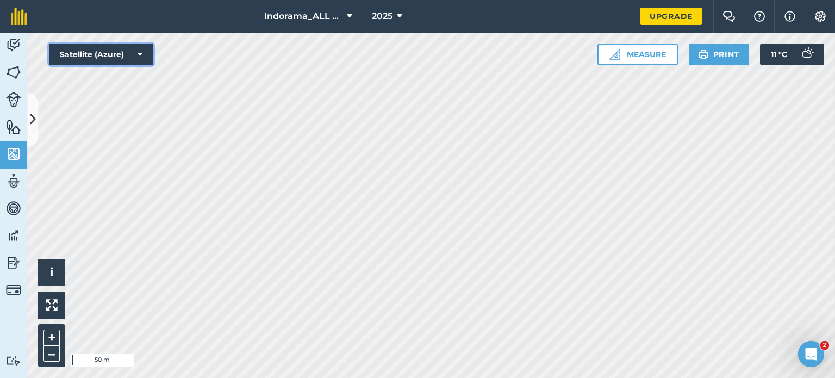
click at [134, 57] on button "Satellite (Azure)" at bounding box center [101, 54] width 104 height 22
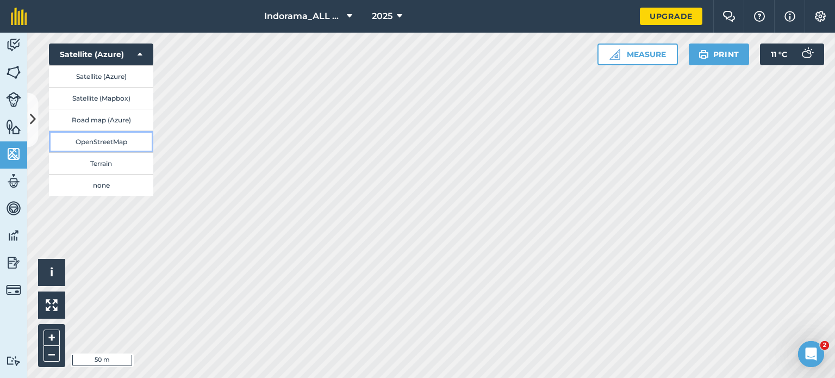
click at [117, 143] on button "OpenStreetMap" at bounding box center [101, 141] width 104 height 22
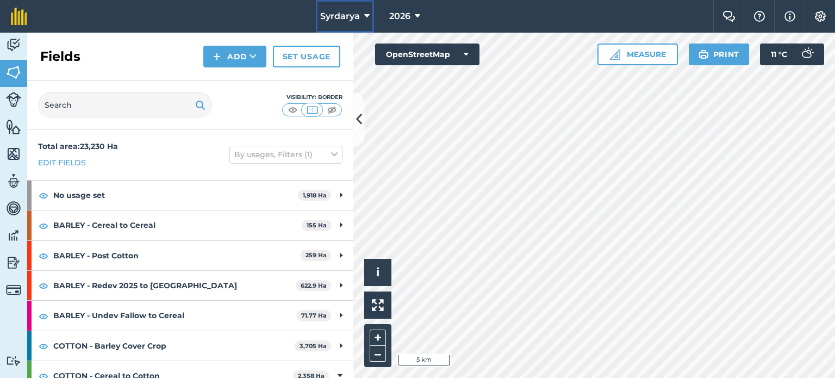
click at [340, 12] on span "Syrdarya" at bounding box center [340, 16] width 40 height 13
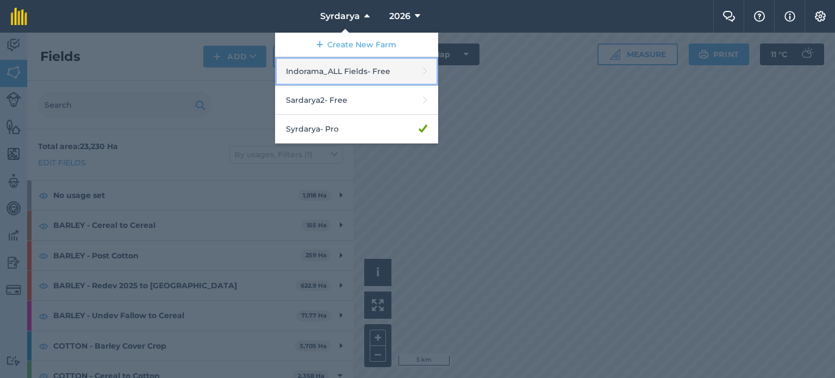
click at [336, 68] on link "Indorama_ALL Fields - Free" at bounding box center [356, 71] width 163 height 29
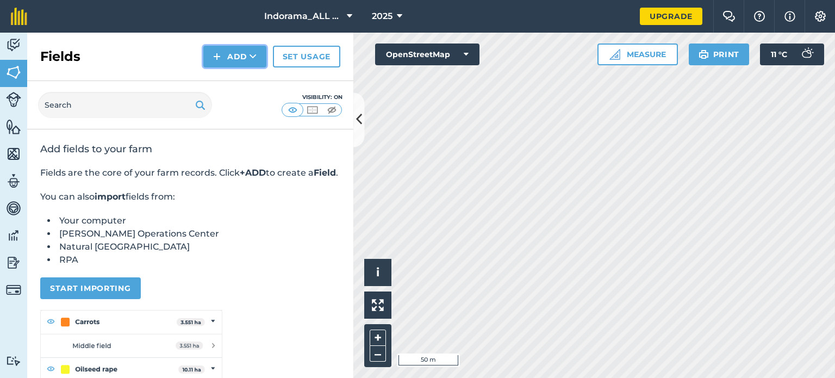
click at [234, 54] on button "Add" at bounding box center [234, 57] width 63 height 22
click at [233, 104] on link "Import" at bounding box center [235, 105] width 60 height 24
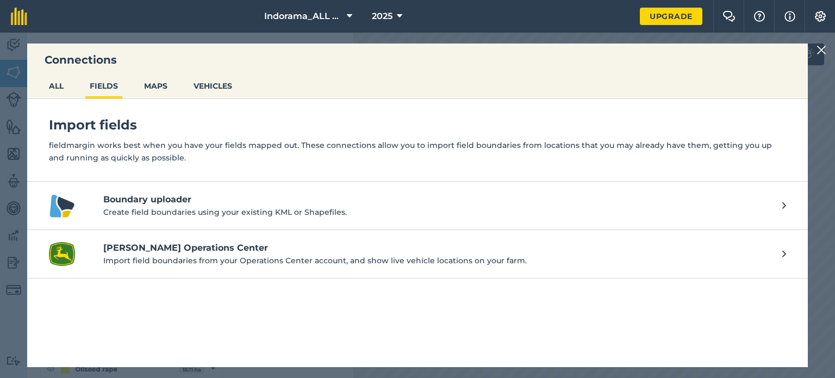
click at [206, 206] on p "Create field boundaries using your existing KML or Shapefiles." at bounding box center [437, 212] width 668 height 12
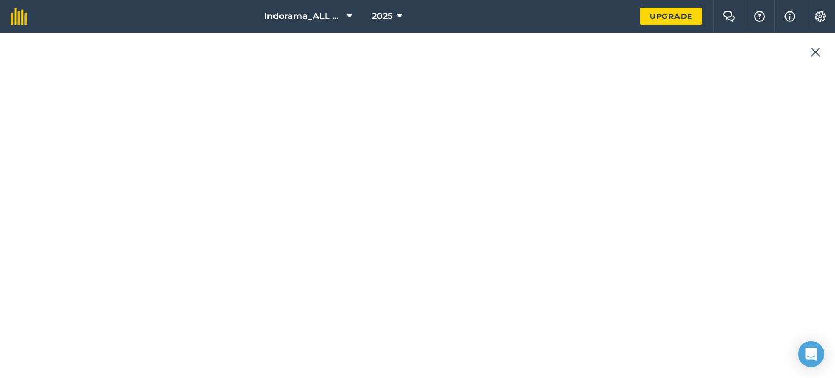
click at [817, 53] on img at bounding box center [815, 52] width 10 height 13
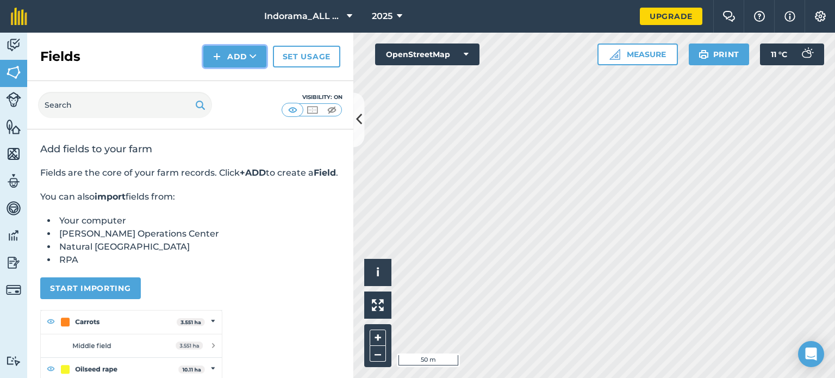
click at [229, 52] on button "Add" at bounding box center [234, 57] width 63 height 22
click at [243, 106] on link "Import" at bounding box center [235, 105] width 60 height 24
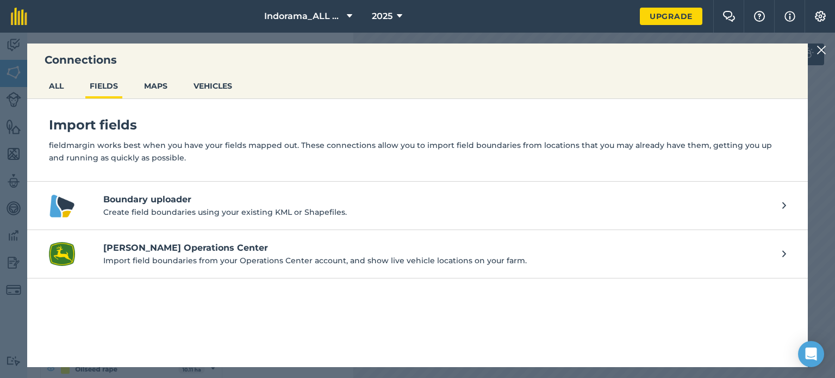
click at [169, 208] on p "Create field boundaries using your existing KML or Shapefiles." at bounding box center [437, 212] width 668 height 12
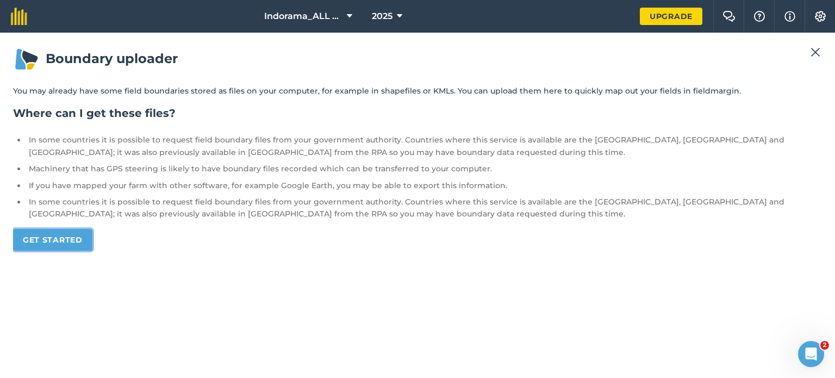
click at [63, 239] on link "Get started" at bounding box center [52, 240] width 79 height 22
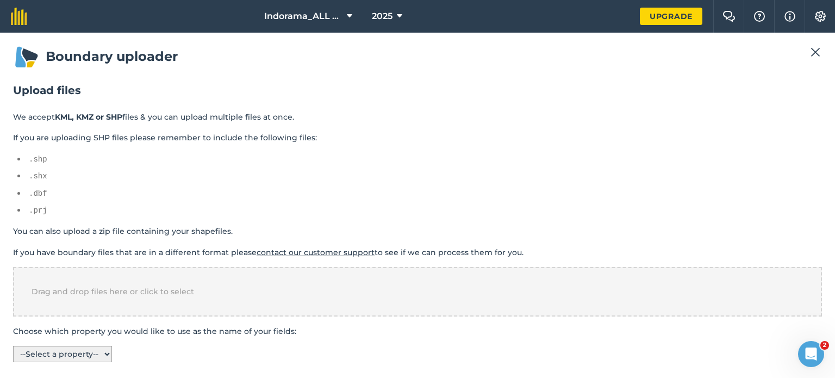
scroll to position [4, 0]
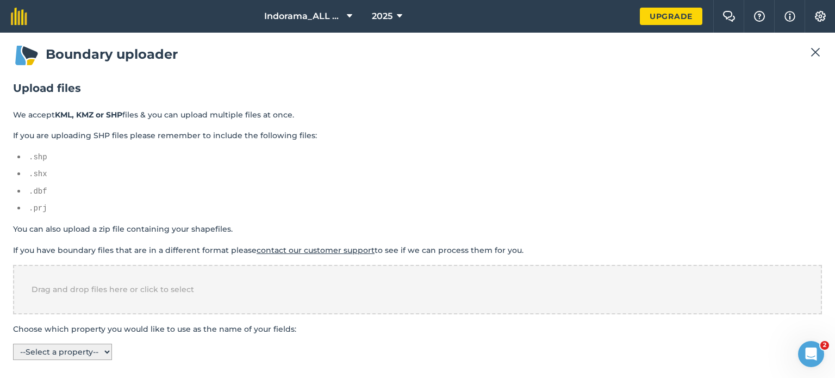
click at [87, 352] on select "-- Select a property -- CLIENT_NAM FARM_NAME FIELD_NAME POLYGONTYP CLIENT_ID FA…" at bounding box center [62, 351] width 99 height 16
click at [13, 343] on select "-- Select a property -- CLIENT_NAM FARM_NAME FIELD_NAME POLYGONTYP CLIENT_ID FA…" at bounding box center [62, 351] width 99 height 16
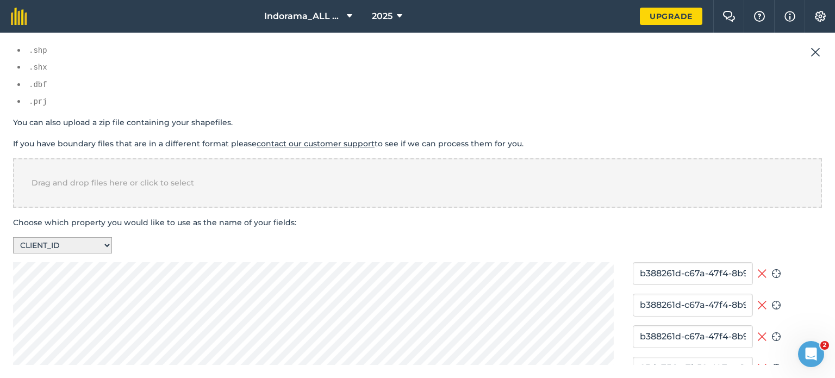
scroll to position [167, 0]
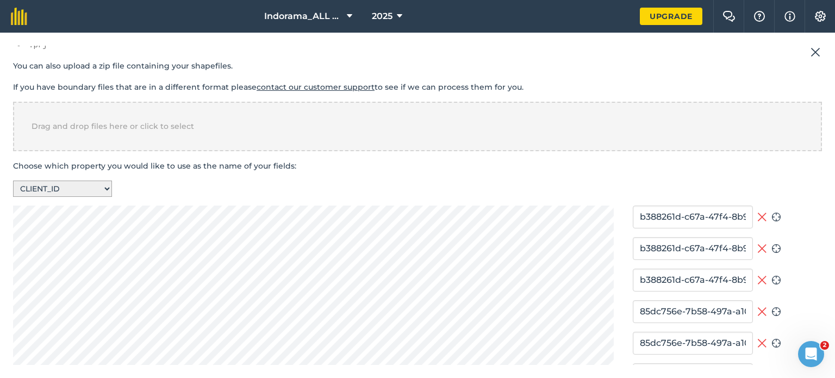
click at [61, 183] on select "-- Select a property -- CLIENT_NAM FARM_NAME FIELD_NAME POLYGONTYP CLIENT_ID FA…" at bounding box center [62, 188] width 99 height 16
select select "FARM_ID"
click at [13, 180] on select "-- Select a property -- CLIENT_NAM FARM_NAME FIELD_NAME POLYGONTYP CLIENT_ID FA…" at bounding box center [62, 188] width 99 height 16
type input "f1abf704-54a8-48e2-8148-49ac25ac6c29"
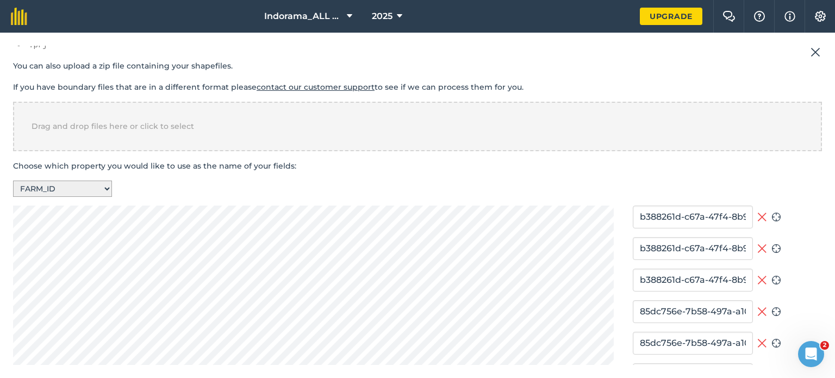
type input "f1abf704-54a8-48e2-8148-49ac25ac6c29"
type input "80acb7a4-ab83-43e7-860d-f4917c96c9a9"
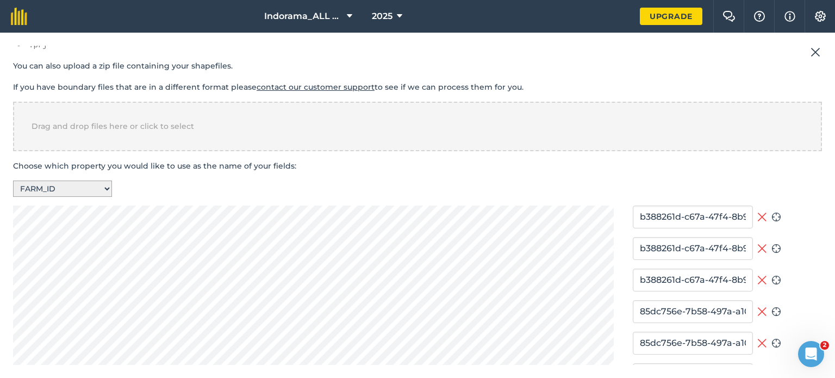
type input "80acb7a4-ab83-43e7-860d-f4917c96c9a9"
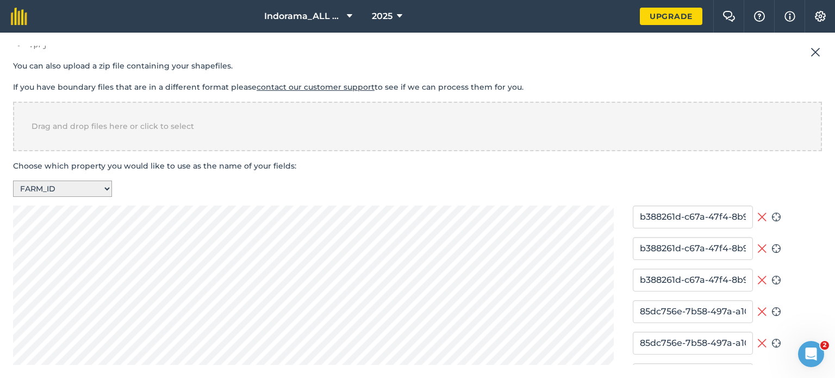
type input "80acb7a4-ab83-43e7-860d-f4917c96c9a9"
type input "f1abf704-54a8-48e2-8148-49ac25ac6c29"
type input "80acb7a4-ab83-43e7-860d-f4917c96c9a9"
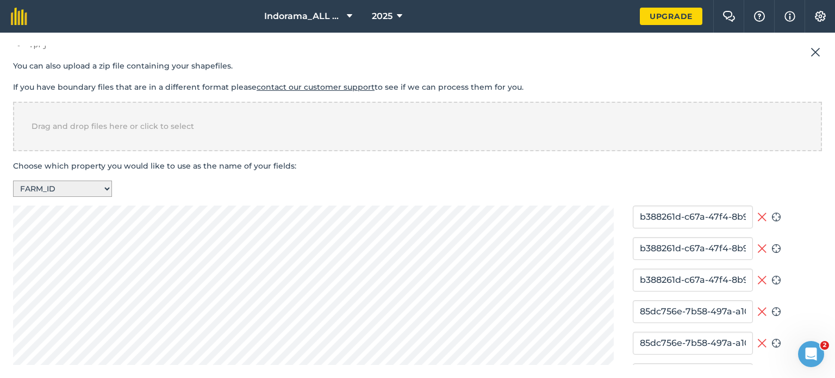
type input "80acb7a4-ab83-43e7-860d-f4917c96c9a9"
type input "175e2cd3-a113-4840-9536-a65998ccdbec"
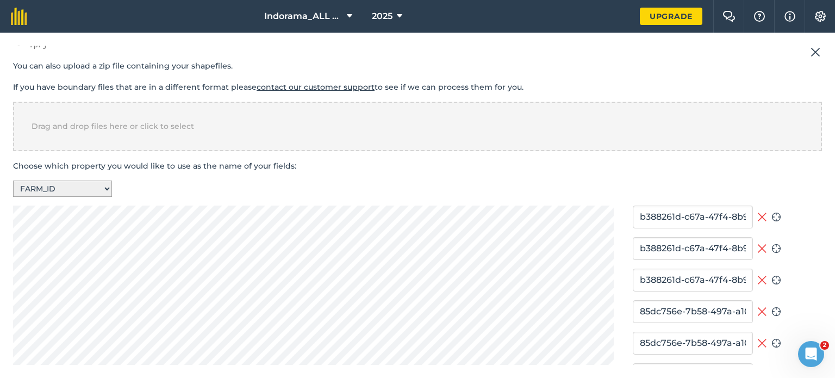
type input "175e2cd3-a113-4840-9536-a65998ccdbec"
type input "f1abf704-54a8-48e2-8148-49ac25ac6c29"
type input "175e2cd3-a113-4840-9536-a65998ccdbec"
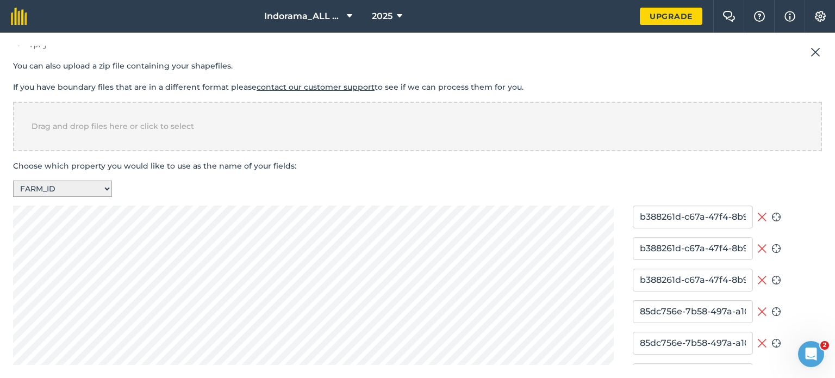
type input "175e2cd3-a113-4840-9536-a65998ccdbec"
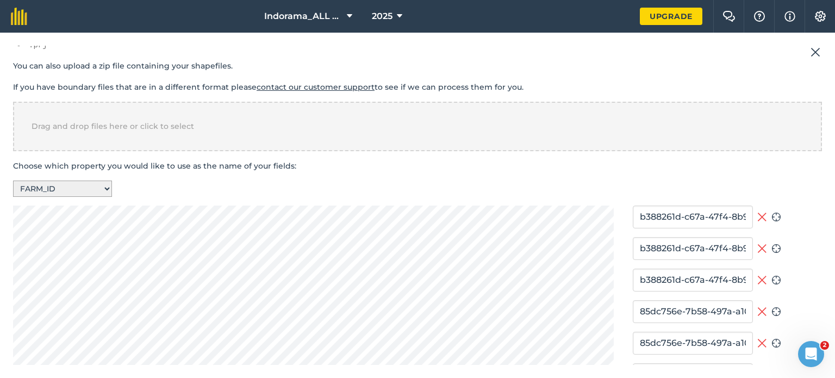
type input "175e2cd3-a113-4840-9536-a65998ccdbec"
type input "f1abf704-54a8-48e2-8148-49ac25ac6c29"
type input "175e2cd3-a113-4840-9536-a65998ccdbec"
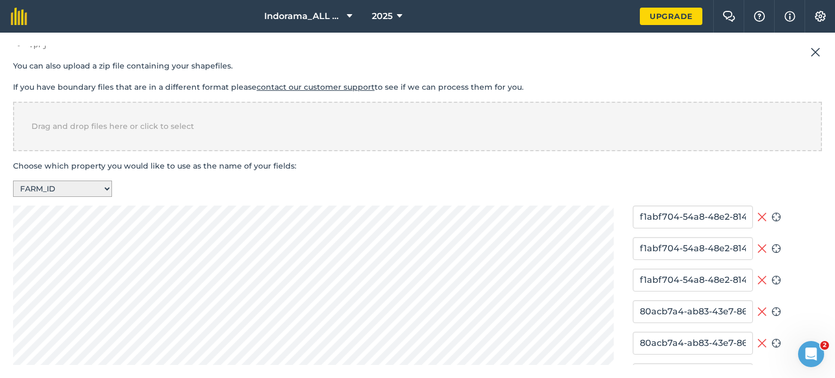
type input "175e2cd3-a113-4840-9536-a65998ccdbec"
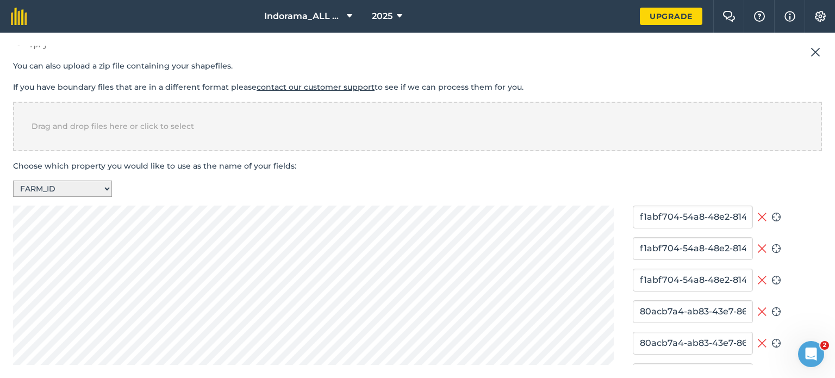
type input "175e2cd3-a113-4840-9536-a65998ccdbec"
type input "f1abf704-54a8-48e2-8148-49ac25ac6c29"
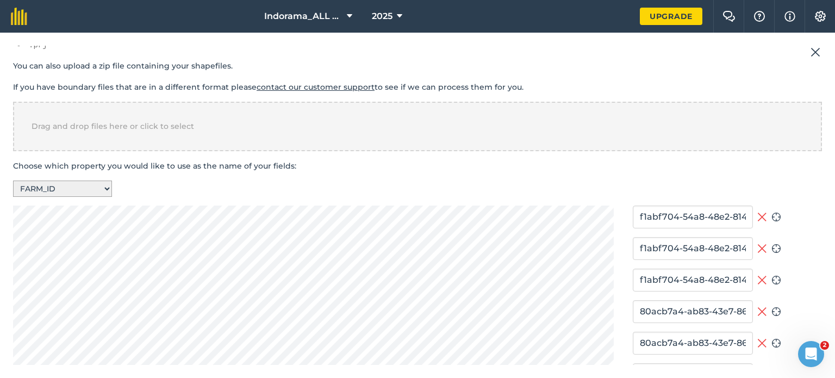
type input "175e2cd3-a113-4840-9536-a65998ccdbec"
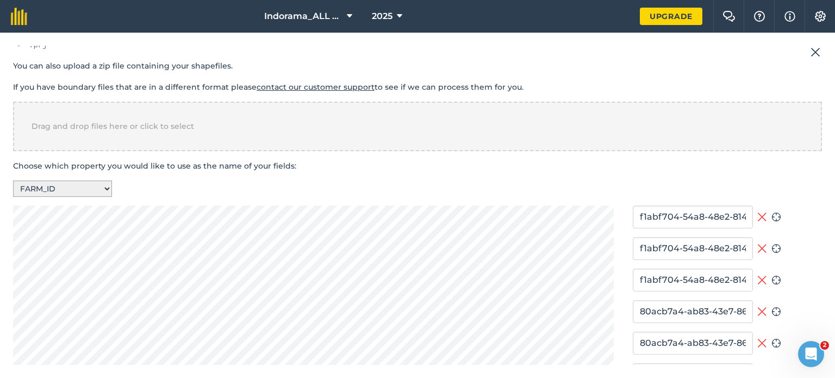
type input "175e2cd3-a113-4840-9536-a65998ccdbec"
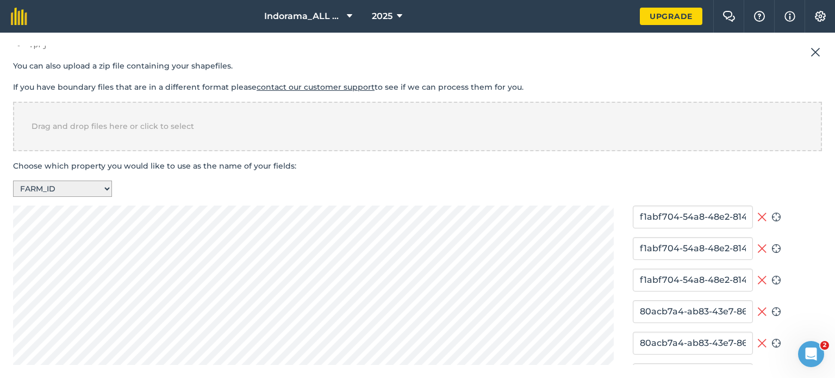
type input "f1abf704-54a8-48e2-8148-49ac25ac6c29"
type input "175e2cd3-a113-4840-9536-a65998ccdbec"
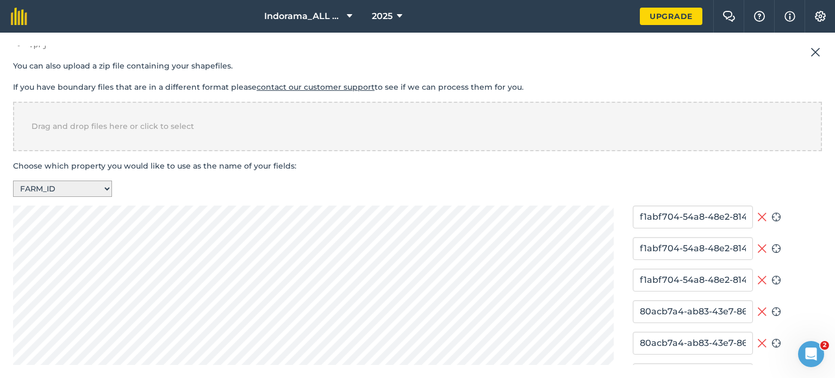
type input "175e2cd3-a113-4840-9536-a65998ccdbec"
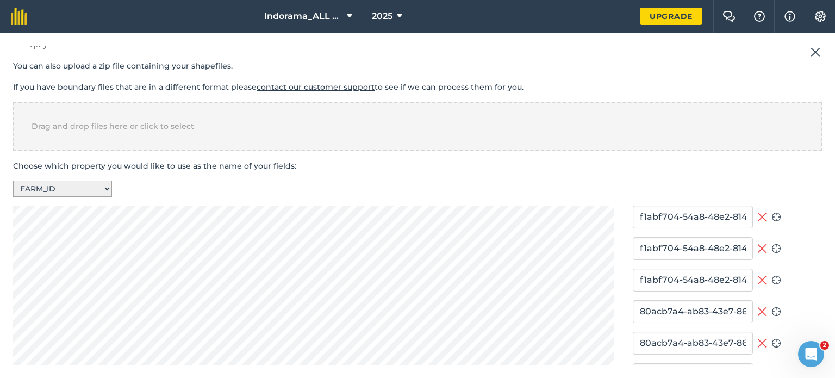
type input "175e2cd3-a113-4840-9536-a65998ccdbec"
type input "f1abf704-54a8-48e2-8148-49ac25ac6c29"
type input "175e2cd3-a113-4840-9536-a65998ccdbec"
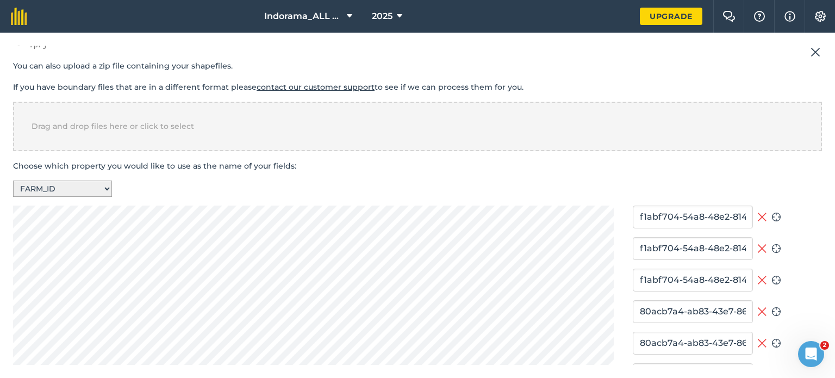
type input "175e2cd3-a113-4840-9536-a65998ccdbec"
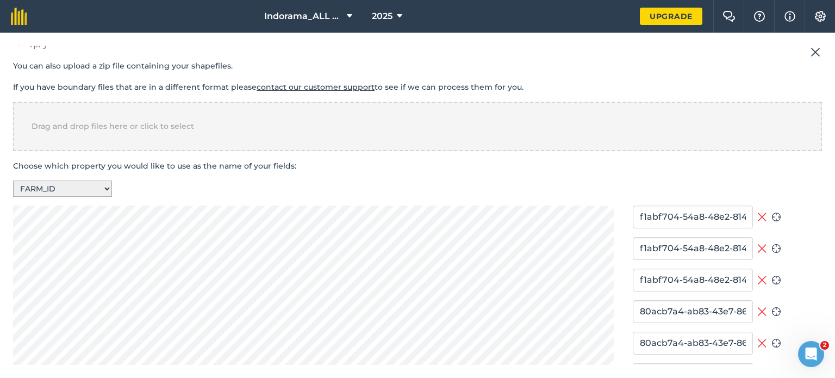
type input "175e2cd3-a113-4840-9536-a65998ccdbec"
type input "f1abf704-54a8-48e2-8148-49ac25ac6c29"
type input "175e2cd3-a113-4840-9536-a65998ccdbec"
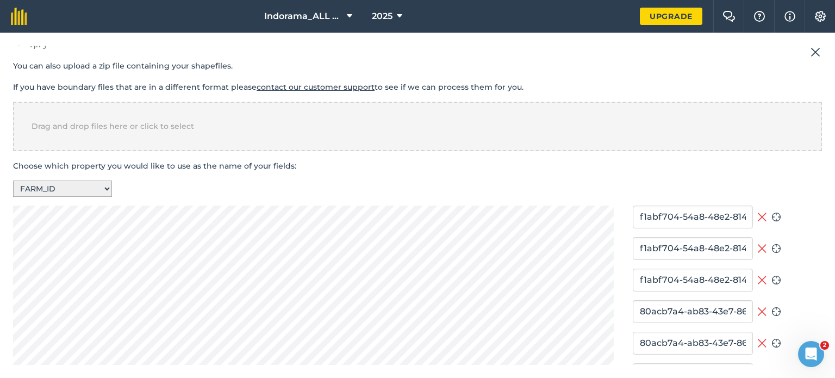
type input "175e2cd3-a113-4840-9536-a65998ccdbec"
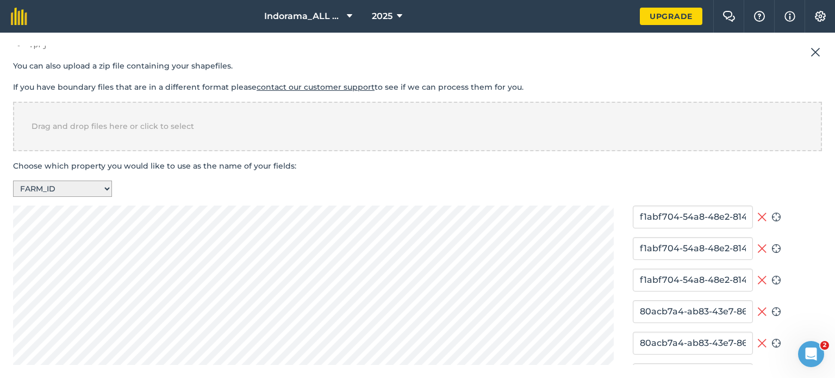
type input "175e2cd3-a113-4840-9536-a65998ccdbec"
type input "f1abf704-54a8-48e2-8148-49ac25ac6c29"
type input "175e2cd3-a113-4840-9536-a65998ccdbec"
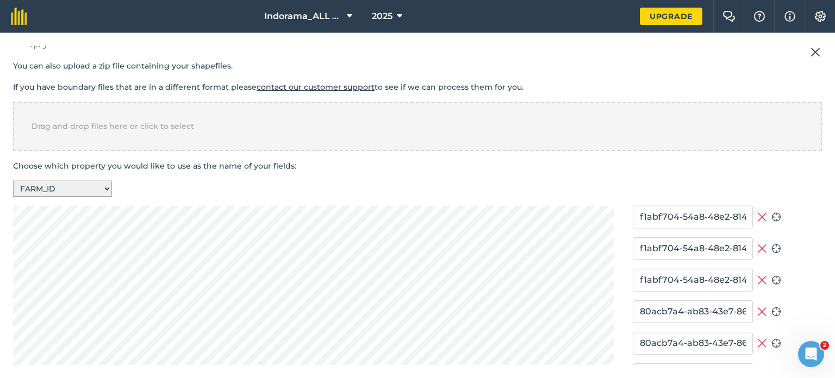
type input "175e2cd3-a113-4840-9536-a65998ccdbec"
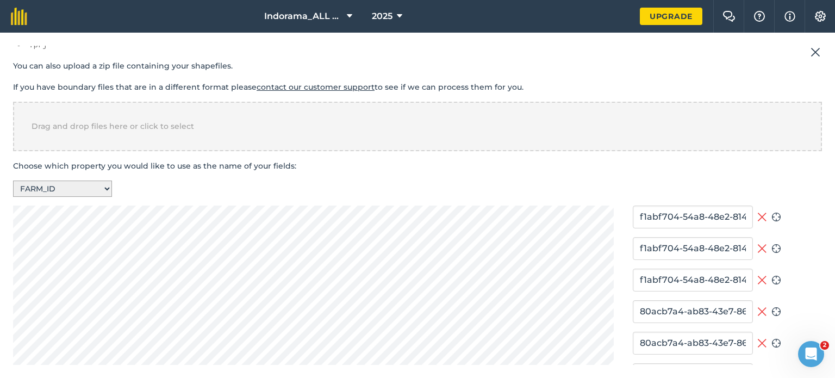
type input "175e2cd3-a113-4840-9536-a65998ccdbec"
type input "f1abf704-54a8-48e2-8148-49ac25ac6c29"
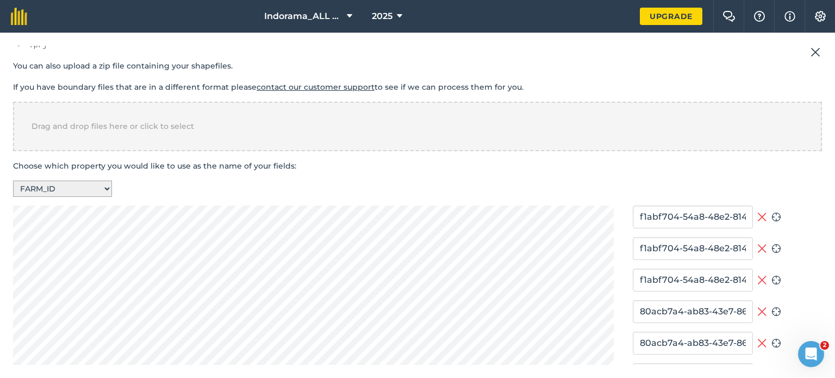
type input "175e2cd3-a113-4840-9536-a65998ccdbec"
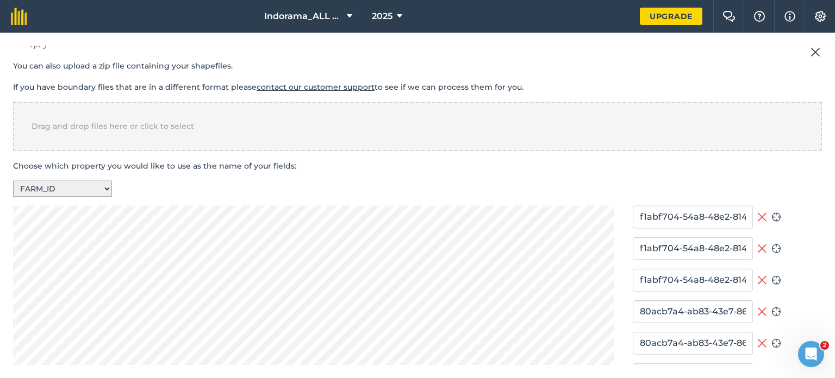
type input "175e2cd3-a113-4840-9536-a65998ccdbec"
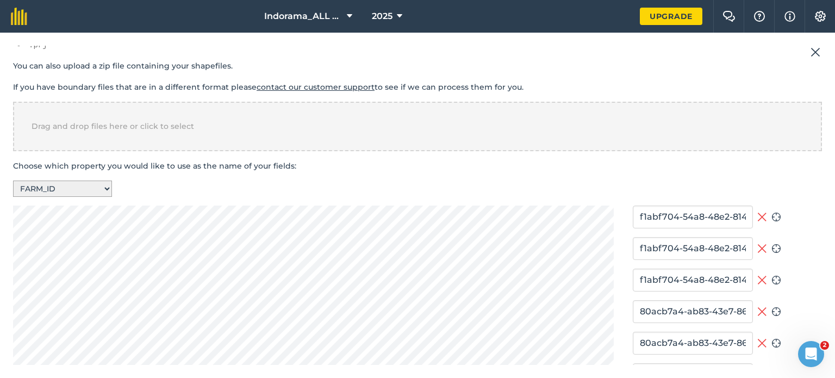
type input "f1abf704-54a8-48e2-8148-49ac25ac6c29"
type input "175e2cd3-a113-4840-9536-a65998ccdbec"
type input "93d6da87-c54a-422a-949b-7a1063ace201"
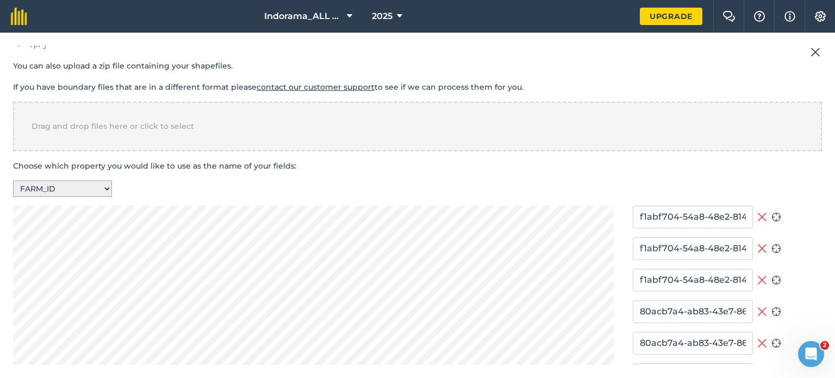
type input "175e2cd3-a113-4840-9536-a65998ccdbec"
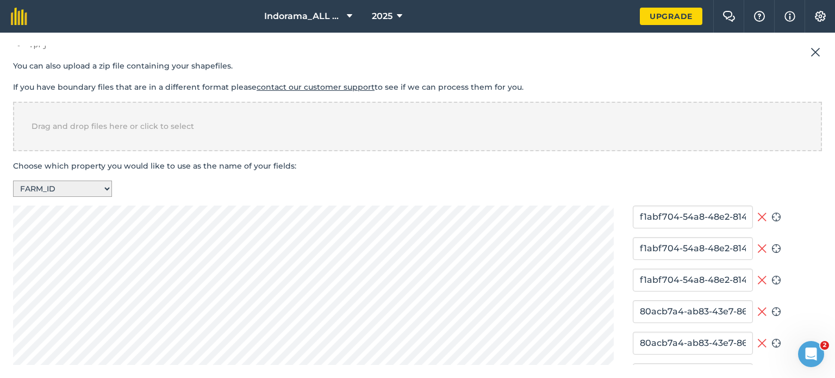
type input "175e2cd3-a113-4840-9536-a65998ccdbec"
type input "f1abf704-54a8-48e2-8148-49ac25ac6c29"
type input "175e2cd3-a113-4840-9536-a65998ccdbec"
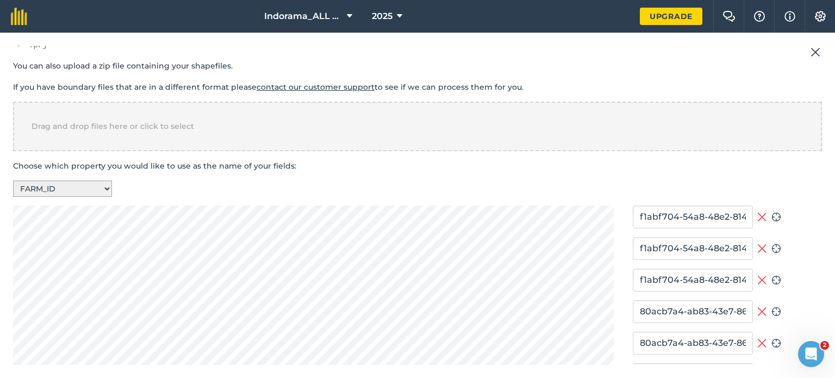
type input "175e2cd3-a113-4840-9536-a65998ccdbec"
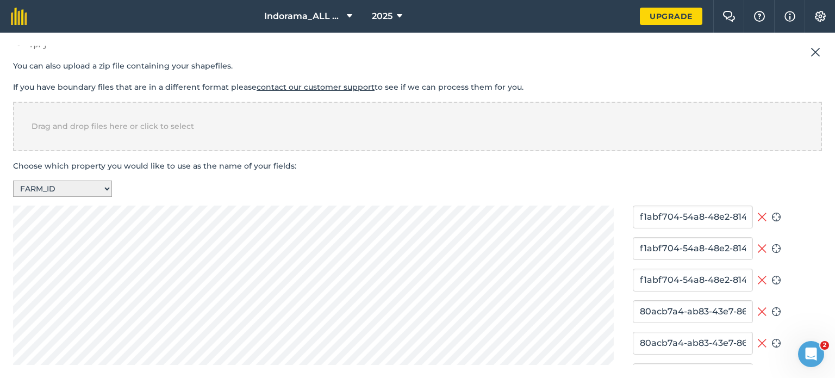
type input "175e2cd3-a113-4840-9536-a65998ccdbec"
type input "f1abf704-54a8-48e2-8148-49ac25ac6c29"
type input "175e2cd3-a113-4840-9536-a65998ccdbec"
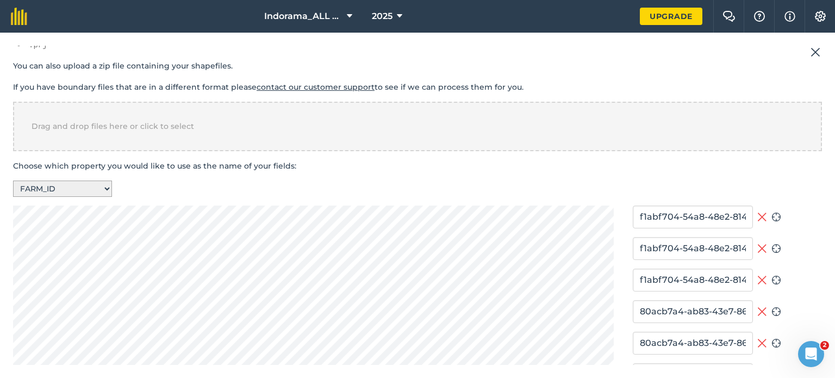
type input "175e2cd3-a113-4840-9536-a65998ccdbec"
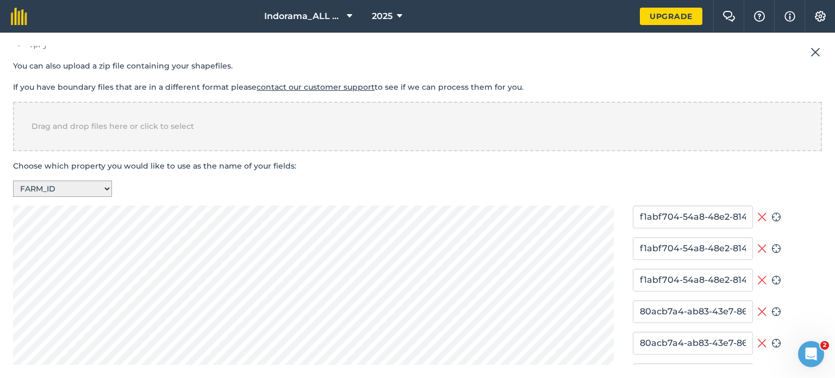
type input "175e2cd3-a113-4840-9536-a65998ccdbec"
type input "f1abf704-54a8-48e2-8148-49ac25ac6c29"
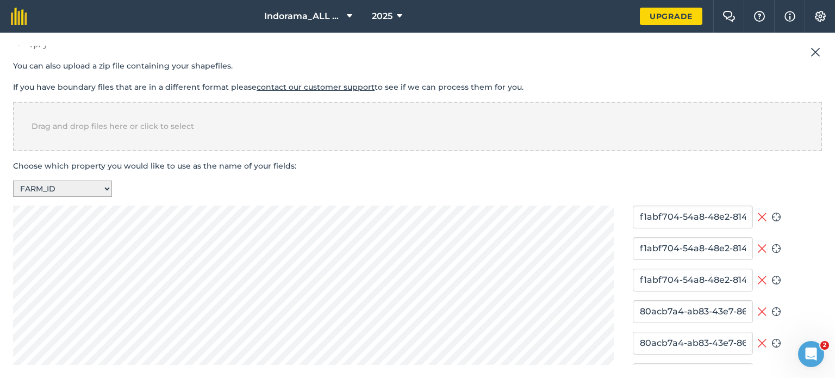
type input "175e2cd3-a113-4840-9536-a65998ccdbec"
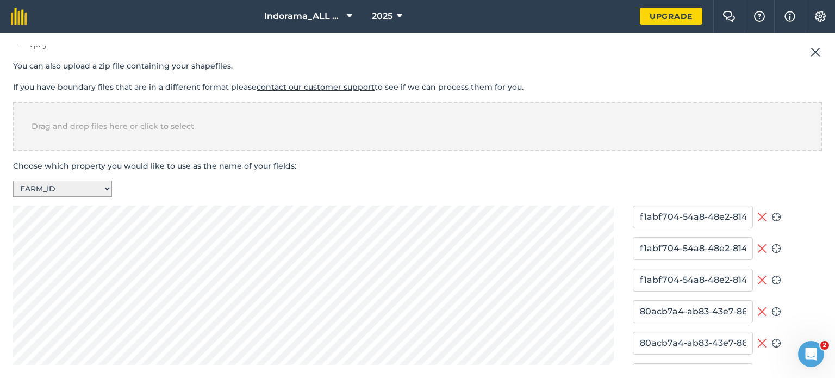
type input "175e2cd3-a113-4840-9536-a65998ccdbec"
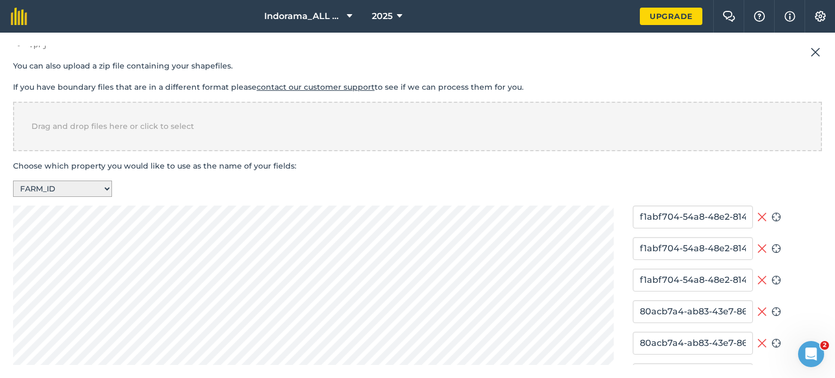
type input "f1abf704-54a8-48e2-8148-49ac25ac6c29"
type input "175e2cd3-a113-4840-9536-a65998ccdbec"
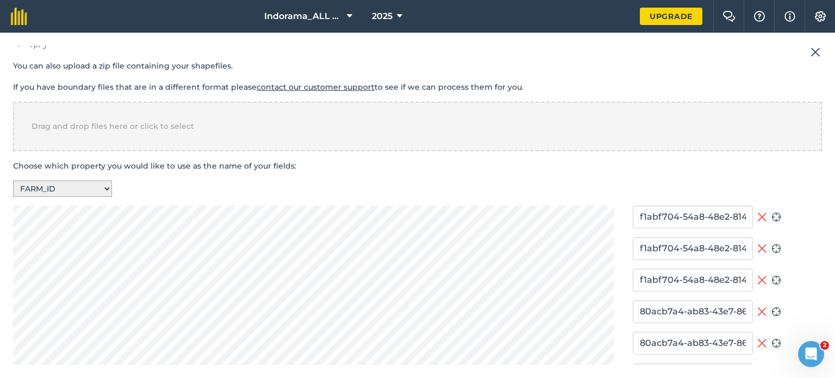
type input "175e2cd3-a113-4840-9536-a65998ccdbec"
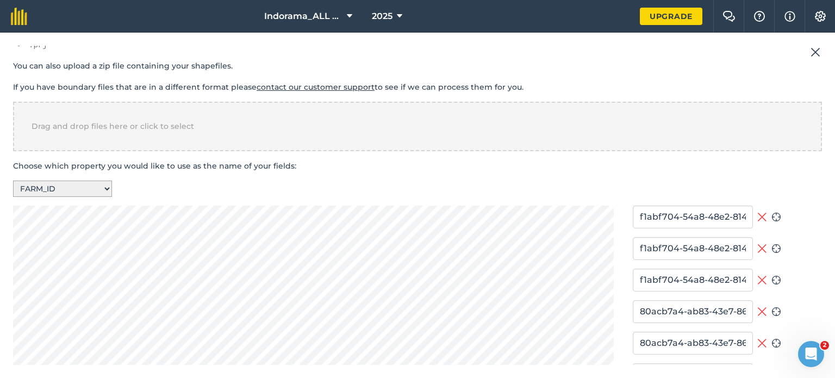
type input "175e2cd3-a113-4840-9536-a65998ccdbec"
type input "f1abf704-54a8-48e2-8148-49ac25ac6c29"
type input "175e2cd3-a113-4840-9536-a65998ccdbec"
type input "93d6da87-c54a-422a-949b-7a1063ace201"
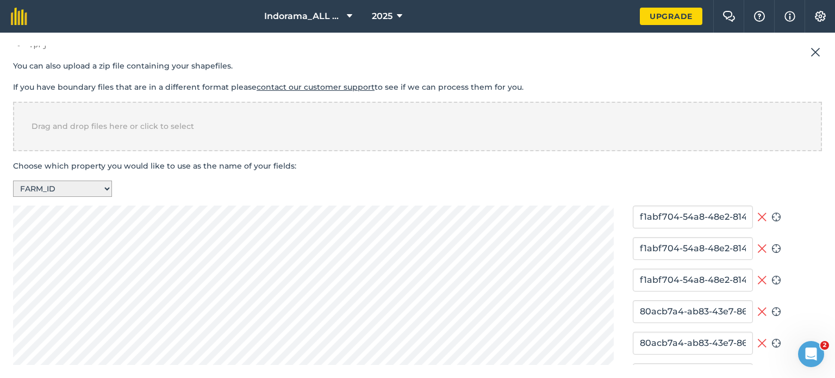
type input "93d6da87-c54a-422a-949b-7a1063ace201"
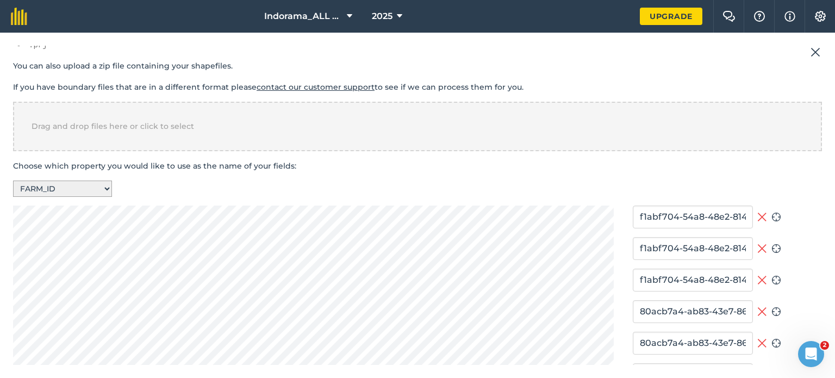
type input "93d6da87-c54a-422a-949b-7a1063ace201"
type input "f1abf704-54a8-48e2-8148-49ac25ac6c29"
type input "93d6da87-c54a-422a-949b-7a1063ace201"
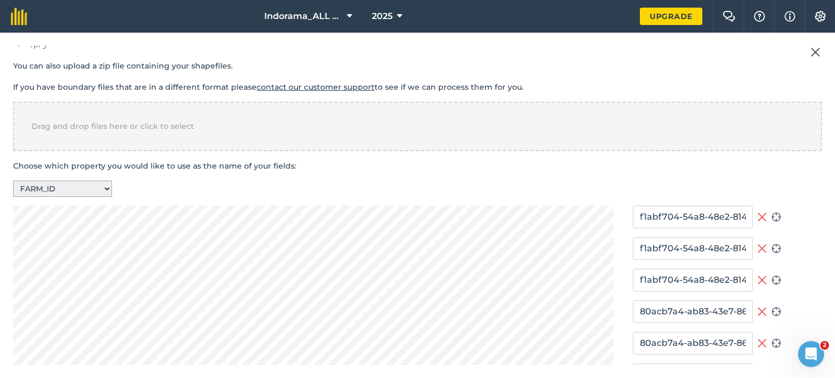
type input "93d6da87-c54a-422a-949b-7a1063ace201"
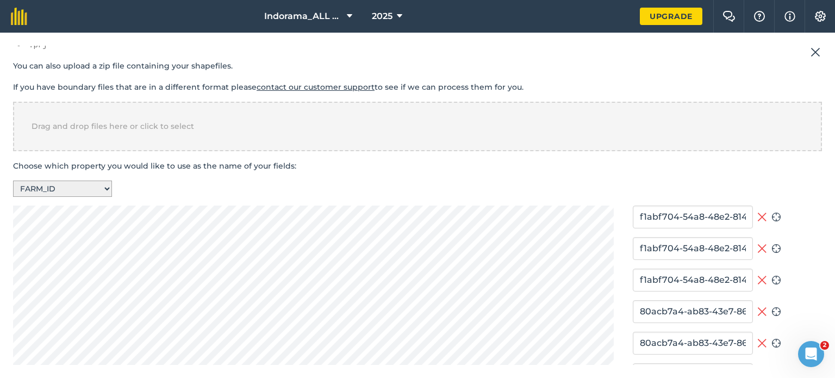
type input "93d6da87-c54a-422a-949b-7a1063ace201"
type input "f1abf704-54a8-48e2-8148-49ac25ac6c29"
type input "93d6da87-c54a-422a-949b-7a1063ace201"
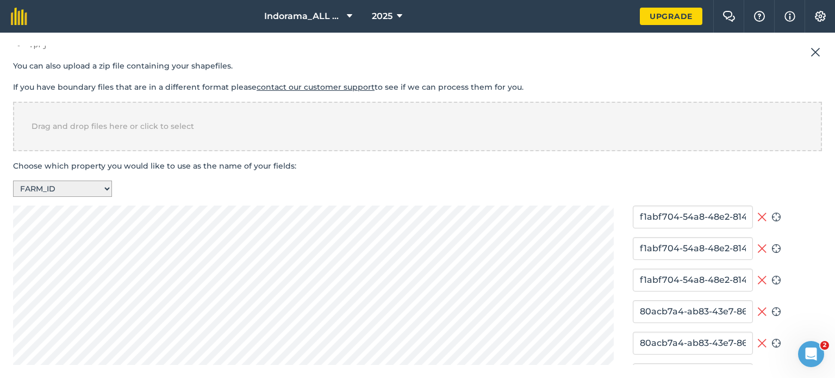
type input "93d6da87-c54a-422a-949b-7a1063ace201"
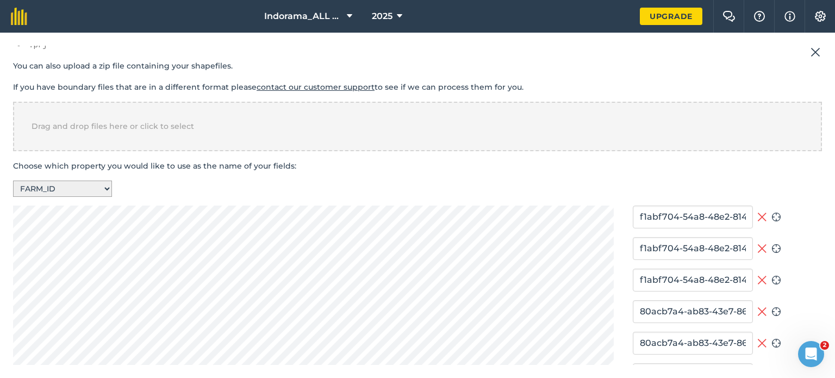
type input "93d6da87-c54a-422a-949b-7a1063ace201"
click at [86, 186] on select "-- Select a property -- CLIENT_NAM FARM_NAME FIELD_NAME POLYGONTYP CLIENT_ID FA…" at bounding box center [62, 188] width 99 height 16
click at [13, 180] on select "-- Select a property -- CLIENT_NAM FARM_NAME FIELD_NAME POLYGONTYP CLIENT_ID FA…" at bounding box center [62, 188] width 99 height 16
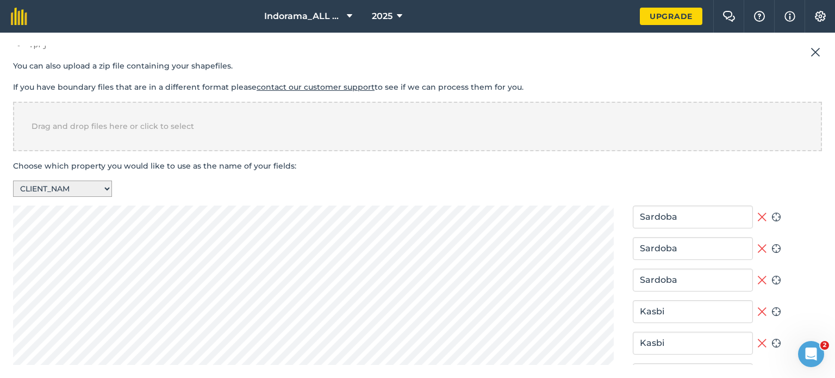
click at [83, 183] on select "-- Select a property -- CLIENT_NAM FARM_NAME FIELD_NAME POLYGONTYP CLIENT_ID FA…" at bounding box center [62, 188] width 99 height 16
click at [13, 180] on select "-- Select a property -- CLIENT_NAM FARM_NAME FIELD_NAME POLYGONTYP CLIENT_ID FA…" at bounding box center [62, 188] width 99 height 16
click at [80, 188] on select "-- Select a property -- CLIENT_NAM FARM_NAME FIELD_NAME POLYGONTYP CLIENT_ID FA…" at bounding box center [62, 188] width 99 height 16
click at [13, 180] on select "-- Select a property -- CLIENT_NAM FARM_NAME FIELD_NAME POLYGONTYP CLIENT_ID FA…" at bounding box center [62, 188] width 99 height 16
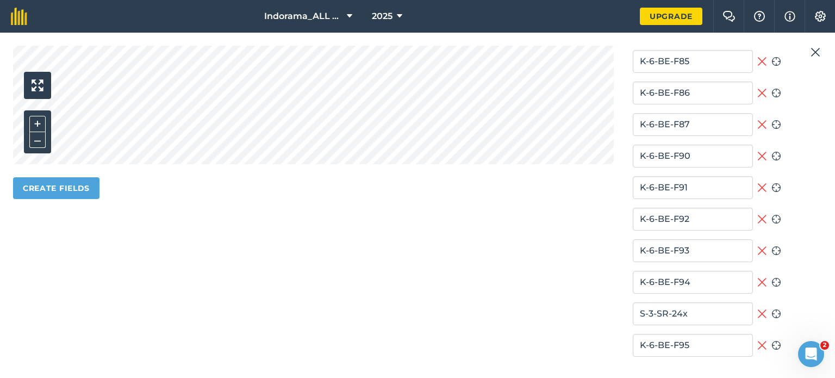
scroll to position [598, 0]
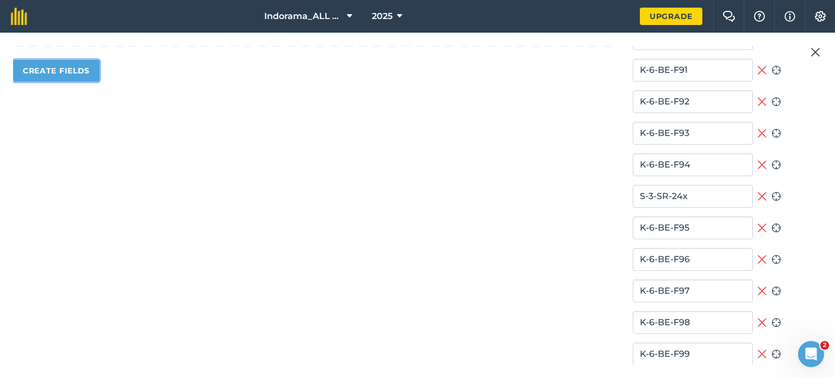
click at [66, 69] on button "Create fields" at bounding box center [56, 71] width 86 height 22
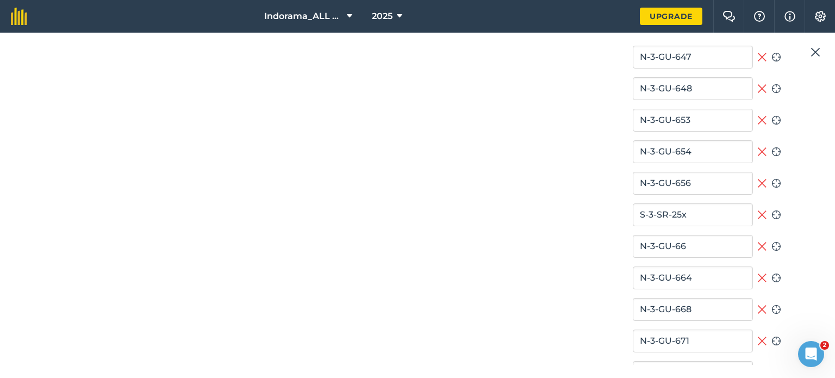
scroll to position [1638, 0]
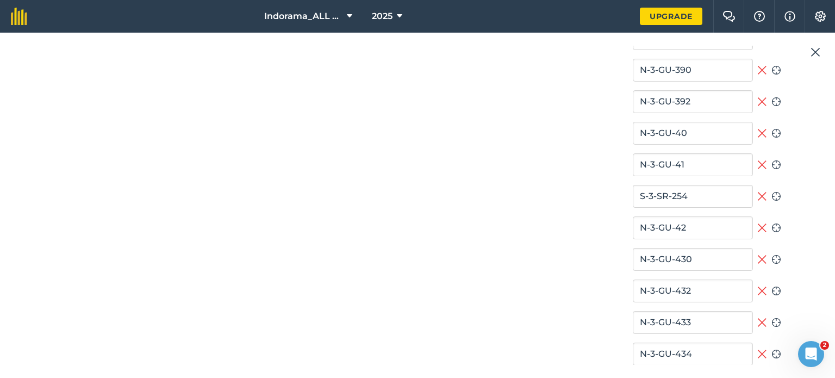
click at [813, 50] on img at bounding box center [815, 52] width 10 height 13
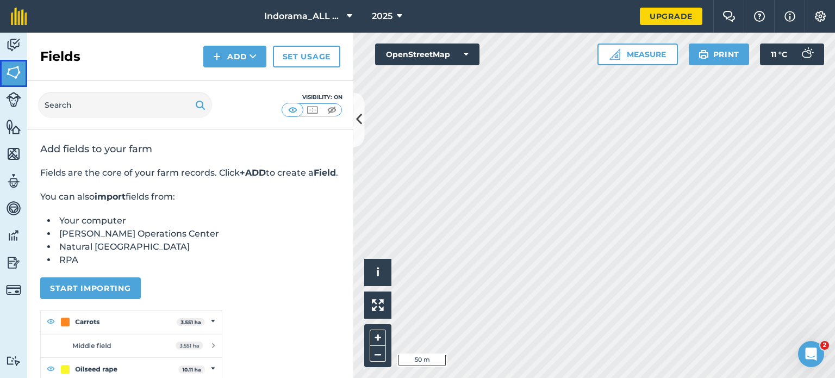
click at [7, 70] on img at bounding box center [13, 72] width 15 height 16
click at [224, 54] on button "Add" at bounding box center [234, 57] width 63 height 22
click at [240, 95] on link "Import" at bounding box center [235, 105] width 60 height 24
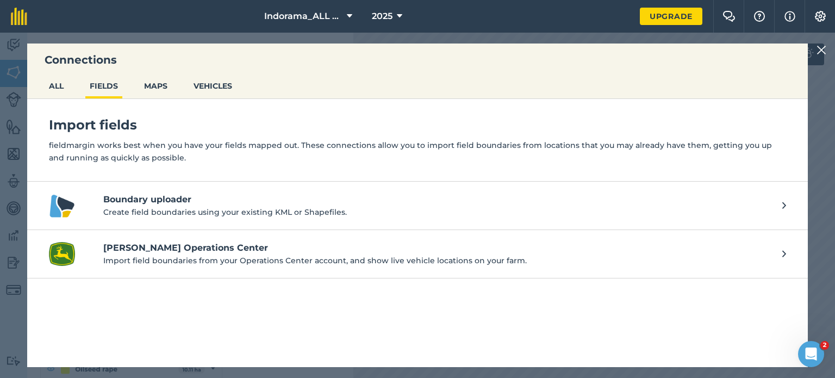
click at [186, 201] on h4 "Boundary uploader" at bounding box center [437, 199] width 668 height 13
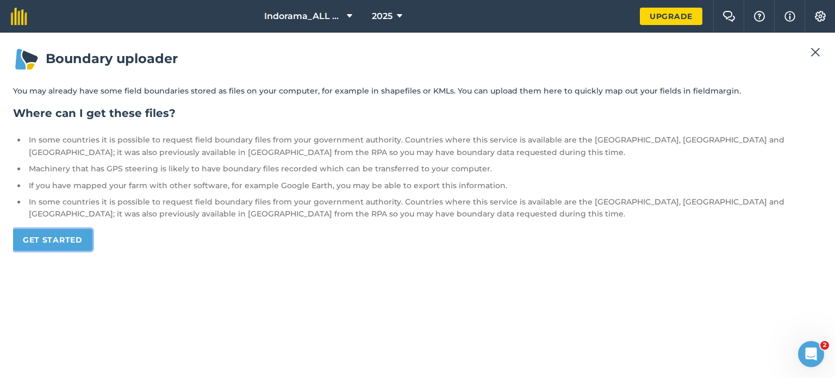
click at [31, 234] on link "Get started" at bounding box center [52, 240] width 79 height 22
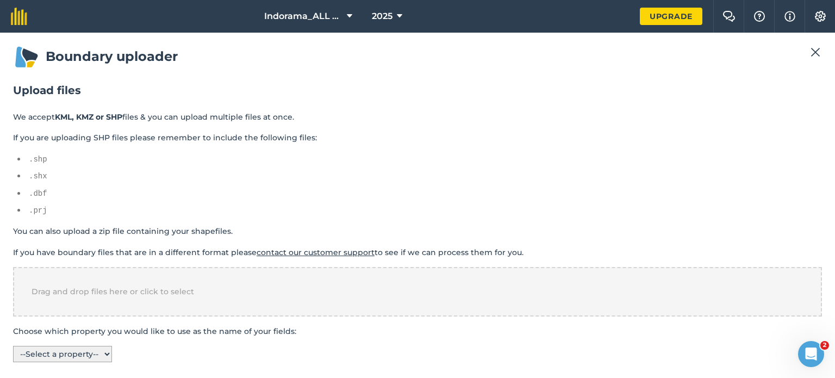
scroll to position [4, 0]
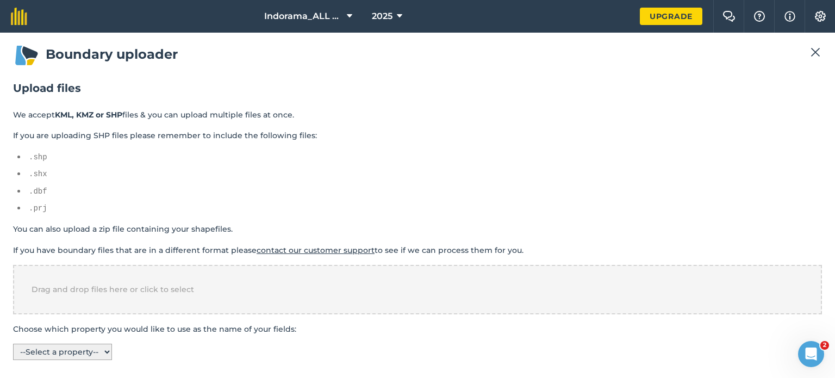
click at [76, 347] on select "-- Select a property -- CLIENT_NAM FARM_NAME FIELD_NAME POLYGONTYP CLIENT_ID FA…" at bounding box center [62, 351] width 99 height 16
click at [453, 328] on p "Choose which property you would like to use as the name of your fields:" at bounding box center [417, 329] width 809 height 12
click at [51, 348] on select "-- Select a property -- CLIENT_NAM FARM_NAME FIELD_NAME POLYGONTYP CLIENT_ID FA…" at bounding box center [62, 351] width 99 height 16
click at [13, 343] on select "-- Select a property -- CLIENT_NAM FARM_NAME FIELD_NAME POLYGONTYP CLIENT_ID FA…" at bounding box center [62, 351] width 99 height 16
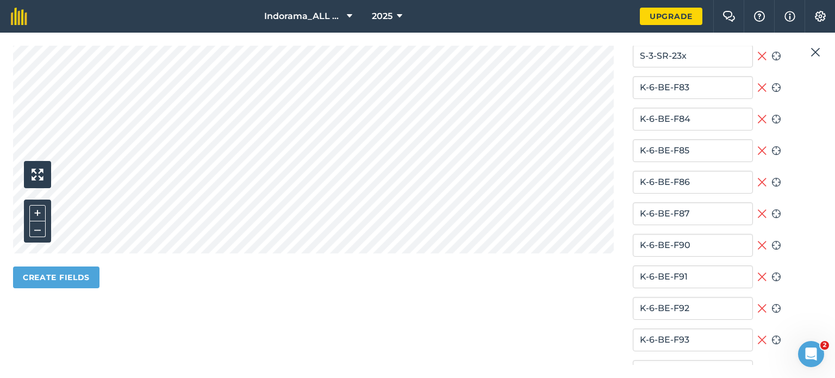
scroll to position [435, 0]
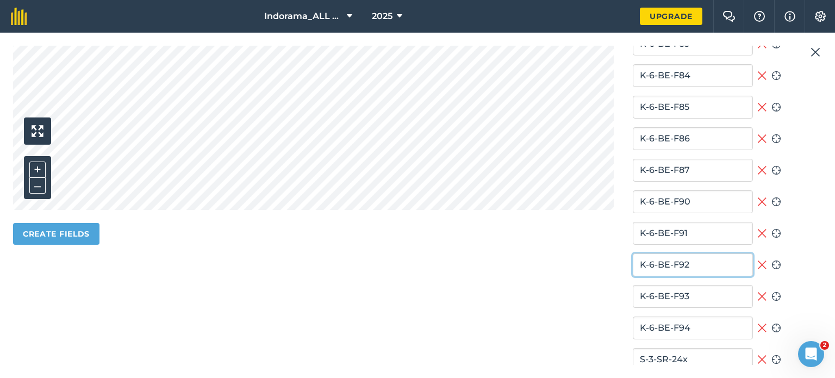
click at [685, 270] on input "K-6-BE-F92" at bounding box center [692, 264] width 120 height 23
click at [771, 260] on icon at bounding box center [776, 265] width 10 height 10
click at [771, 230] on icon at bounding box center [776, 233] width 10 height 10
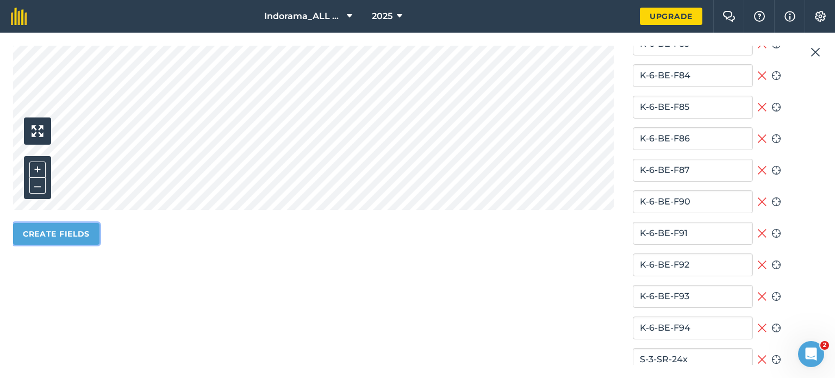
click at [58, 232] on button "Create fields" at bounding box center [56, 234] width 86 height 22
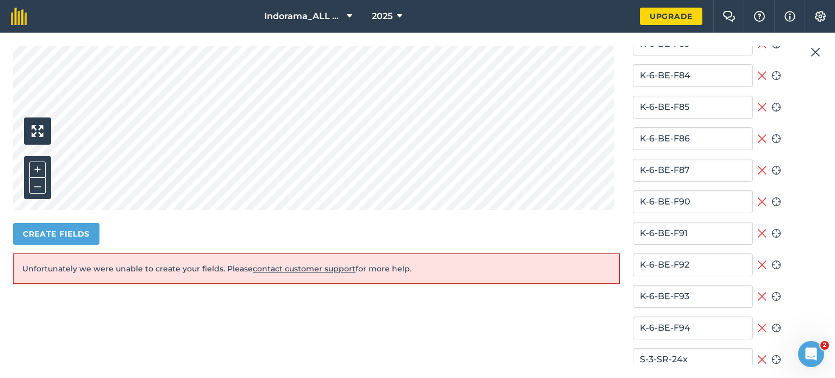
click at [291, 265] on link "contact customer support" at bounding box center [304, 269] width 103 height 10
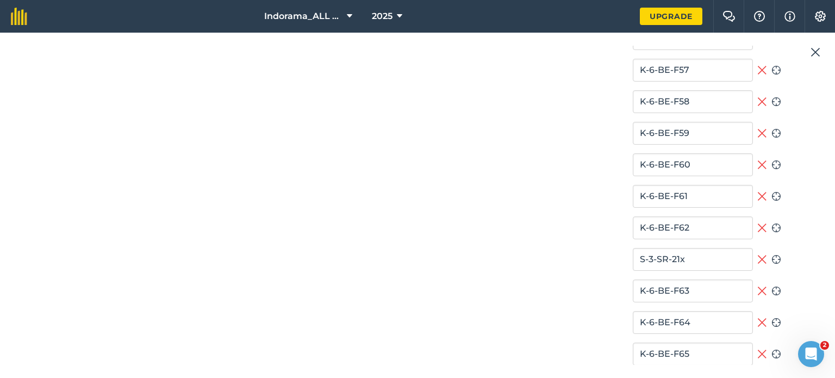
scroll to position [76242, 0]
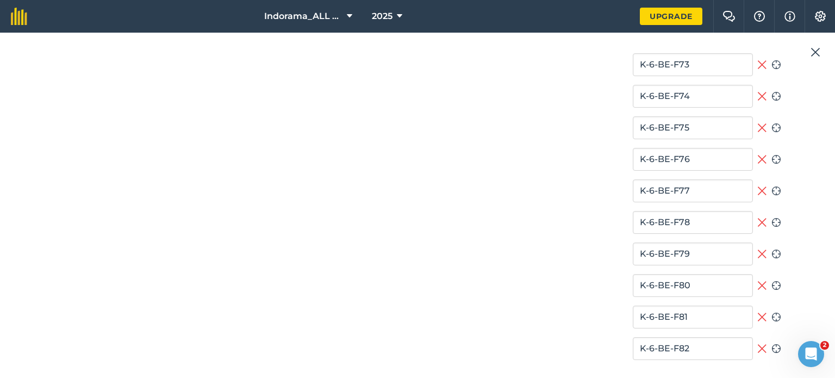
click at [757, 342] on icon at bounding box center [762, 349] width 10 height 14
click at [757, 345] on icon at bounding box center [762, 348] width 10 height 10
click at [758, 344] on icon at bounding box center [761, 348] width 9 height 9
click at [759, 345] on icon at bounding box center [762, 348] width 10 height 10
click at [757, 344] on icon at bounding box center [762, 349] width 10 height 14
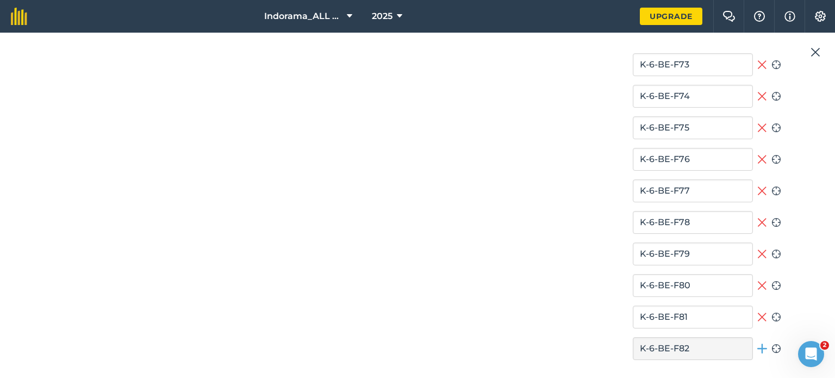
click at [759, 314] on icon at bounding box center [762, 317] width 10 height 14
click at [759, 281] on icon at bounding box center [761, 285] width 9 height 9
click at [757, 249] on icon at bounding box center [761, 253] width 9 height 9
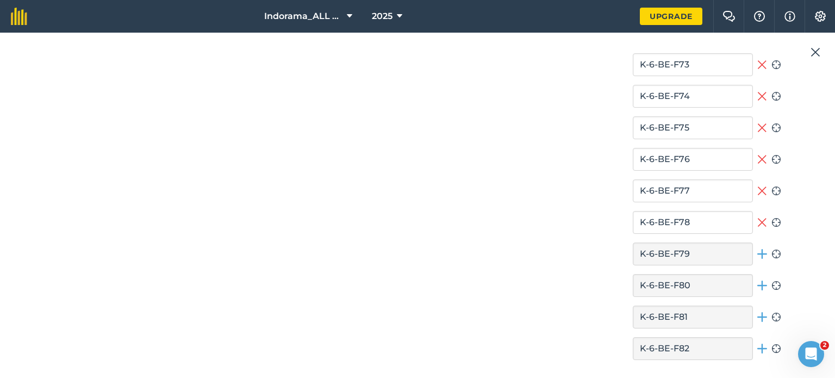
click at [757, 249] on icon at bounding box center [762, 254] width 10 height 10
click at [757, 285] on icon at bounding box center [762, 285] width 10 height 10
click at [757, 312] on icon at bounding box center [762, 317] width 10 height 10
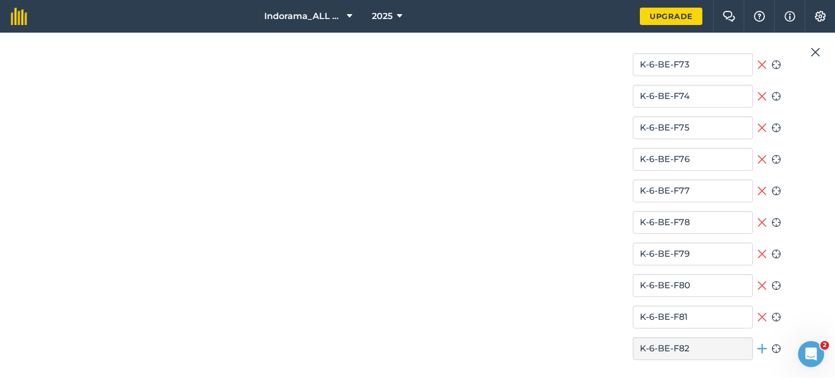
click at [757, 343] on icon at bounding box center [762, 348] width 10 height 10
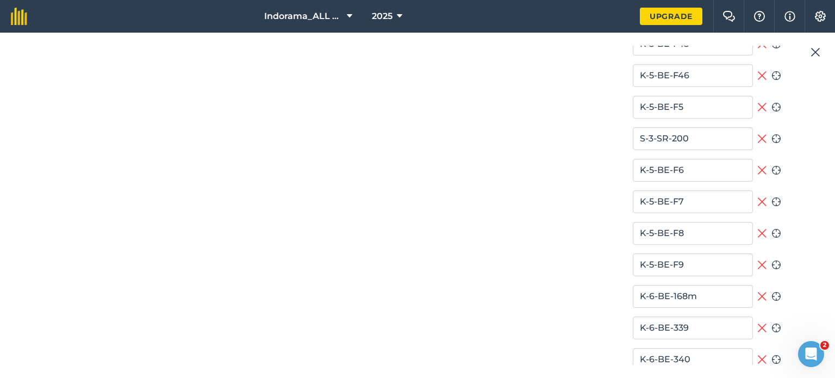
scroll to position [73960, 0]
click at [771, 105] on icon at bounding box center [776, 109] width 10 height 10
drag, startPoint x: 818, startPoint y: 341, endPoint x: 819, endPoint y: 214, distance: 127.2
click at [819, 214] on body "Indorama_ALL Fields 2025 Upgrade Farm Chat Help Info Settings Map printing is n…" at bounding box center [417, 189] width 835 height 378
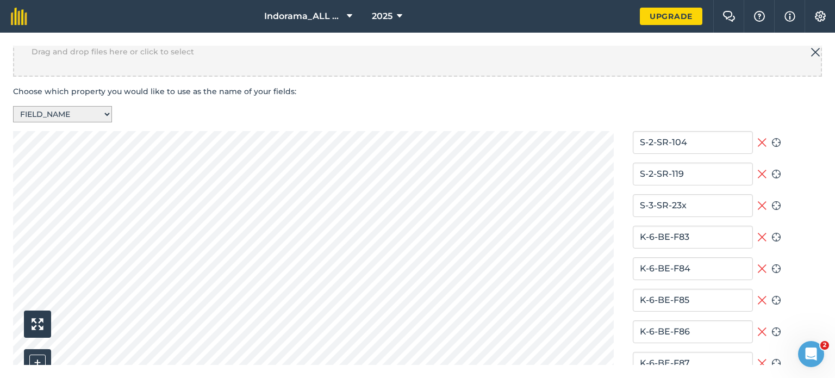
scroll to position [272, 0]
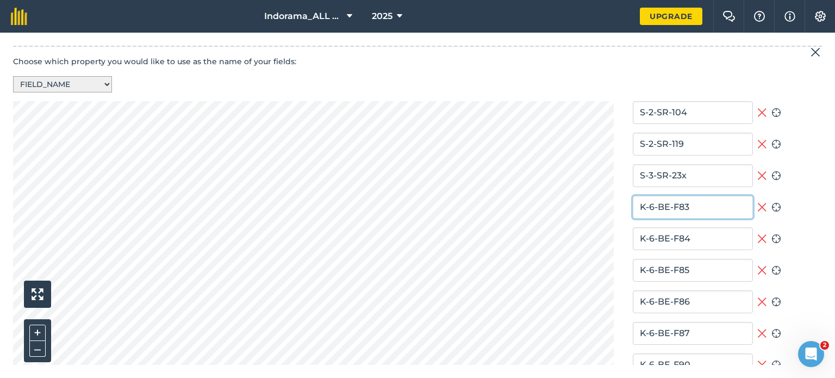
click at [722, 208] on input "K-6-BE-F83" at bounding box center [692, 207] width 120 height 23
click at [772, 206] on icon at bounding box center [776, 207] width 9 height 9
click at [759, 203] on icon at bounding box center [761, 207] width 9 height 9
click at [771, 204] on icon at bounding box center [776, 207] width 10 height 10
click at [759, 204] on icon at bounding box center [762, 207] width 10 height 10
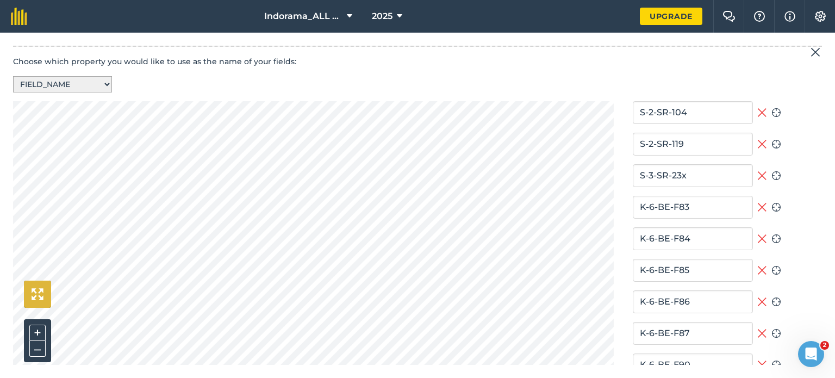
click at [42, 296] on img "button" at bounding box center [38, 294] width 12 height 12
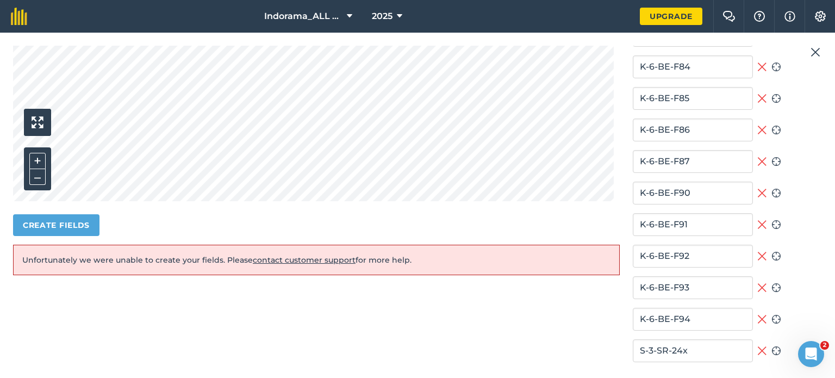
scroll to position [489, 0]
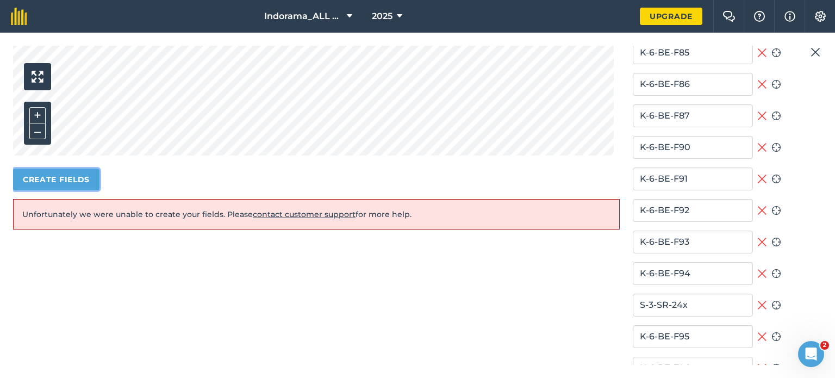
click at [58, 170] on button "Create fields" at bounding box center [56, 179] width 86 height 22
click at [59, 173] on button "Create fields" at bounding box center [56, 179] width 86 height 22
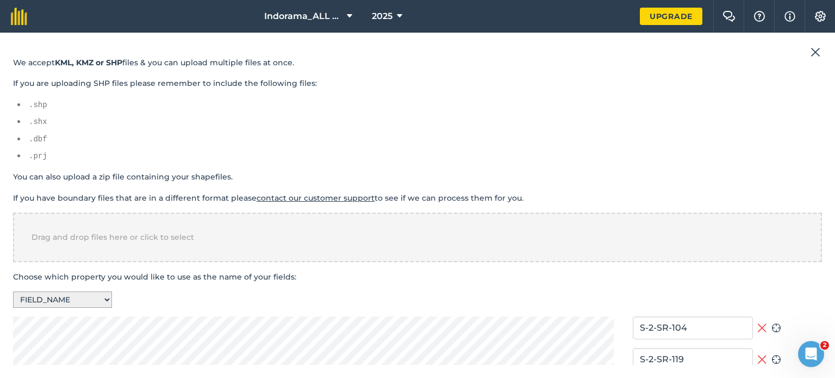
scroll to position [54, 0]
